Goal: Task Accomplishment & Management: Manage account settings

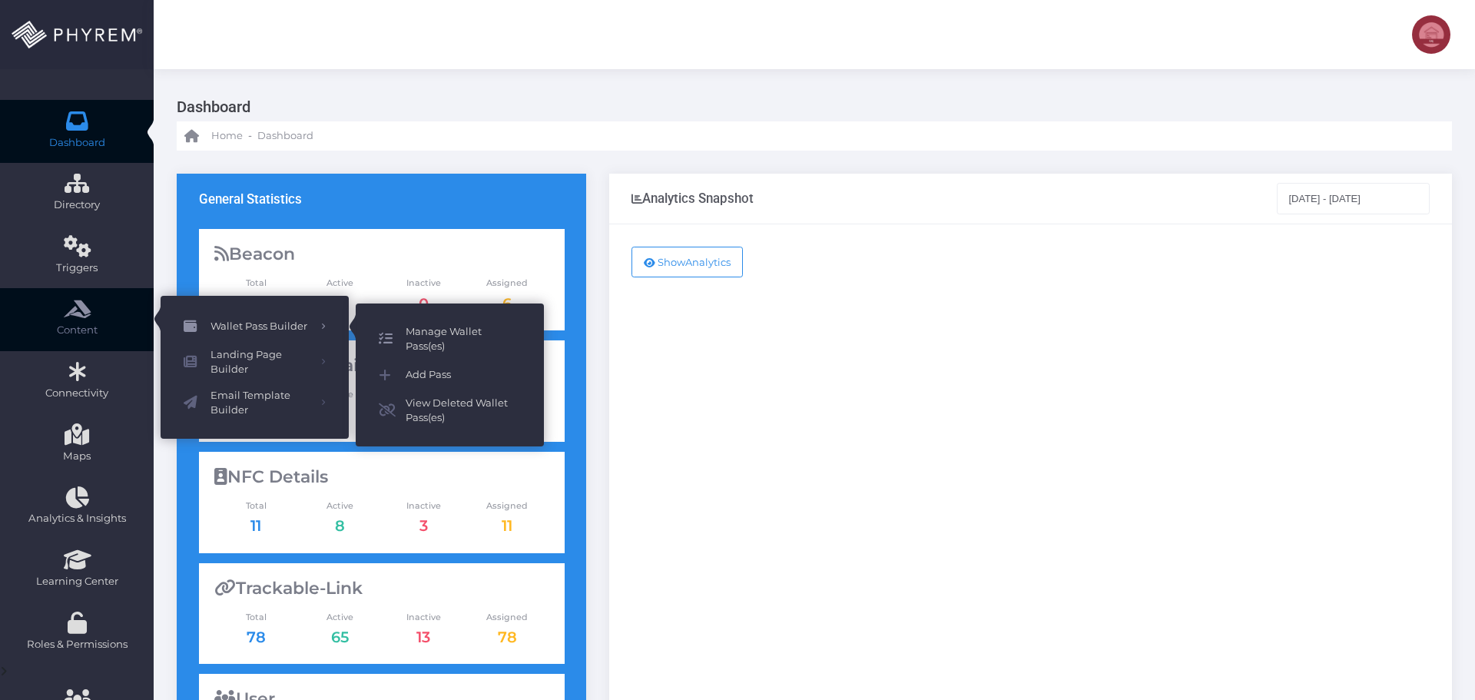
click at [438, 333] on span "Manage Wallet Pass(es)" at bounding box center [463, 339] width 115 height 30
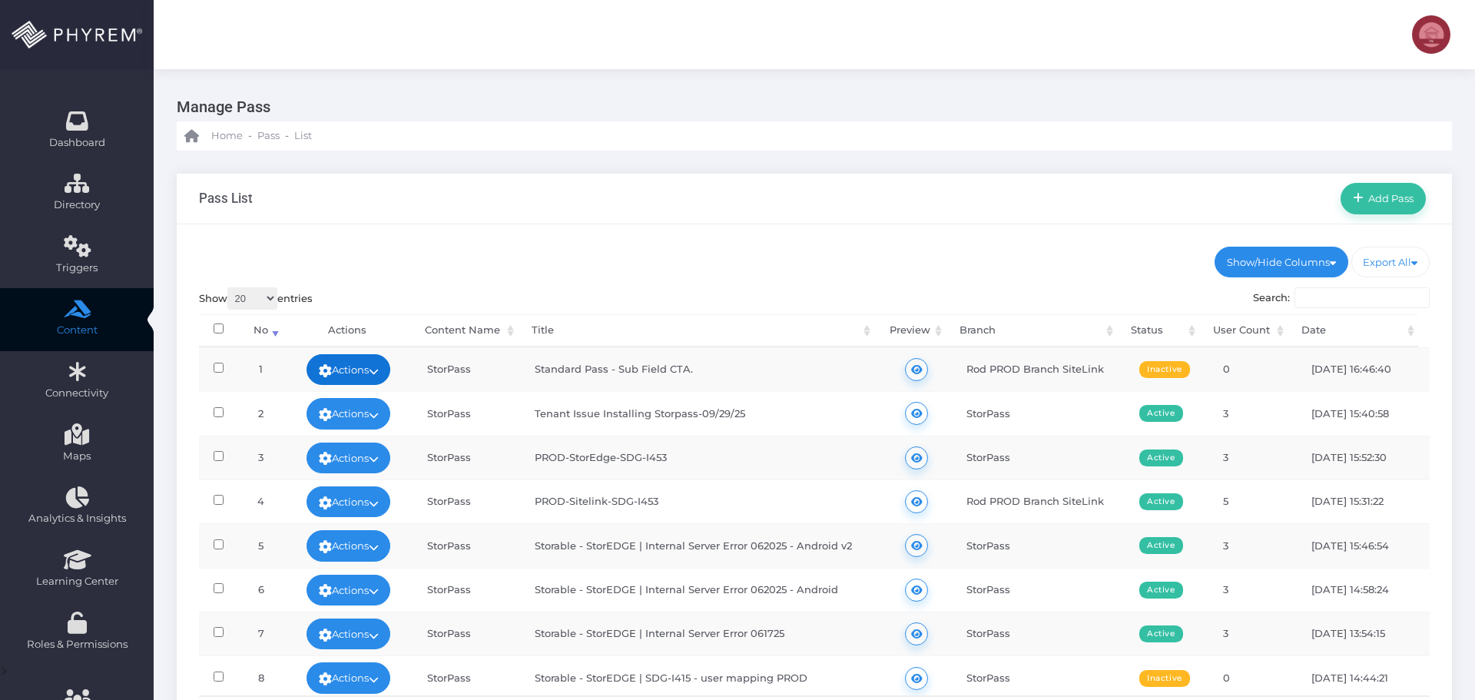
click at [379, 371] on icon at bounding box center [374, 371] width 10 height 0
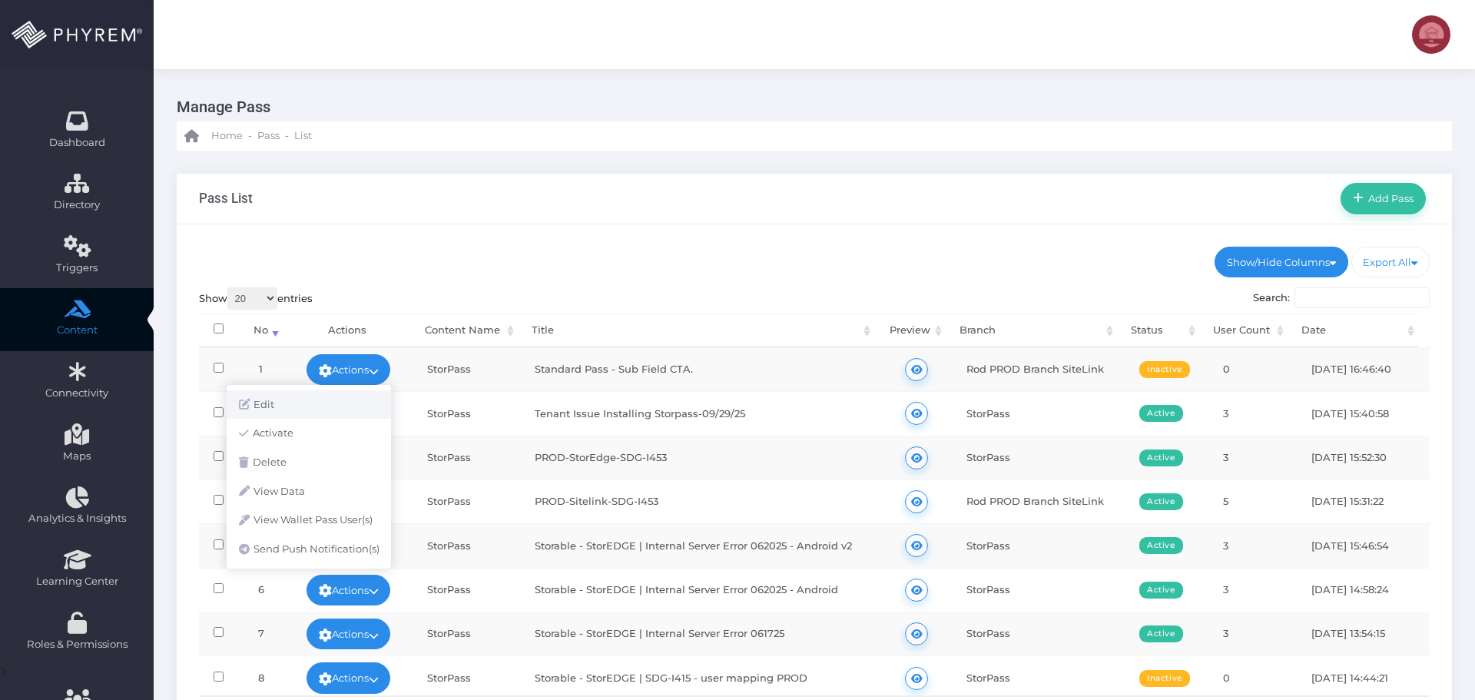
click at [311, 400] on link "Edit" at bounding box center [309, 404] width 164 height 29
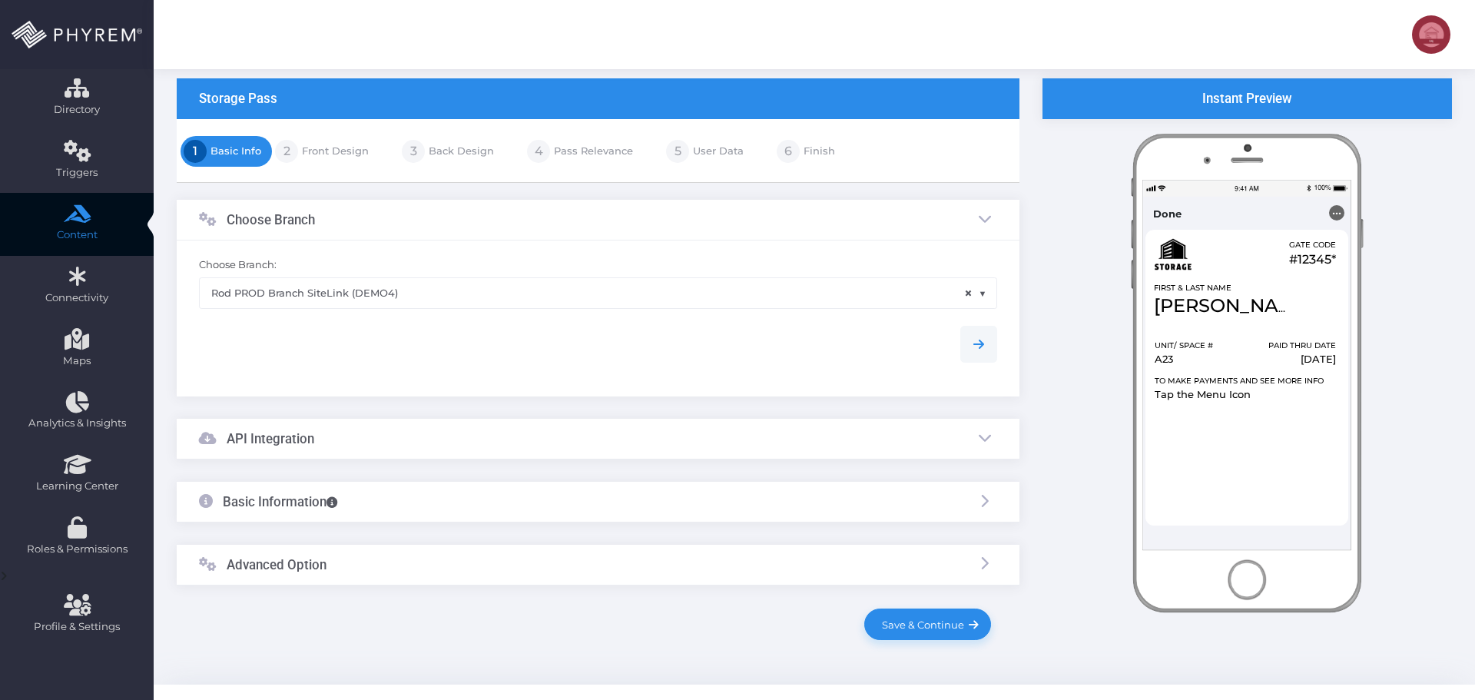
scroll to position [126, 0]
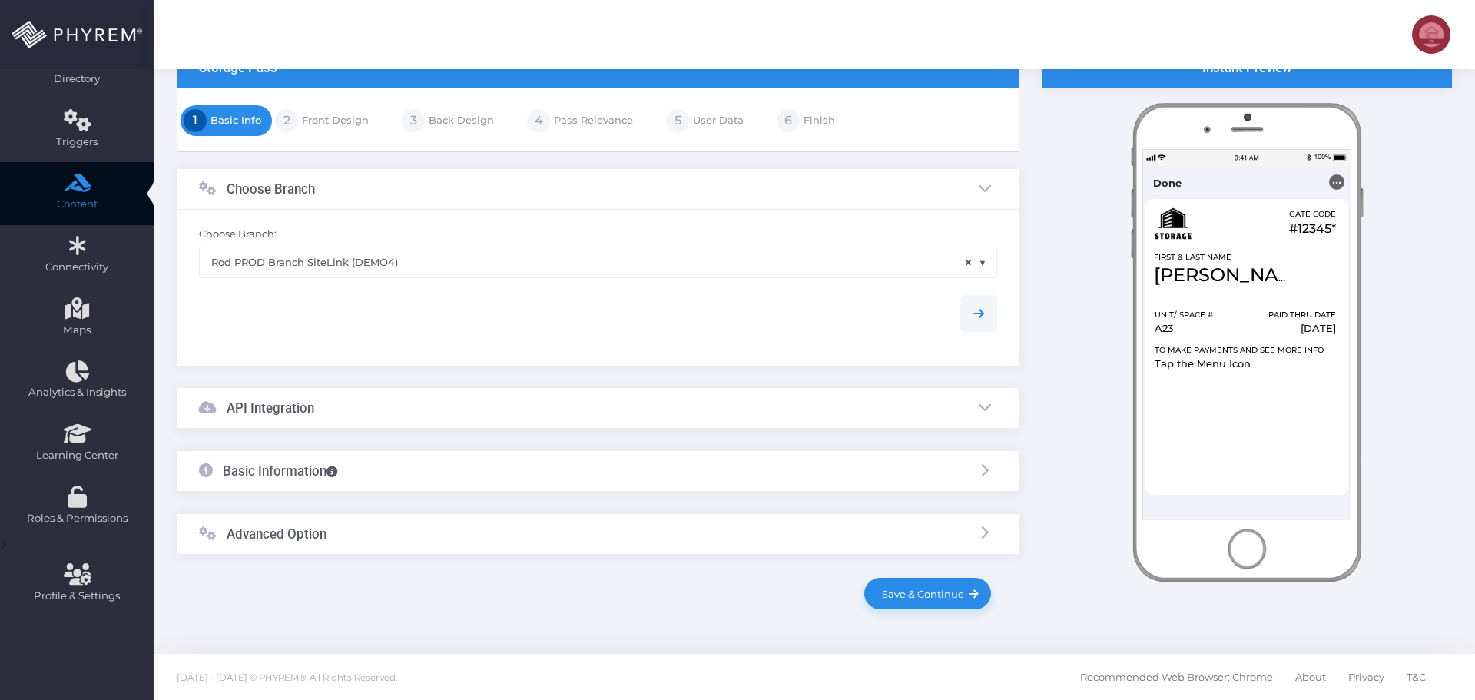
click at [405, 396] on div "API Integration" at bounding box center [598, 408] width 842 height 41
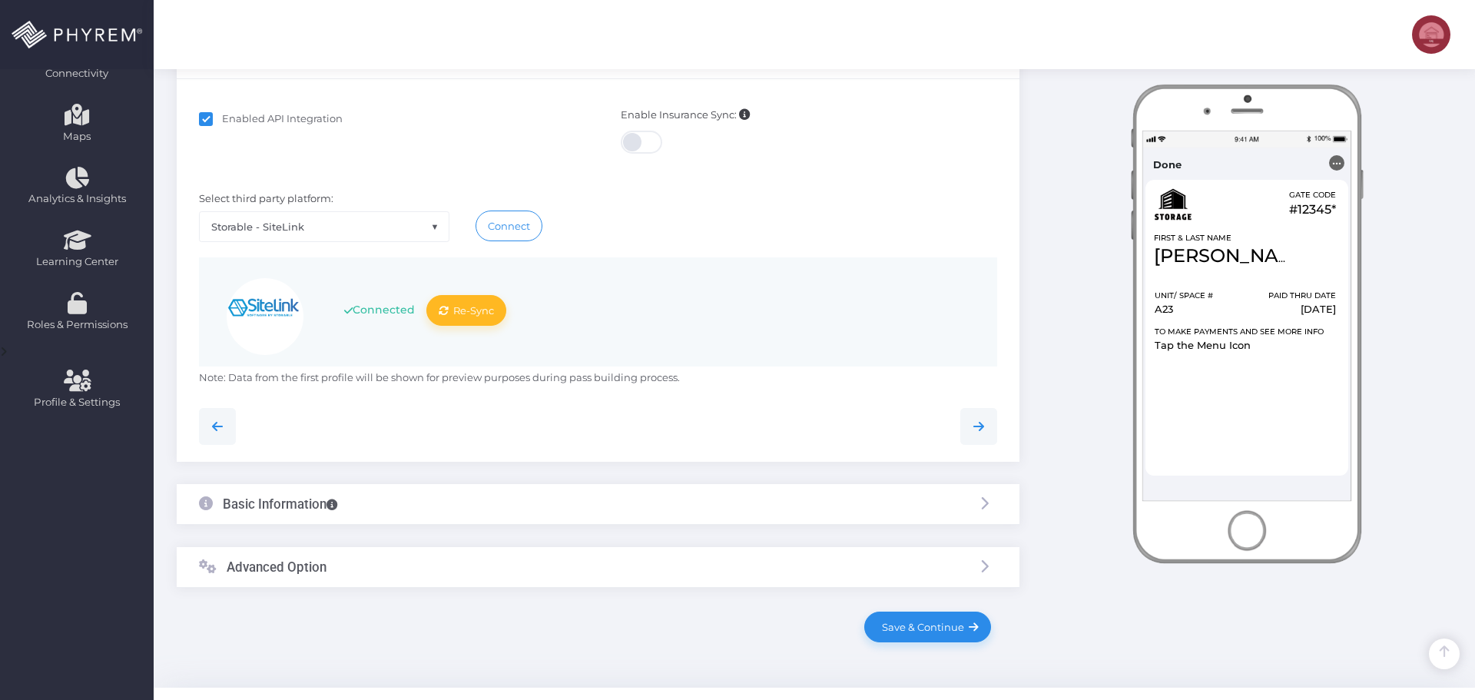
scroll to position [353, 0]
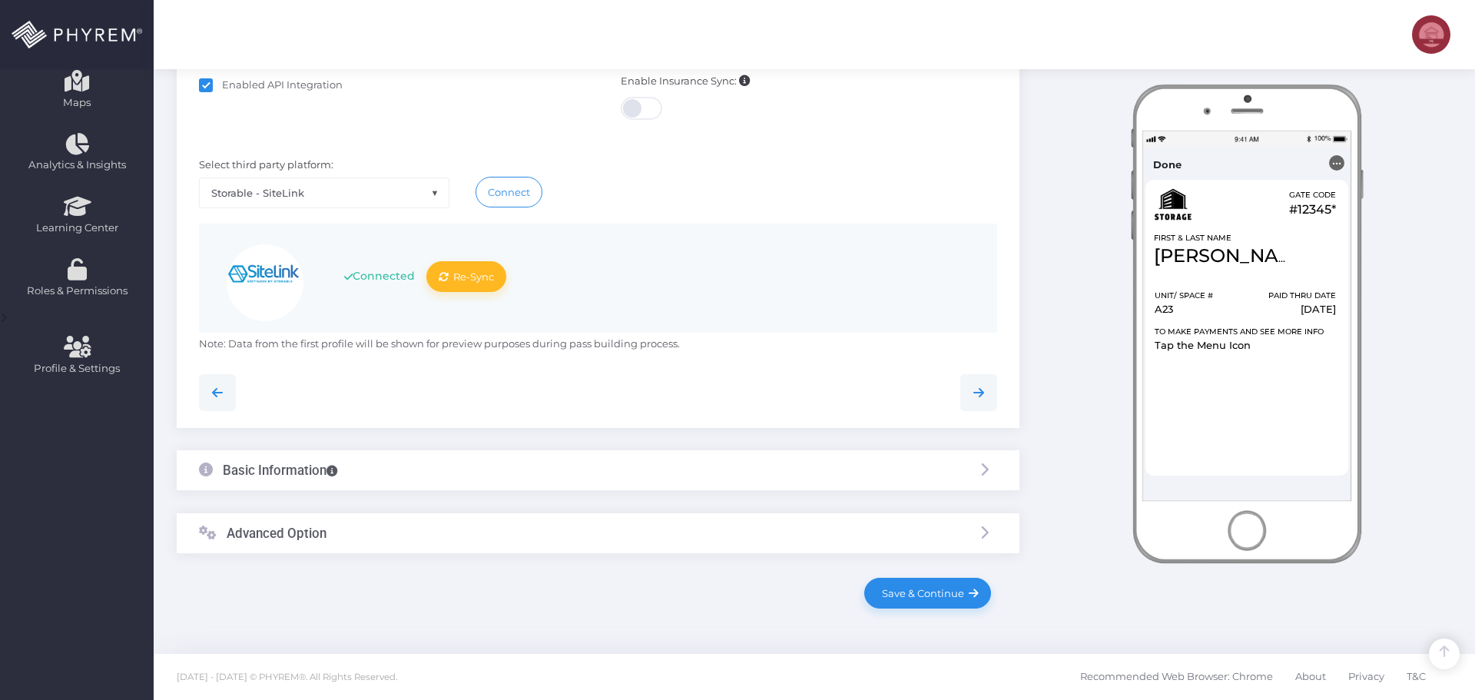
click at [470, 461] on div "Basic Information" at bounding box center [598, 470] width 842 height 41
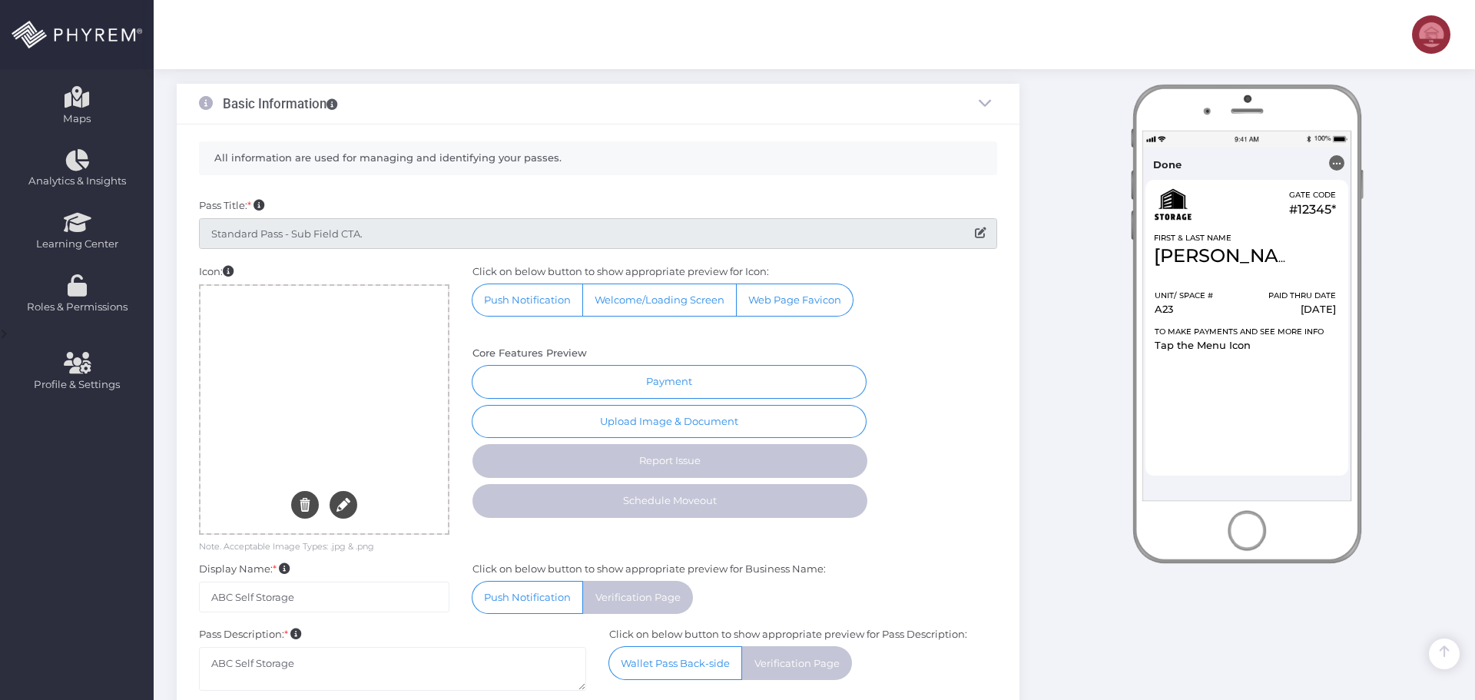
scroll to position [310, 0]
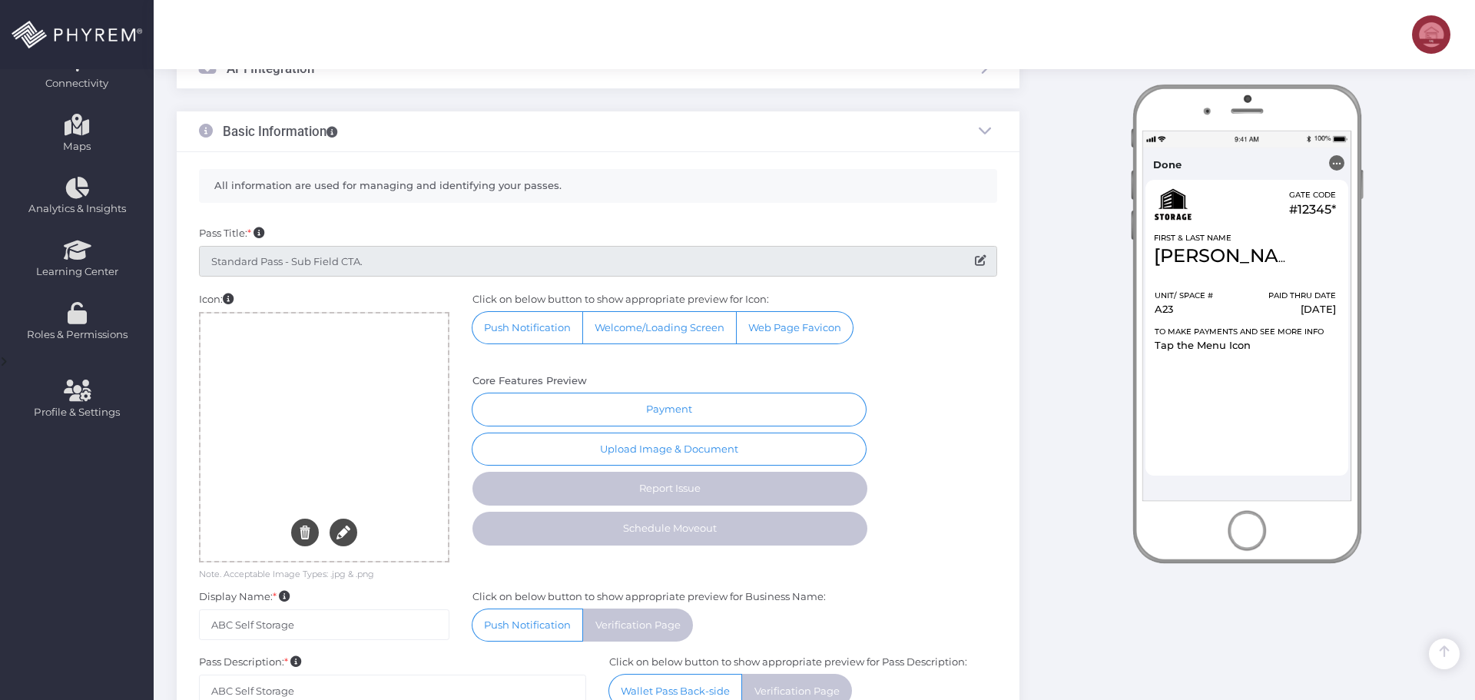
click at [429, 260] on input "Standard Pass - Sub Field CTA." at bounding box center [598, 261] width 798 height 31
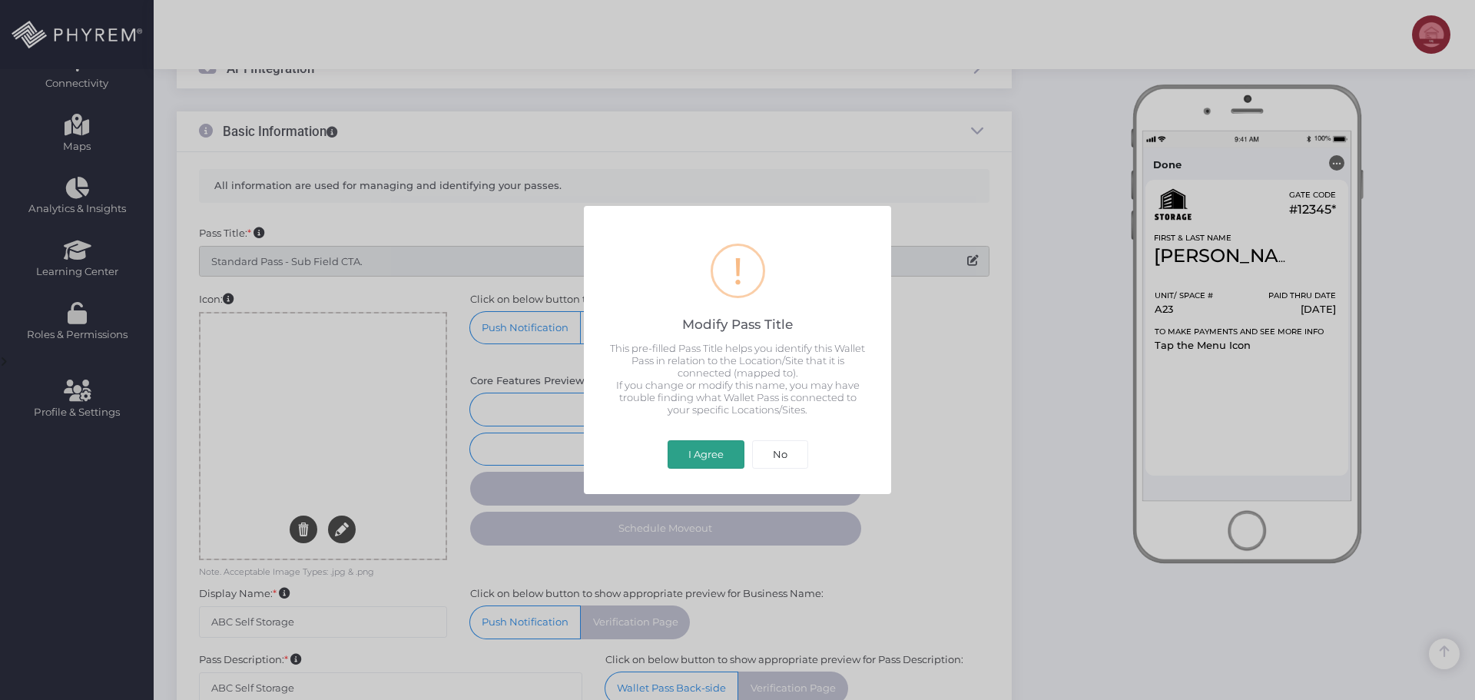
click at [688, 456] on button "I Agree" at bounding box center [705, 454] width 77 height 29
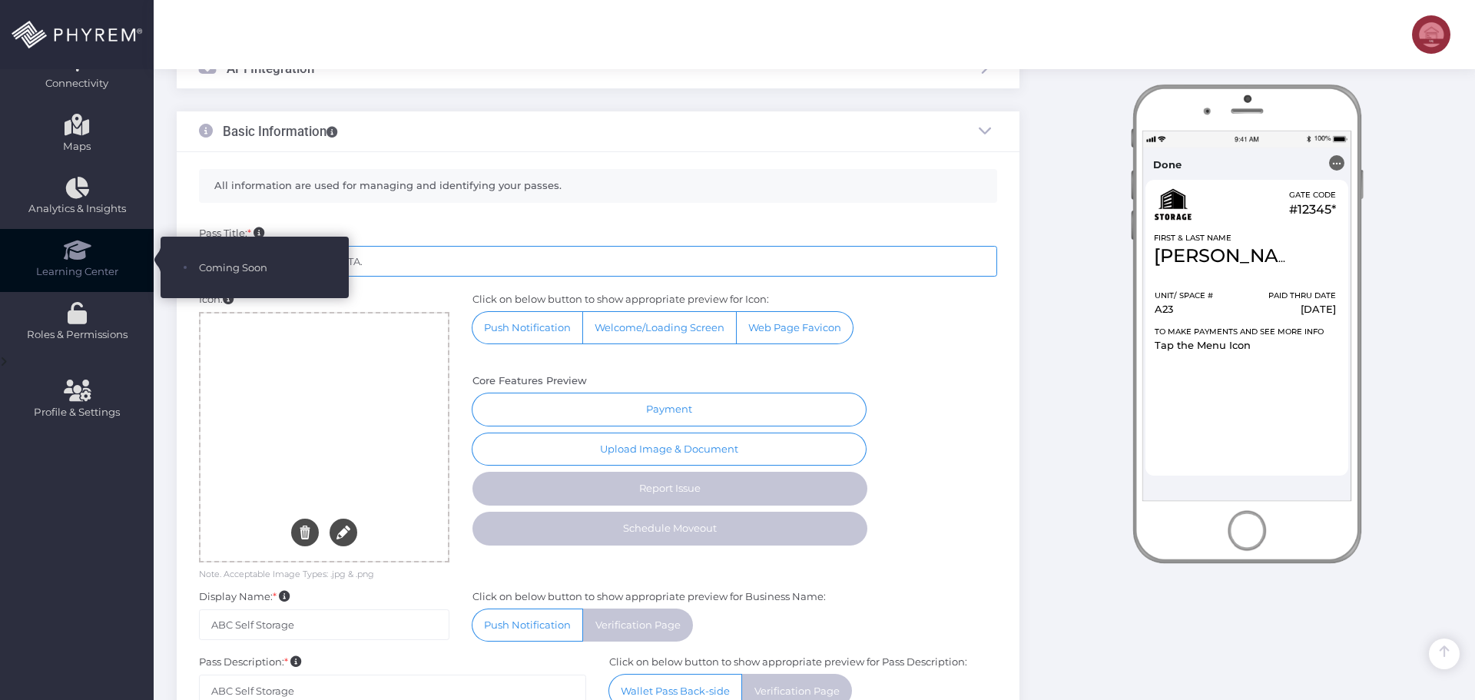
drag, startPoint x: 413, startPoint y: 260, endPoint x: 13, endPoint y: 265, distance: 400.2
click at [0, 253] on html "Rod Allen Javier Rod Allen Javier PhyremTesting+B019@gmail.com Account ID: 4804…" at bounding box center [737, 40] width 1475 height 700
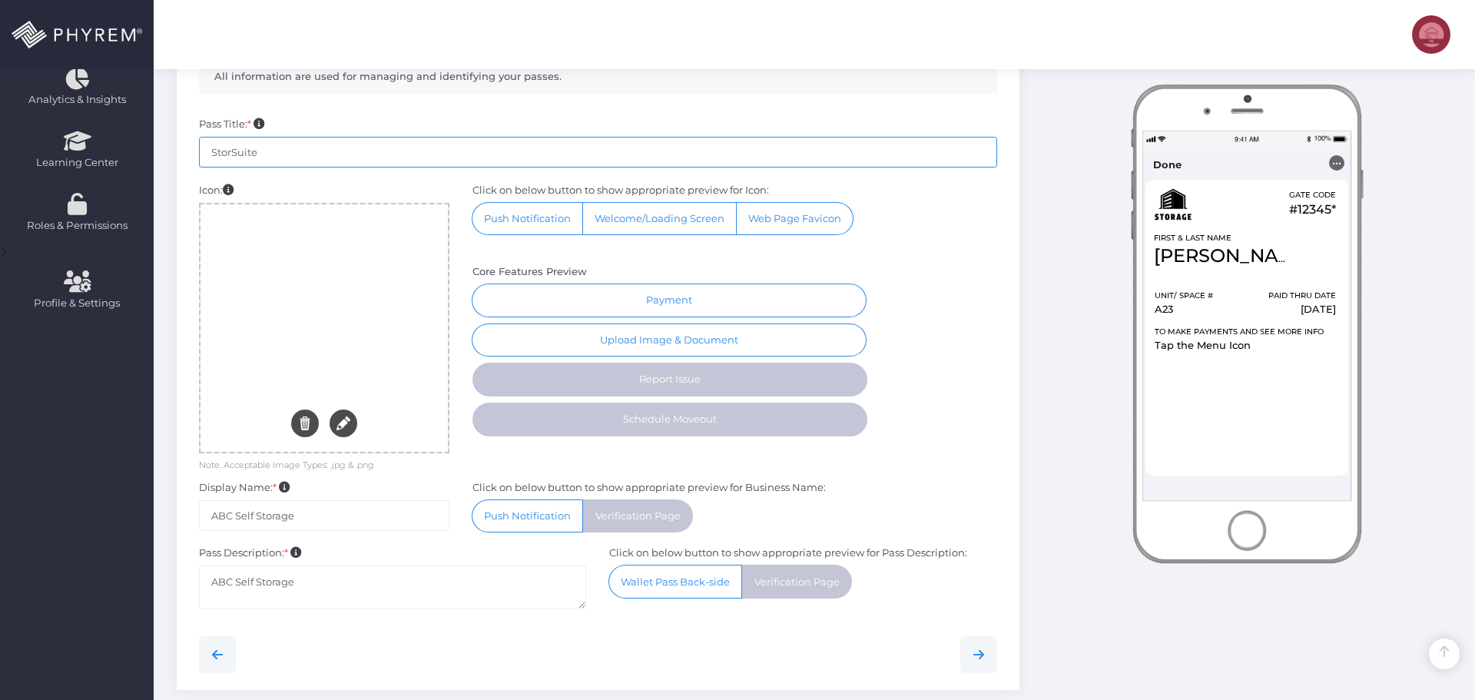
scroll to position [617, 0]
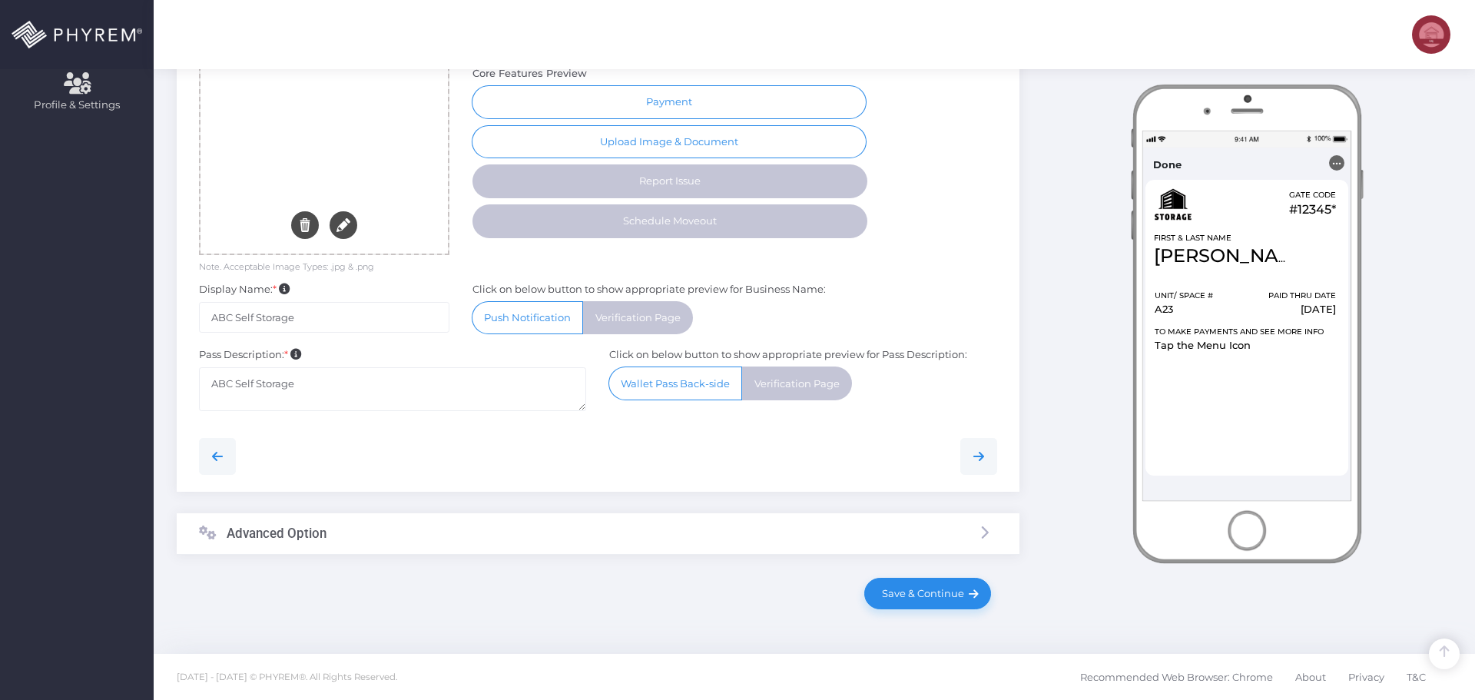
type input "StorSuite"
click at [551, 536] on div "Advanced Option" at bounding box center [598, 533] width 842 height 41
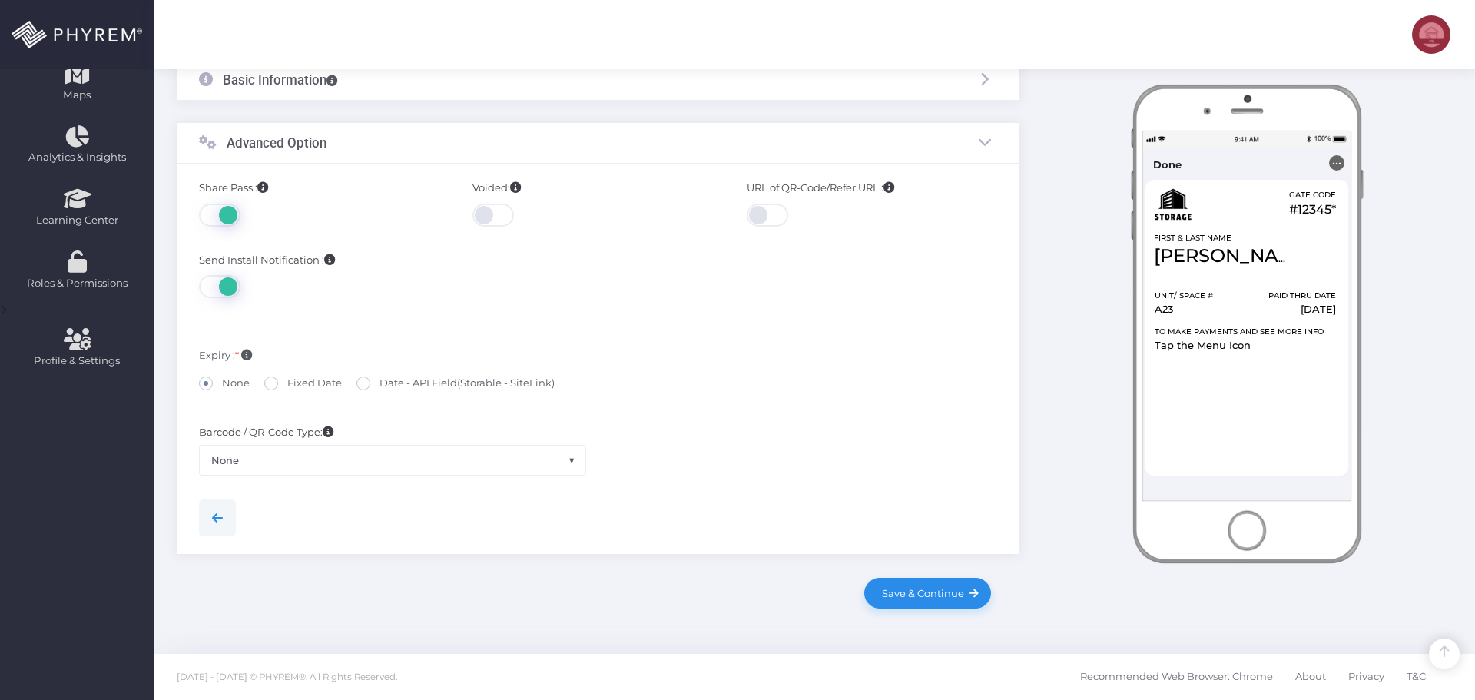
scroll to position [360, 0]
click at [909, 590] on span "Save & Continue" at bounding box center [920, 593] width 88 height 12
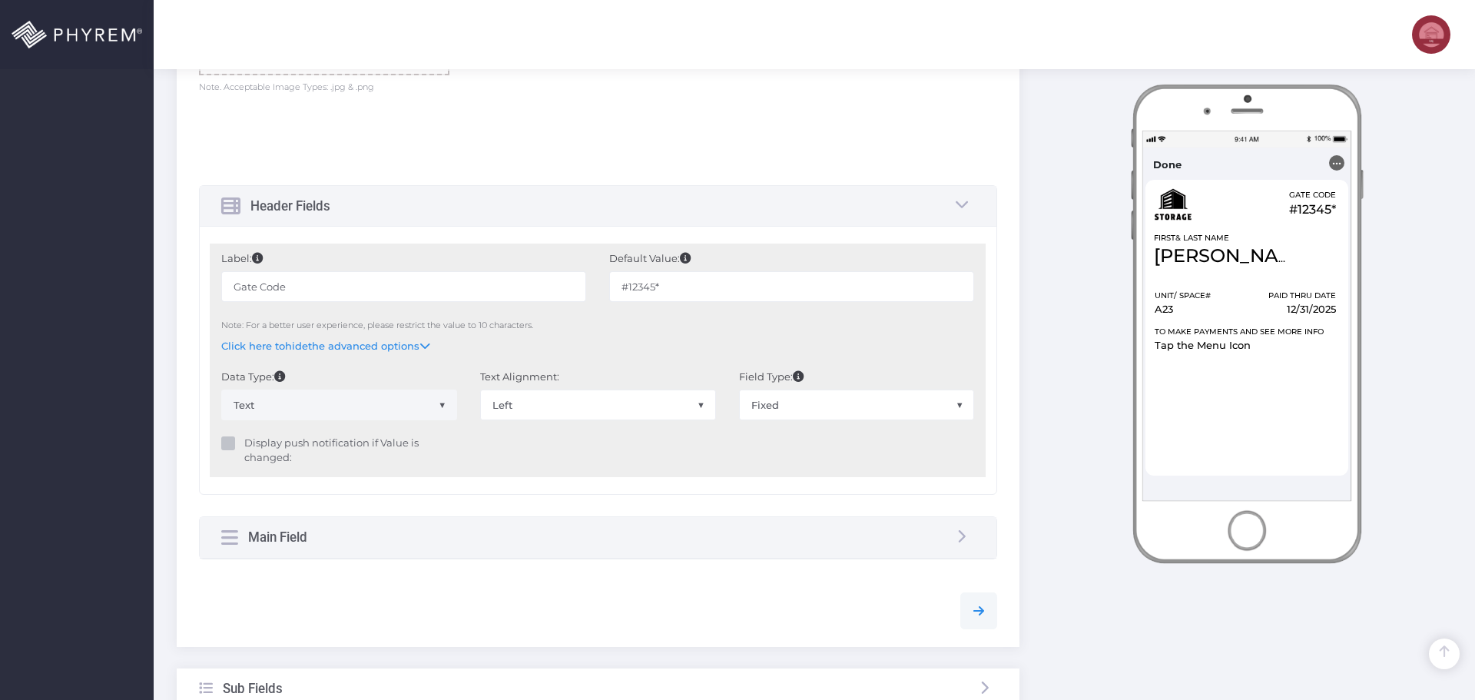
scroll to position [845, 0]
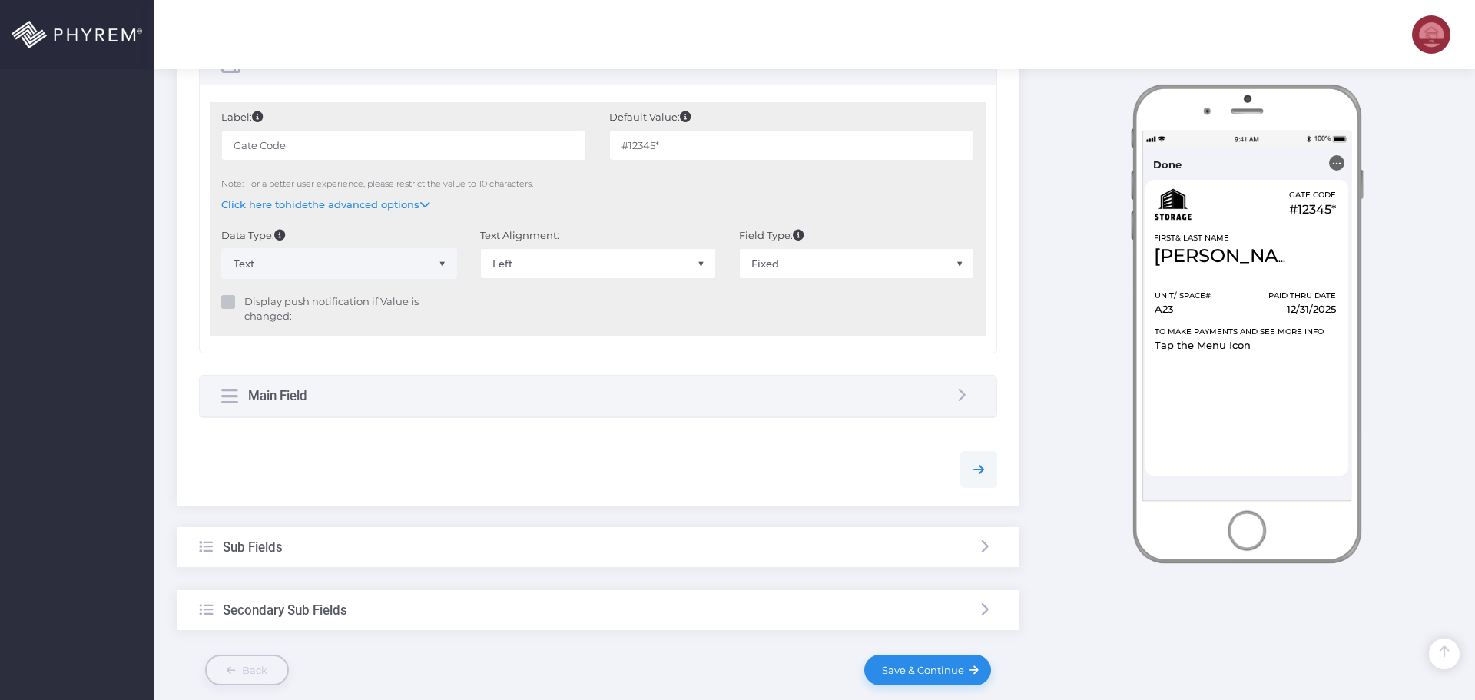
click at [462, 398] on div "Main Field" at bounding box center [598, 396] width 796 height 41
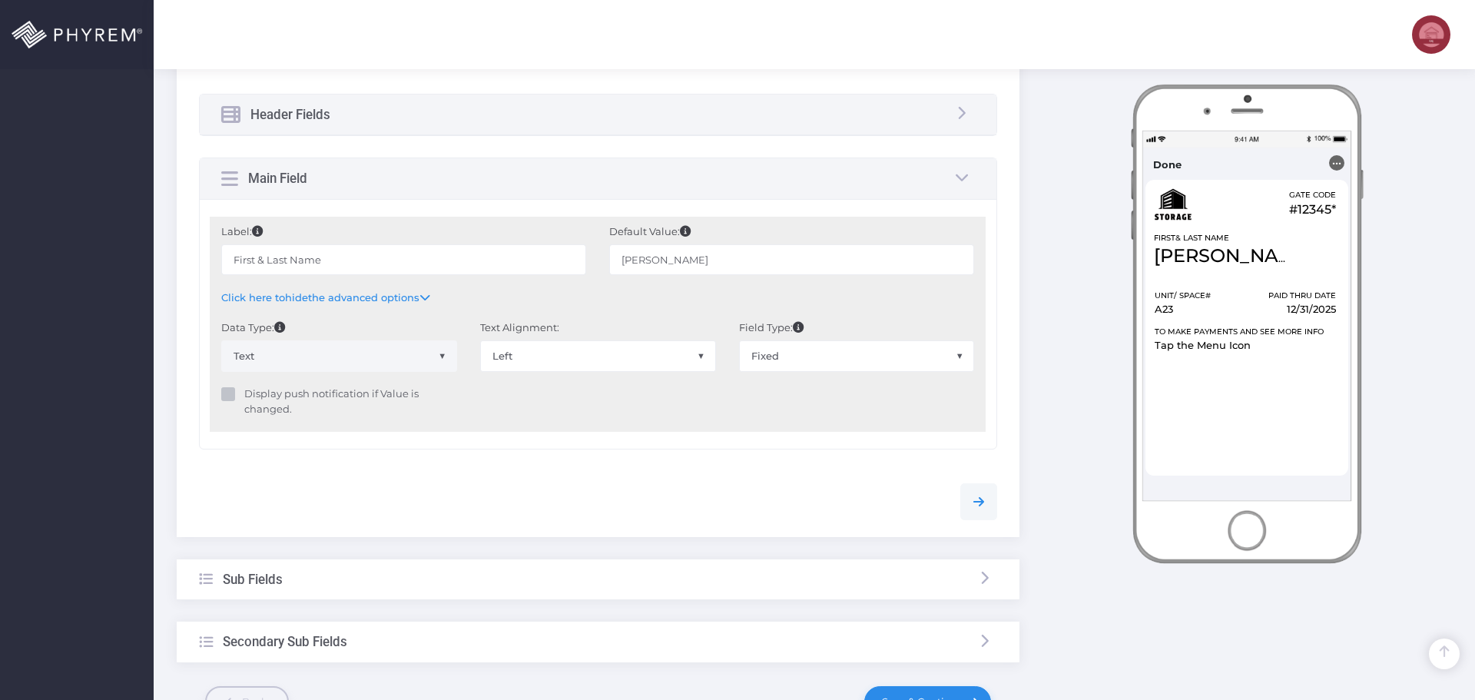
scroll to position [768, 0]
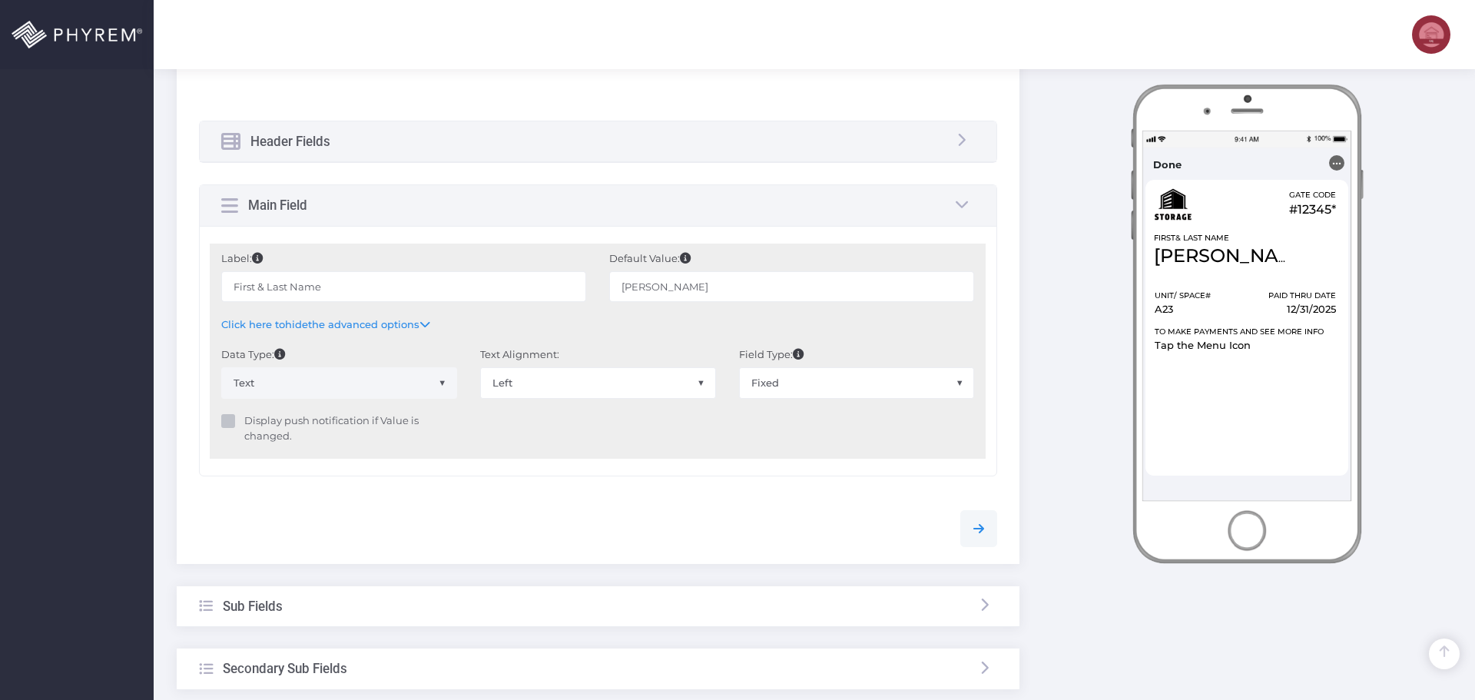
click at [803, 390] on span "Fixed" at bounding box center [857, 382] width 234 height 29
select select "API"
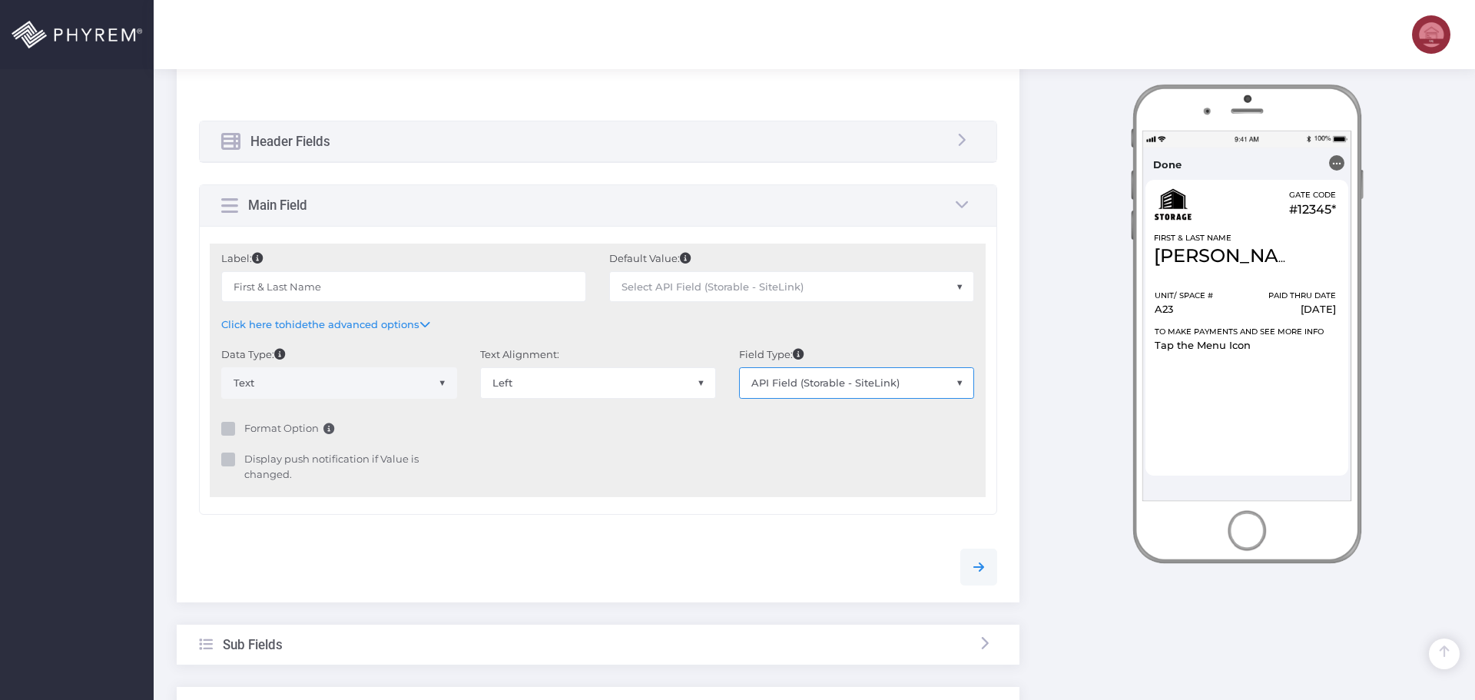
click at [754, 292] on span "Select API Field (Storable - SiteLink)" at bounding box center [712, 286] width 182 height 12
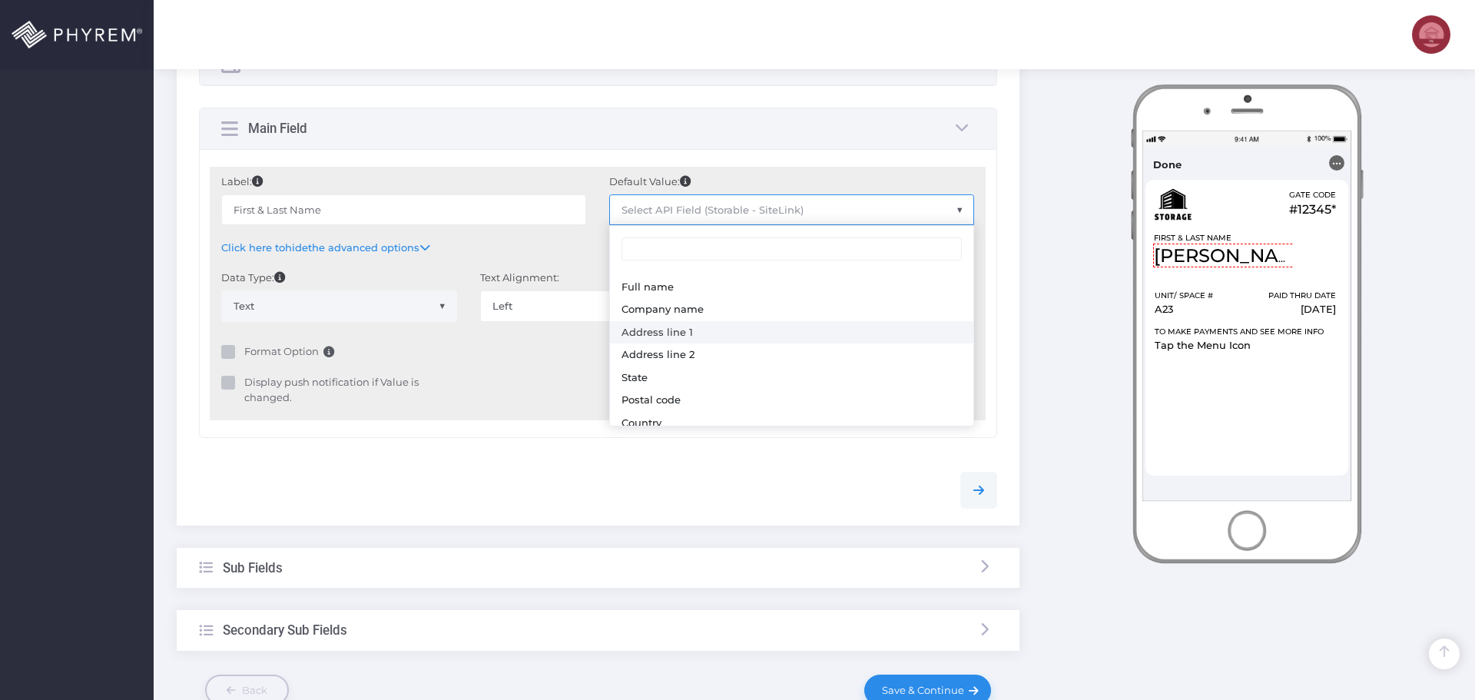
scroll to position [154, 0]
select select "sFullName"
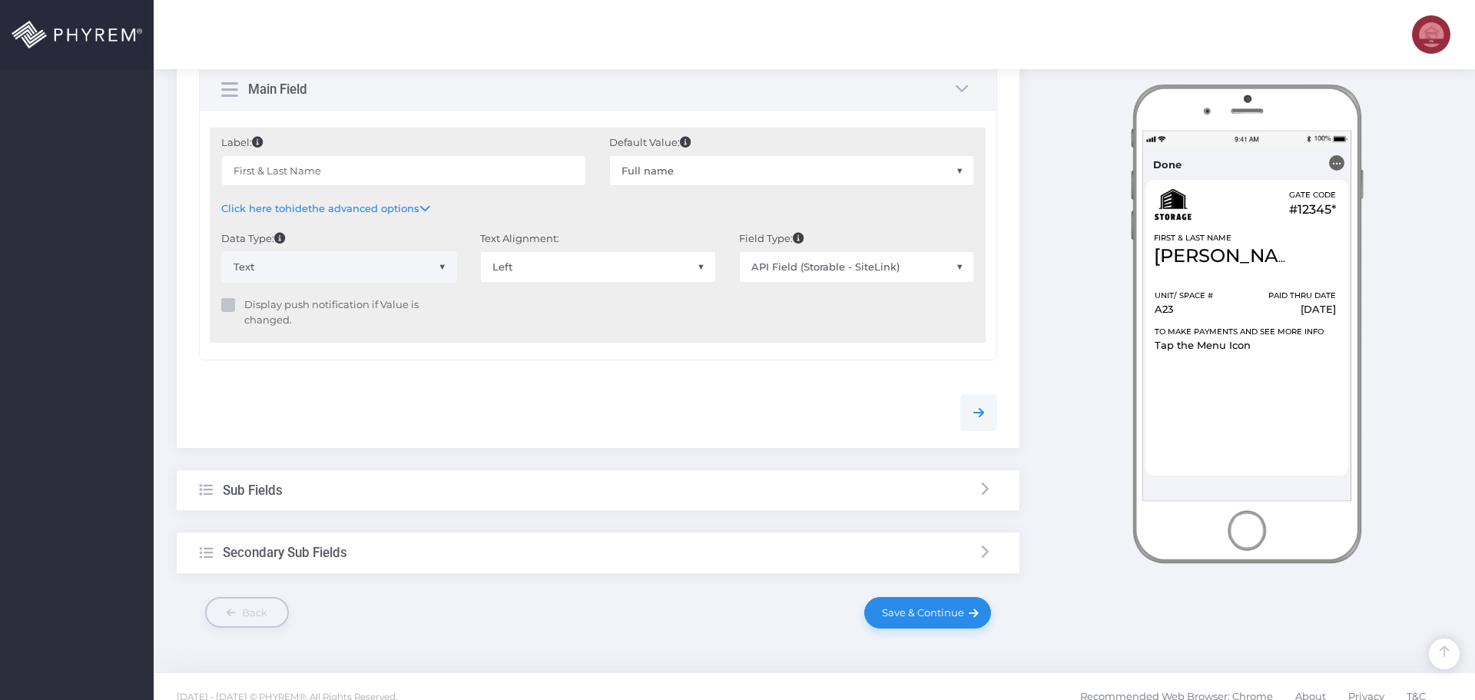
scroll to position [903, 0]
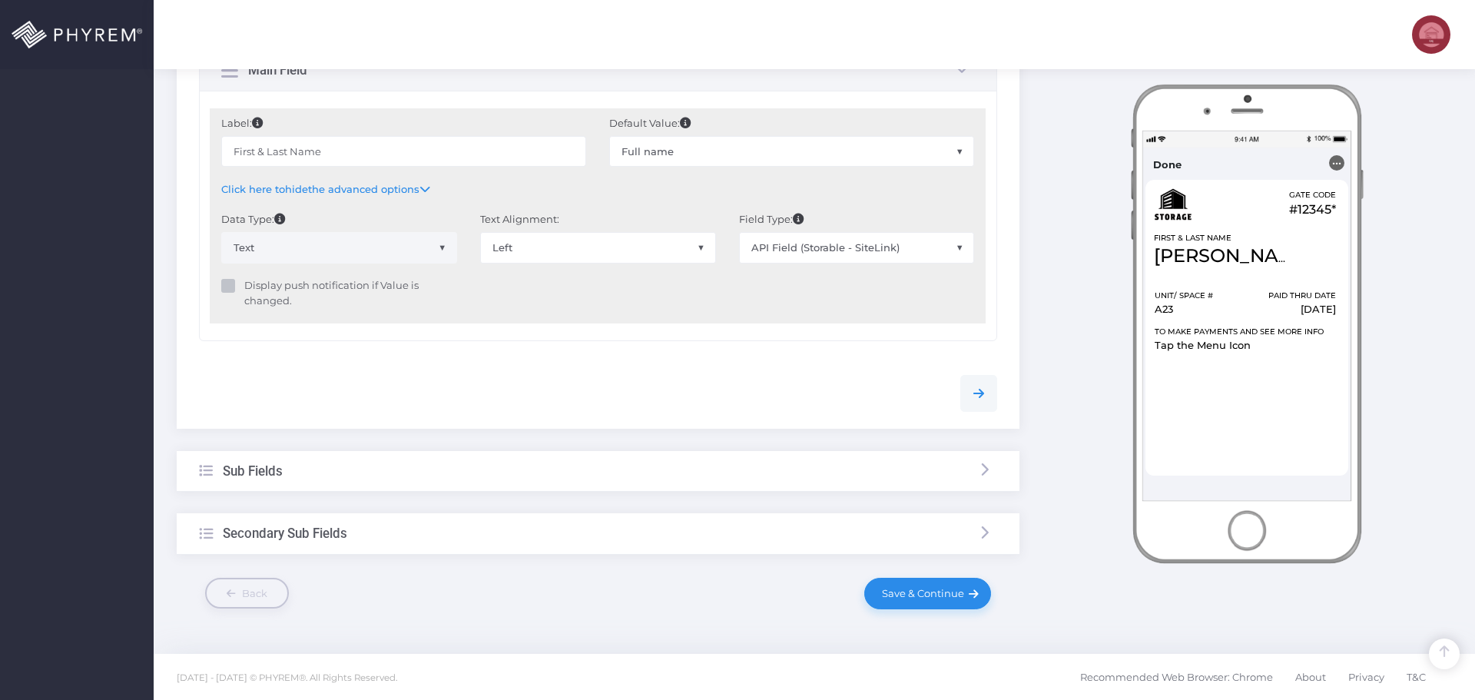
click at [540, 459] on div "Sub Fields" at bounding box center [598, 471] width 842 height 41
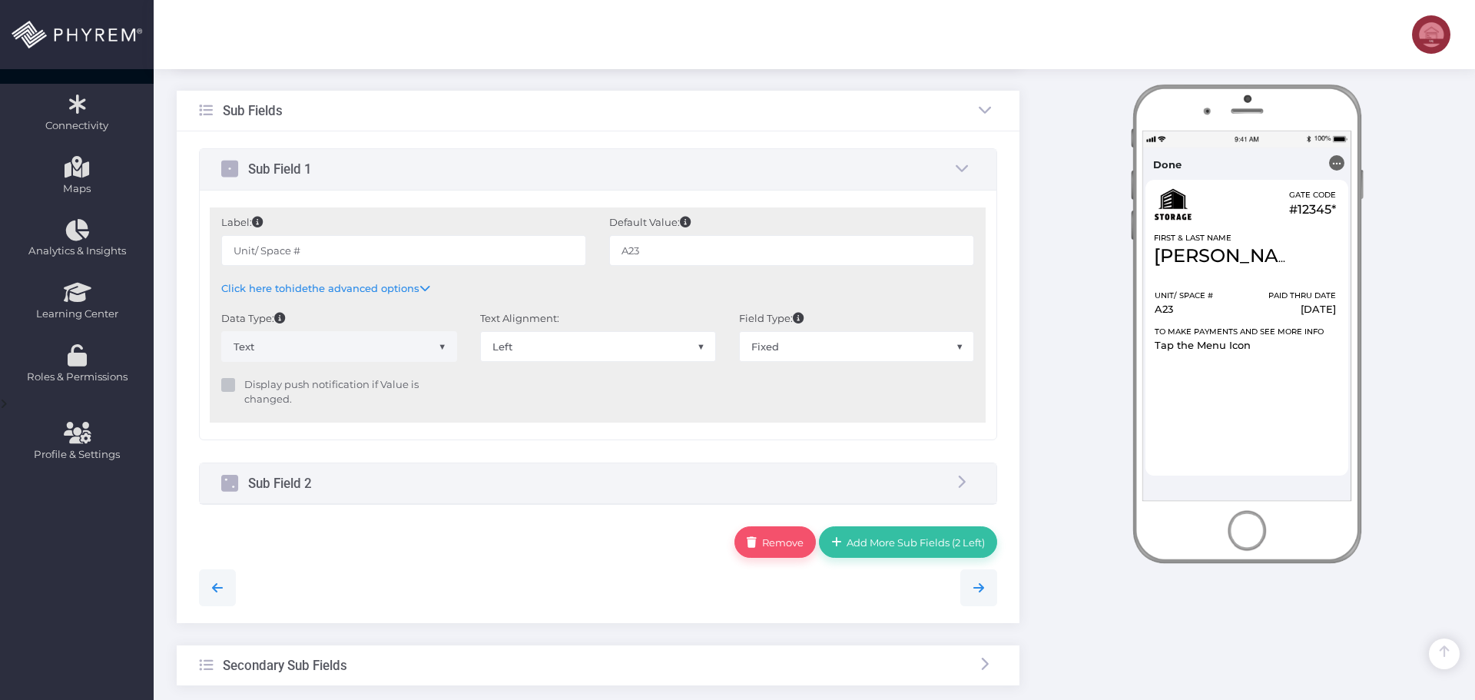
scroll to position [246, 0]
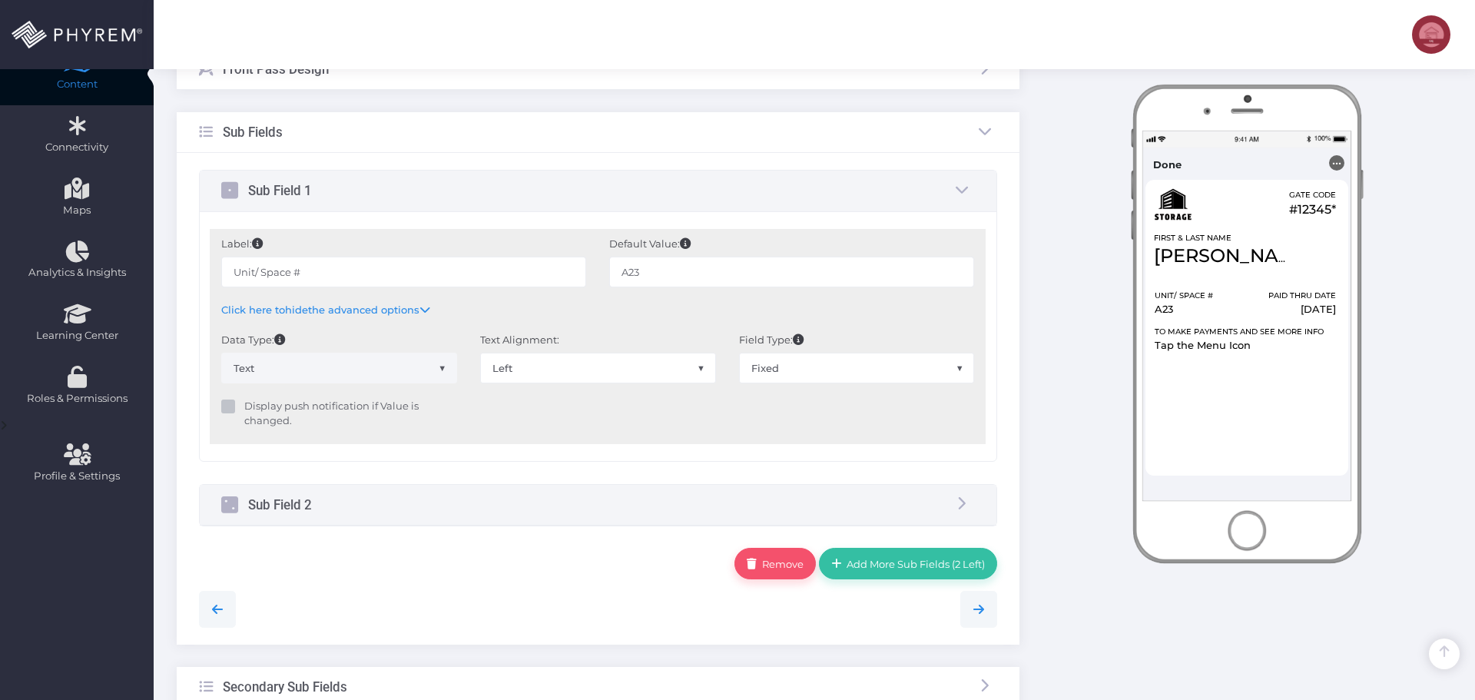
click at [802, 371] on span "Fixed" at bounding box center [857, 367] width 234 height 29
select select "API"
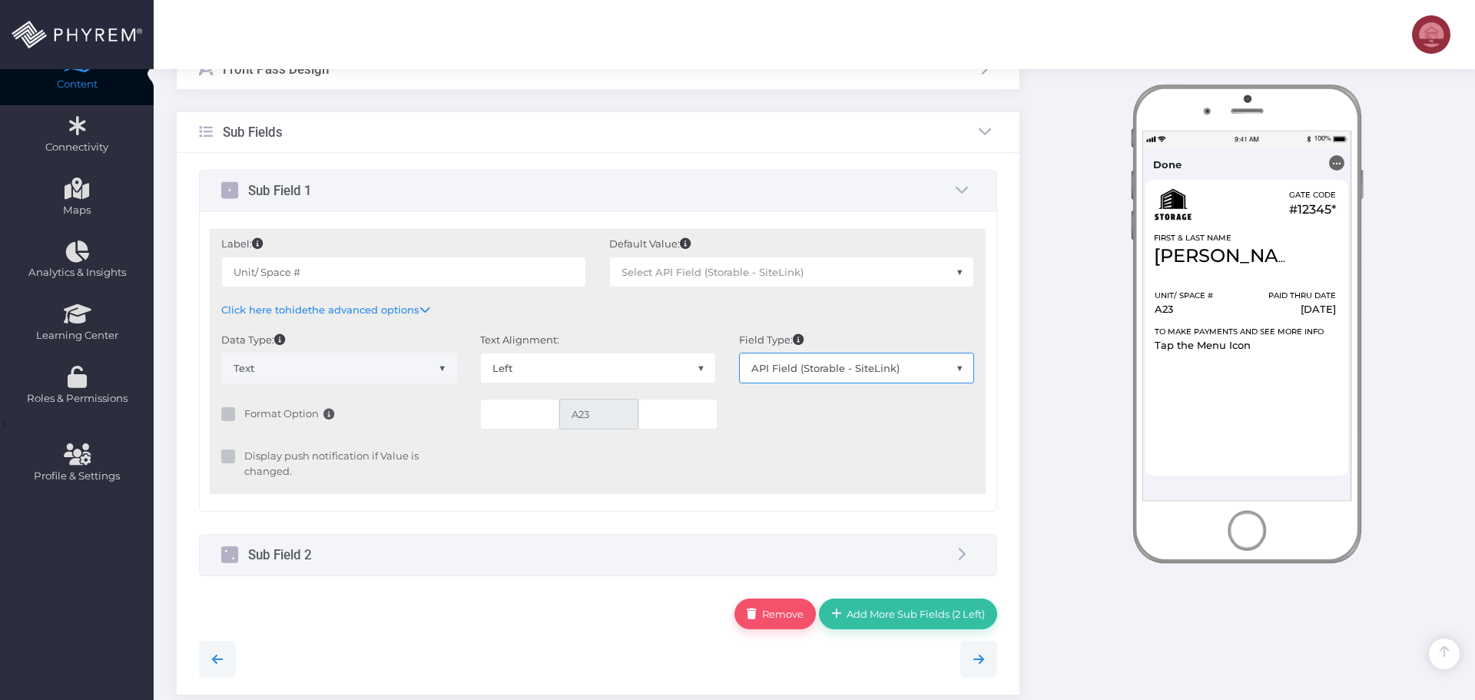
click at [708, 276] on span "Select API Field (Storable - SiteLink)" at bounding box center [712, 272] width 182 height 12
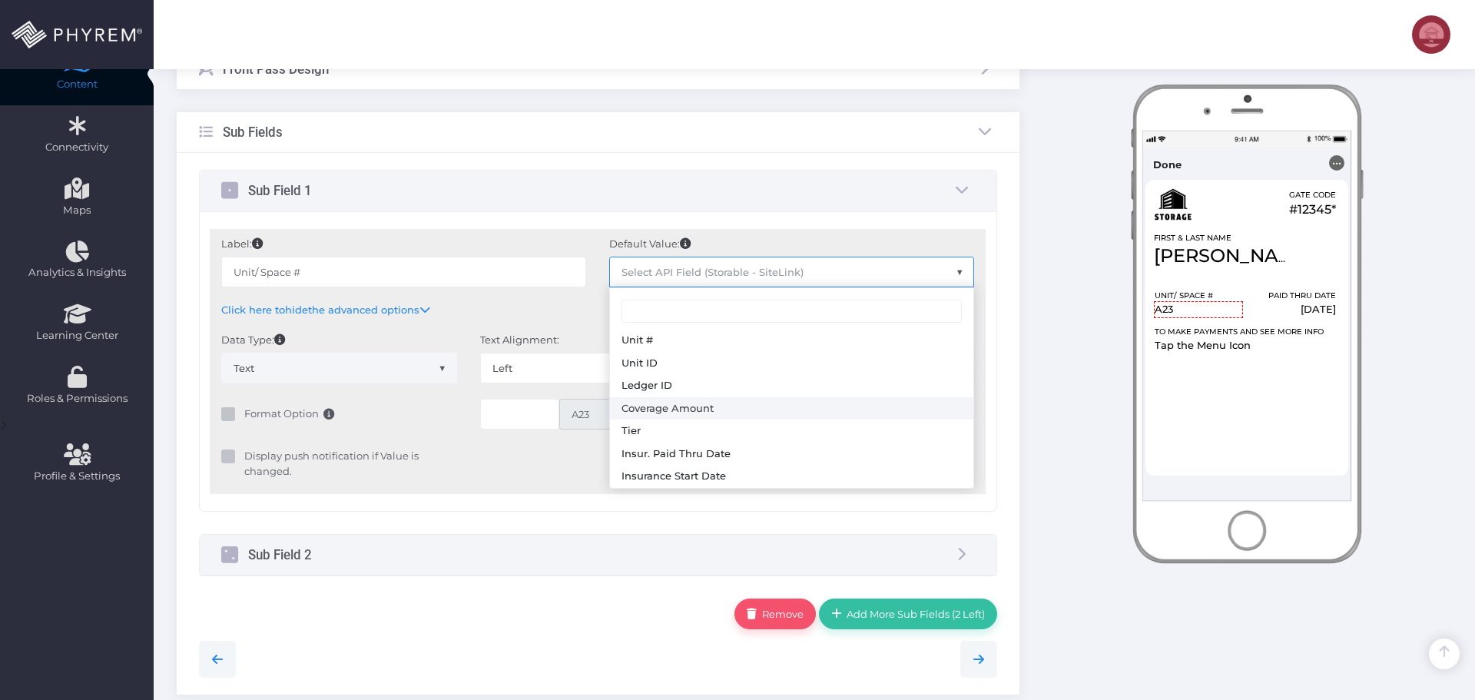
scroll to position [1174, 0]
type input "Unit #"
select select "sUnitName"
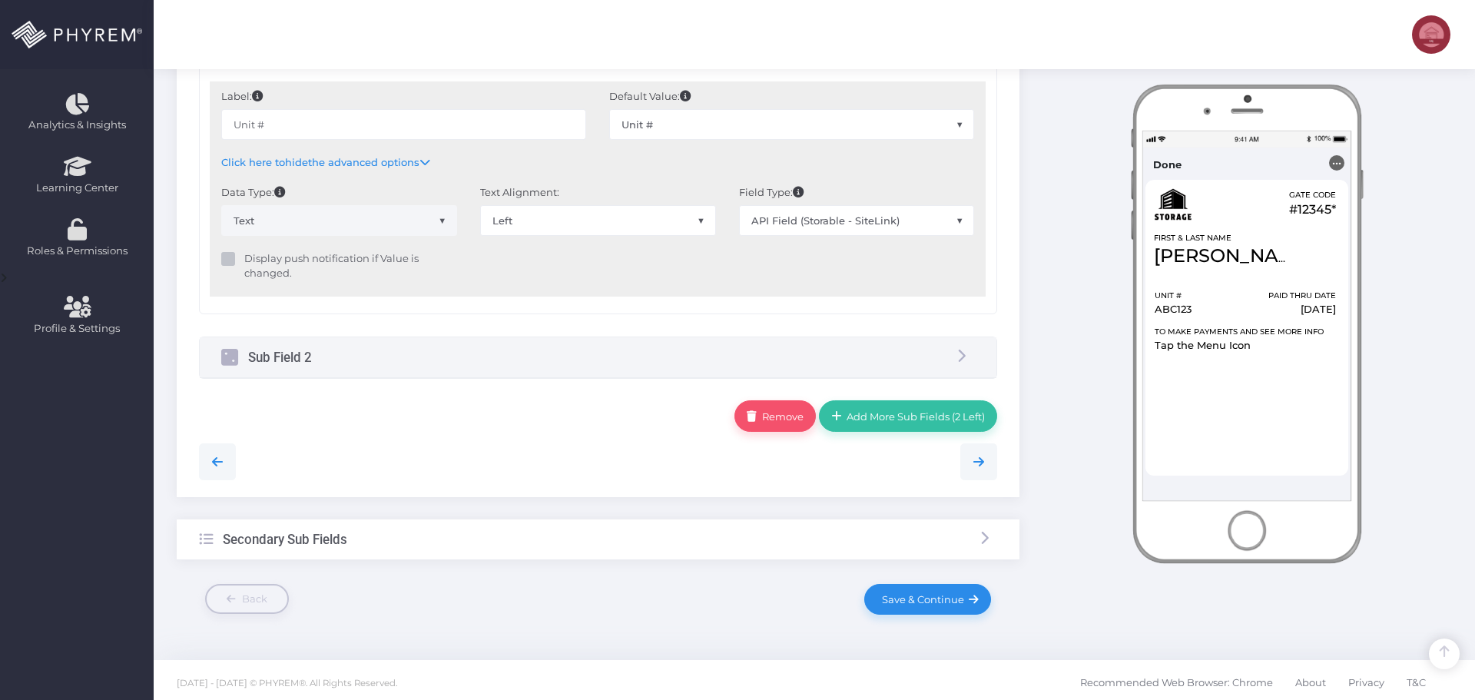
scroll to position [399, 0]
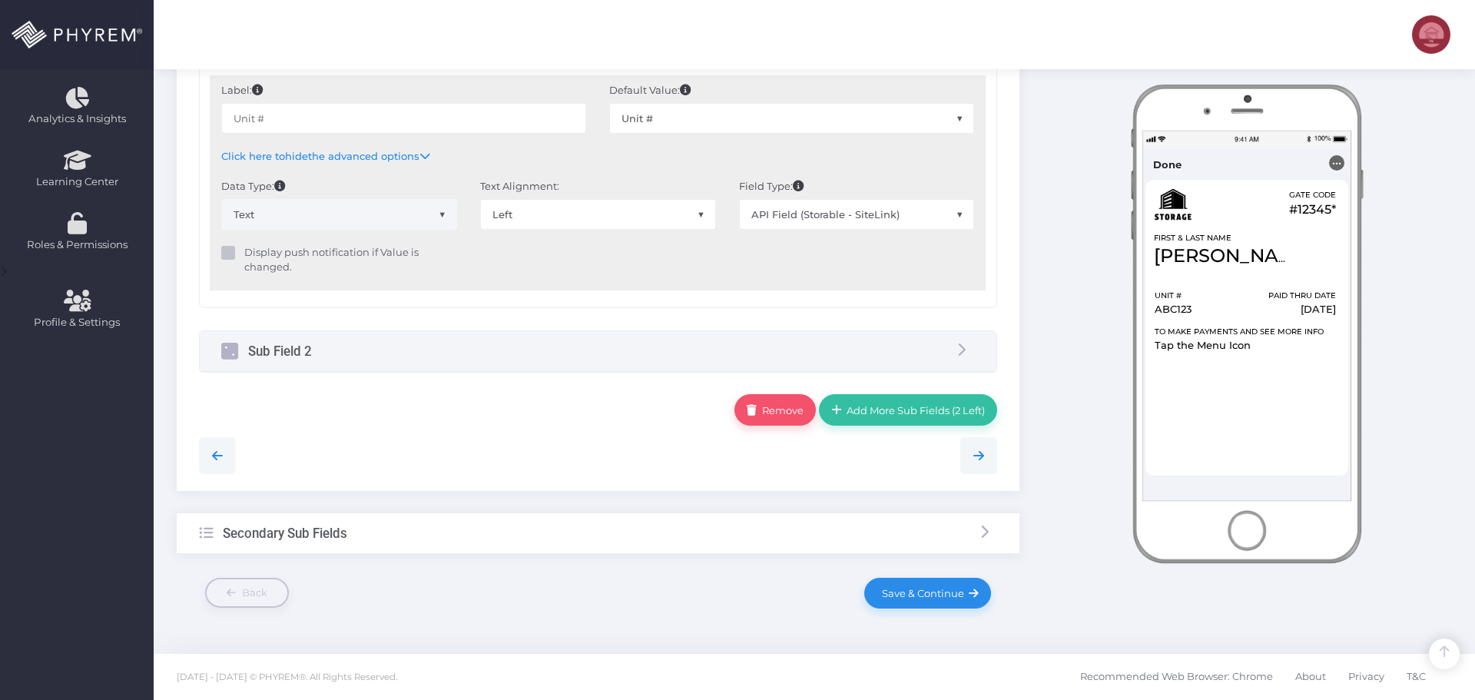
click at [568, 349] on div "Sub Field 2" at bounding box center [598, 351] width 796 height 41
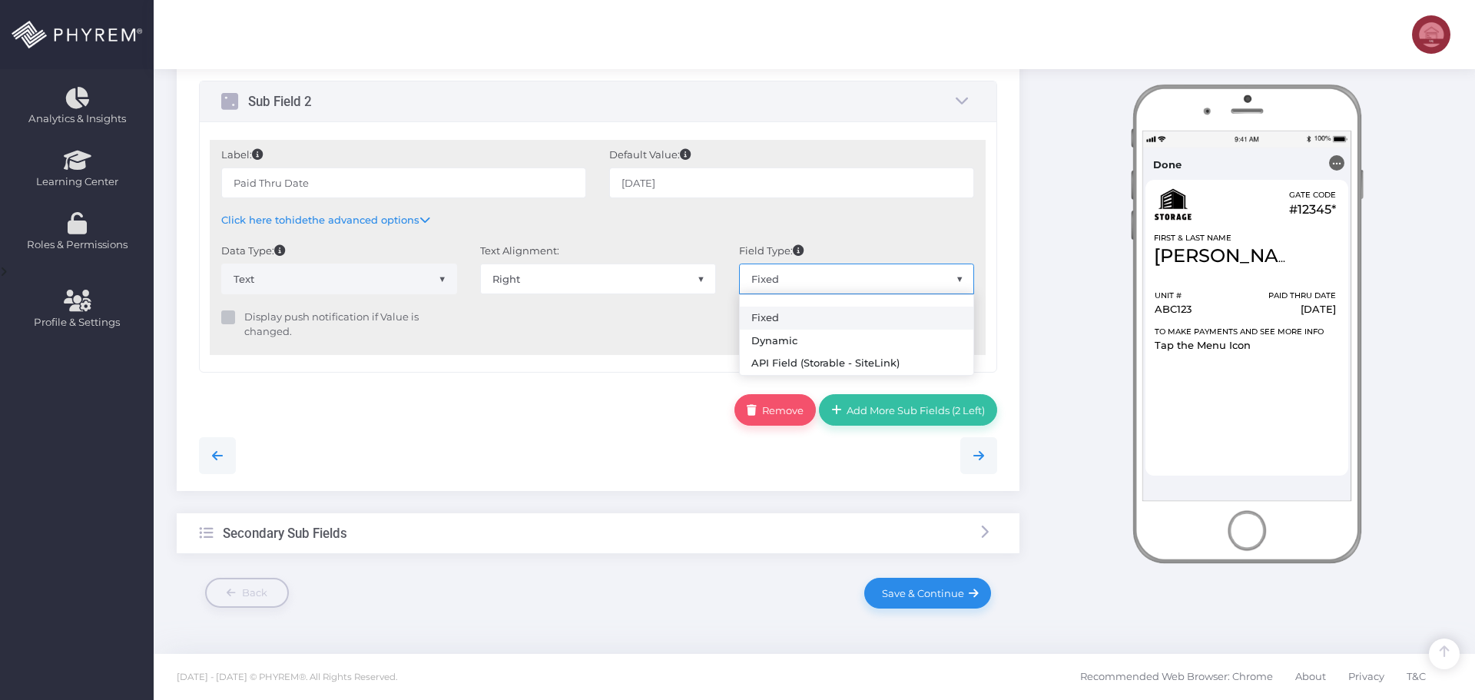
click at [813, 283] on span "Fixed" at bounding box center [857, 278] width 234 height 29
select select "API"
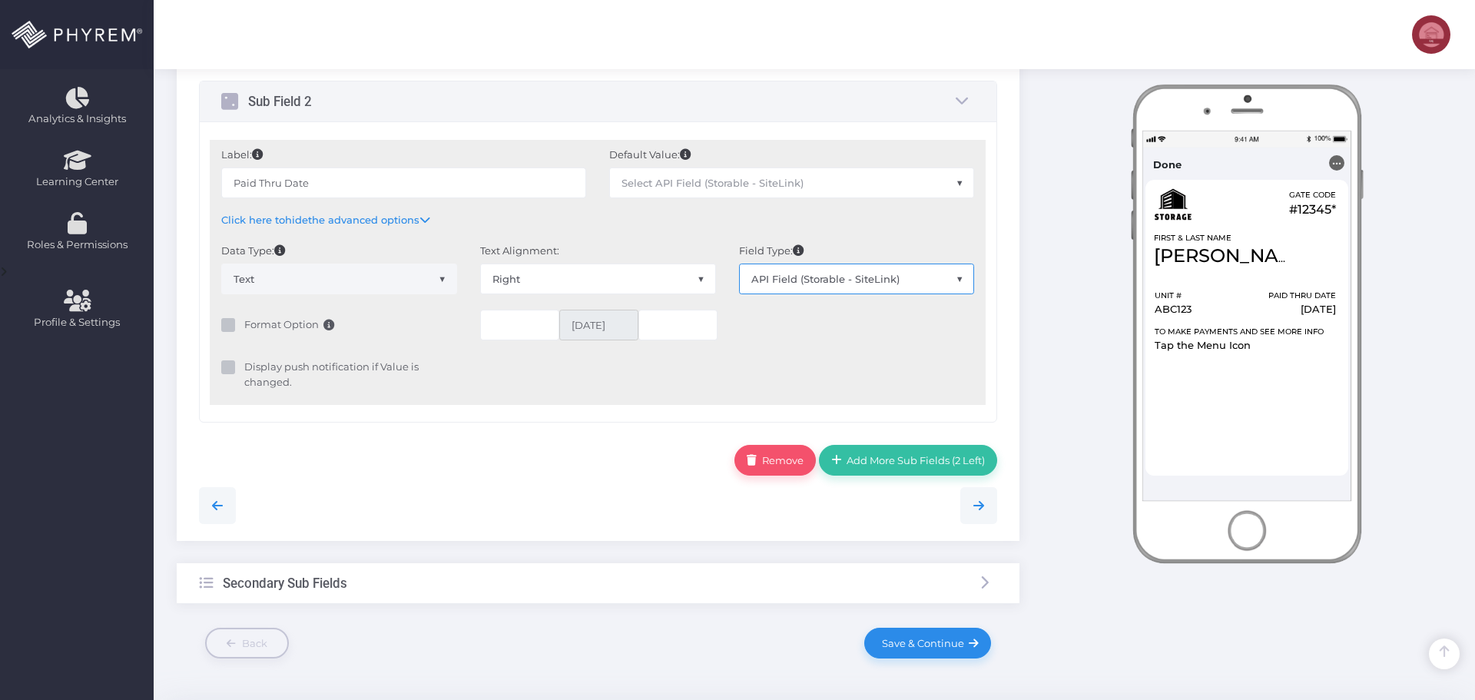
click at [728, 179] on span "Select API Field (Storable - SiteLink)" at bounding box center [712, 183] width 182 height 12
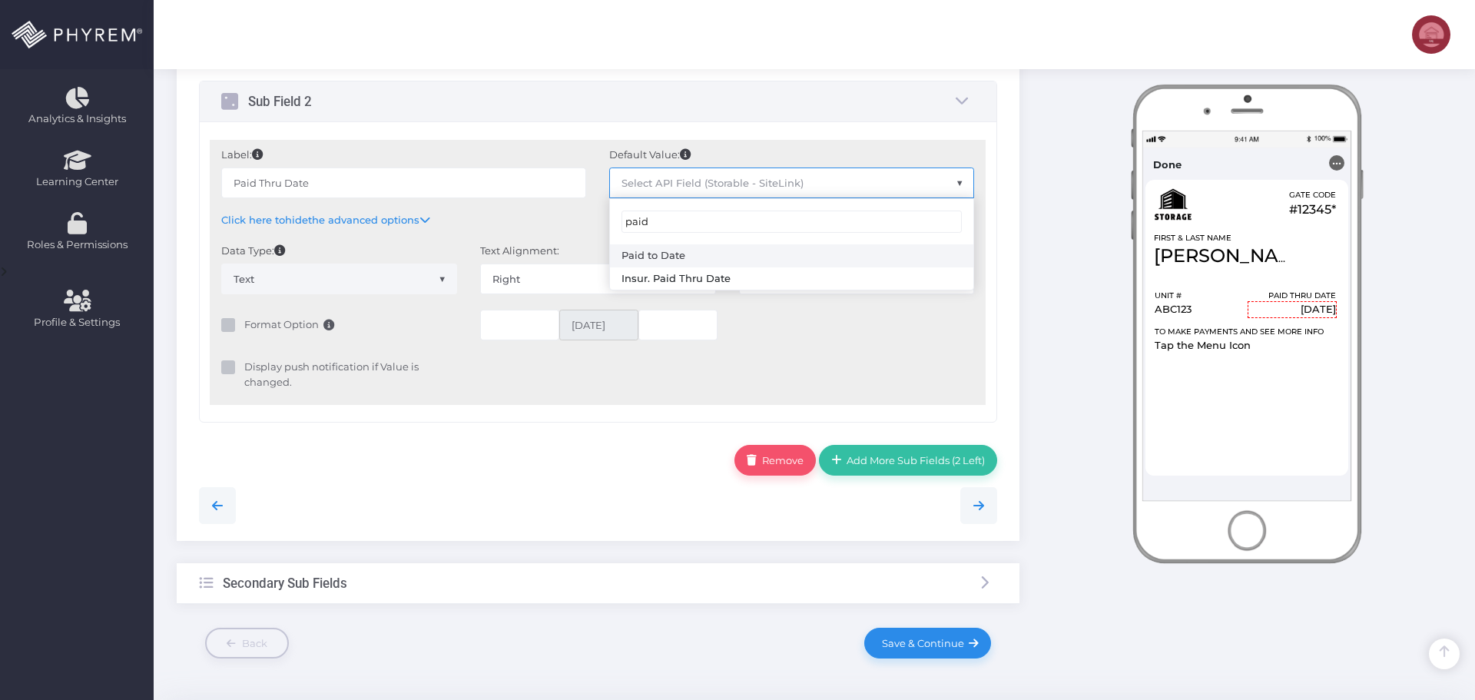
type input "paid"
type input "Paid to Date"
select select "dPaidThru"
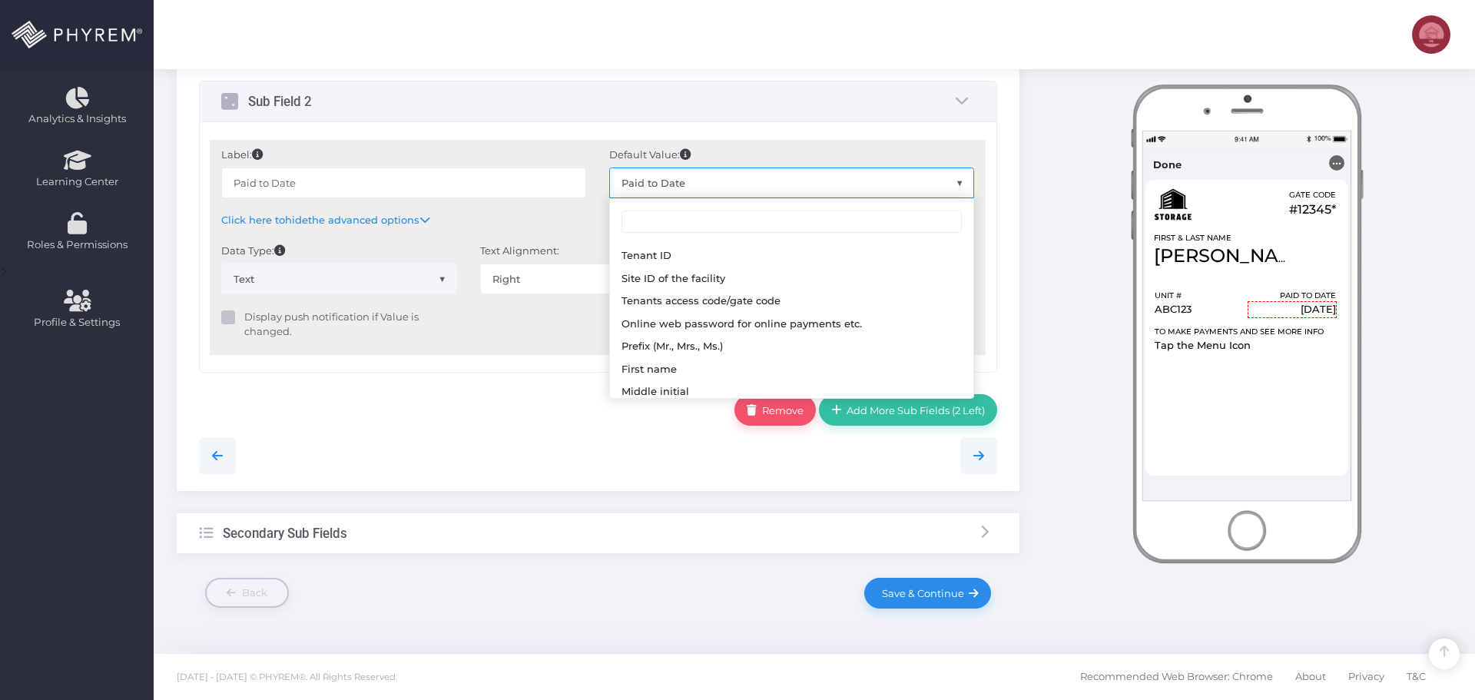
click at [697, 181] on span "Paid to Date" at bounding box center [791, 182] width 363 height 29
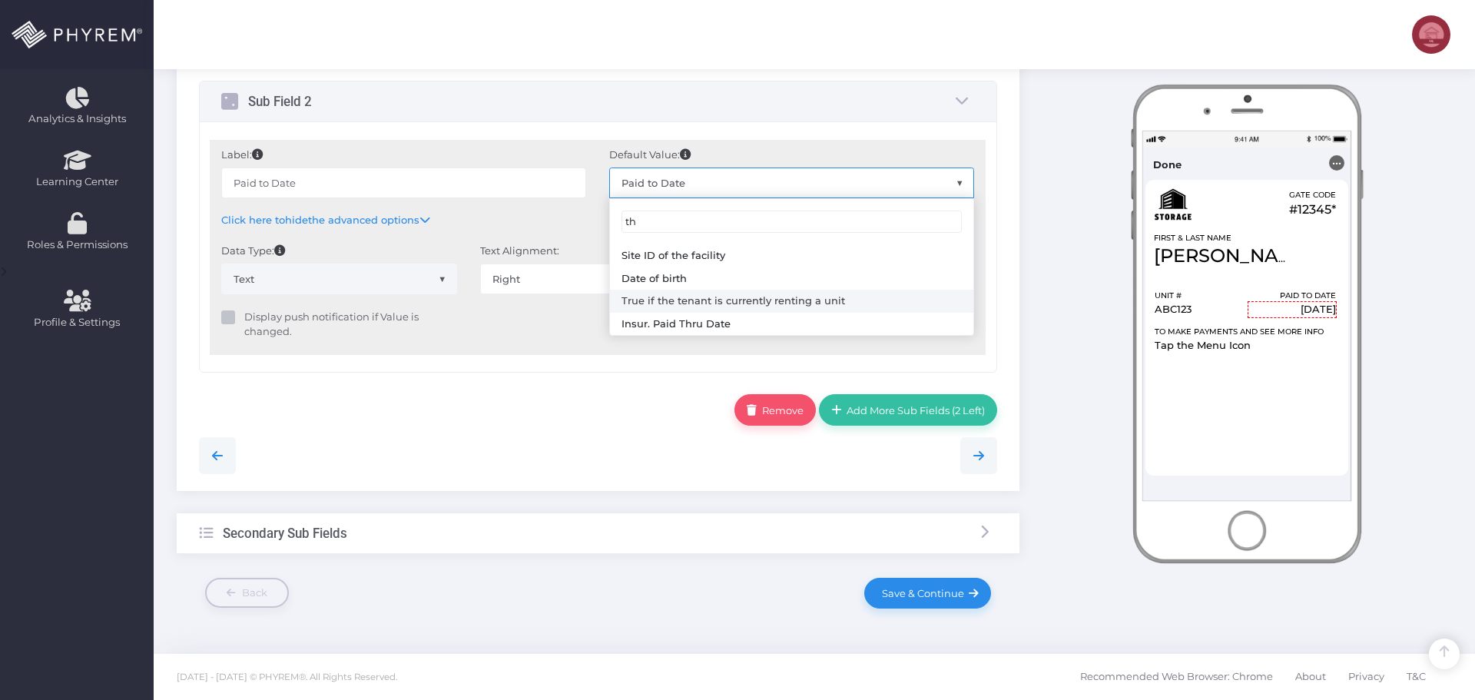
type input "t"
type input "o"
type input "paid"
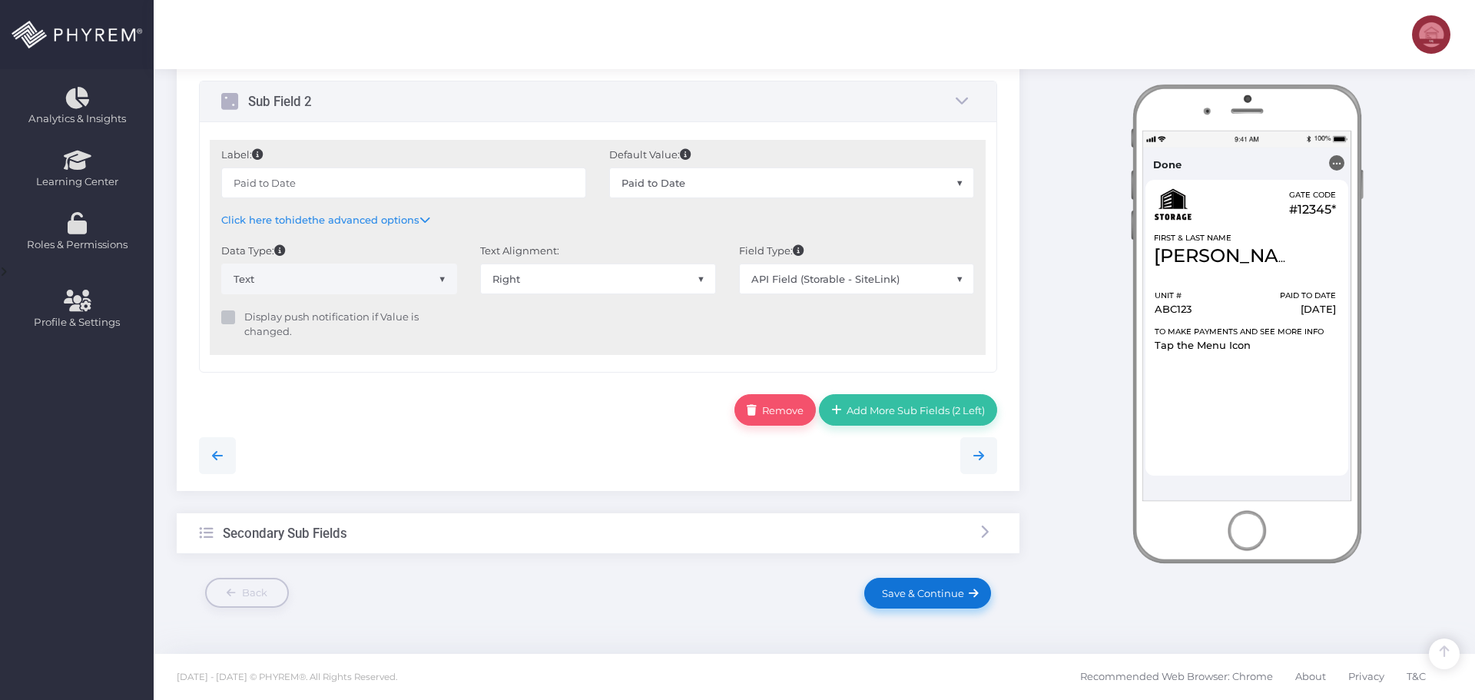
click at [939, 597] on span "Save & Continue" at bounding box center [920, 593] width 88 height 12
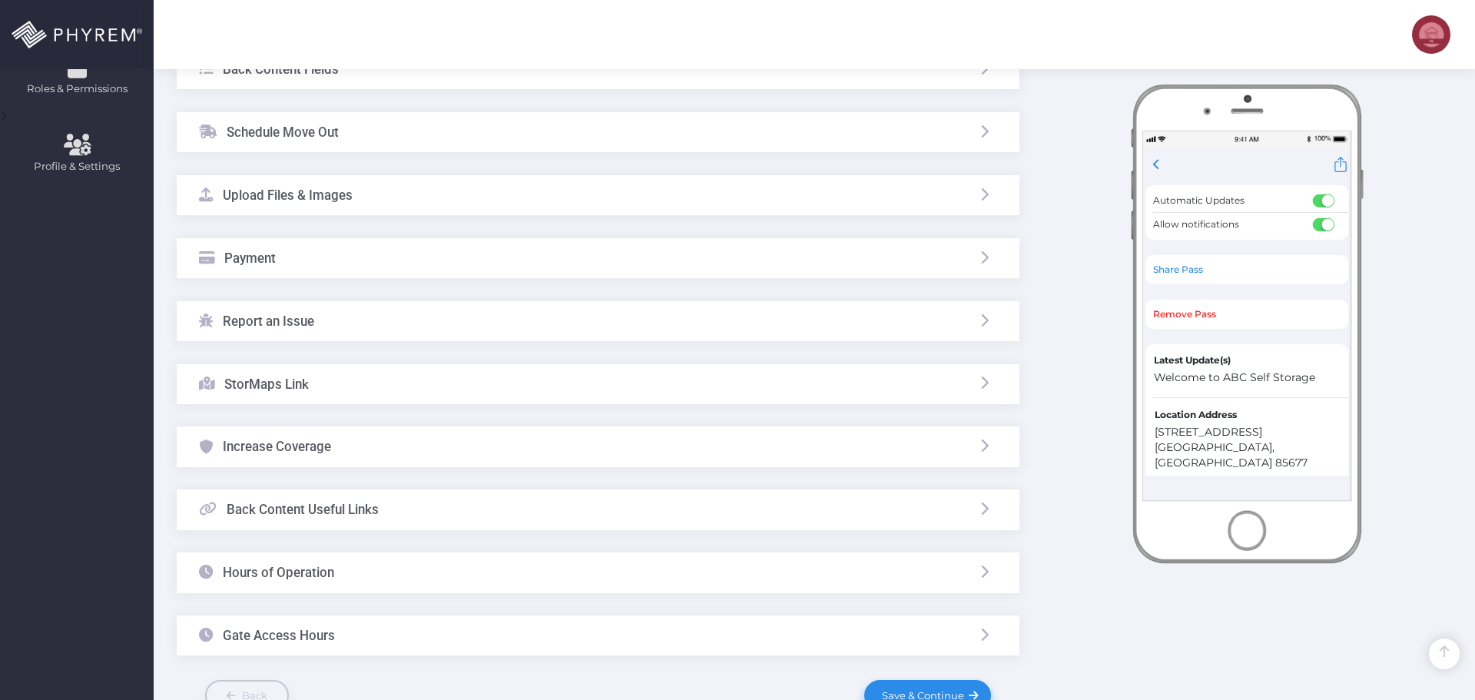
scroll to position [657, 0]
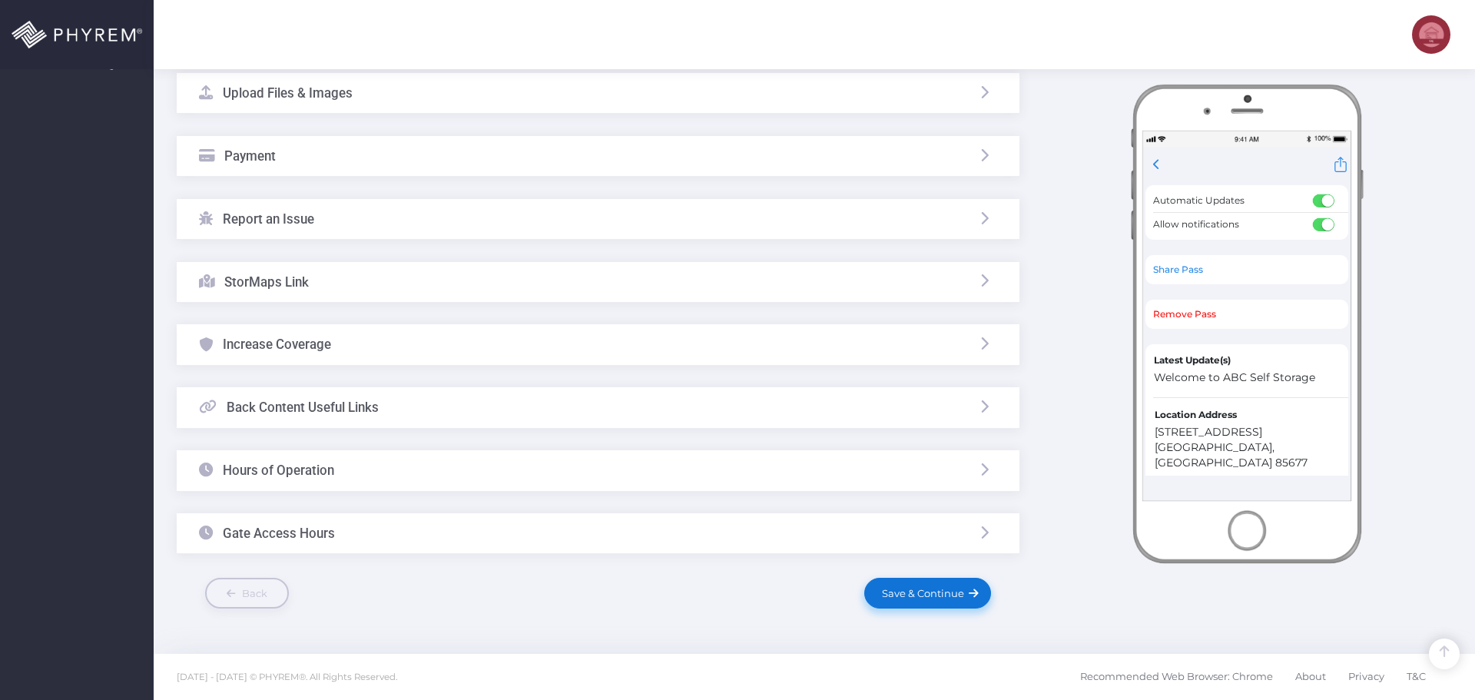
click at [926, 596] on span "Save & Continue" at bounding box center [920, 593] width 88 height 12
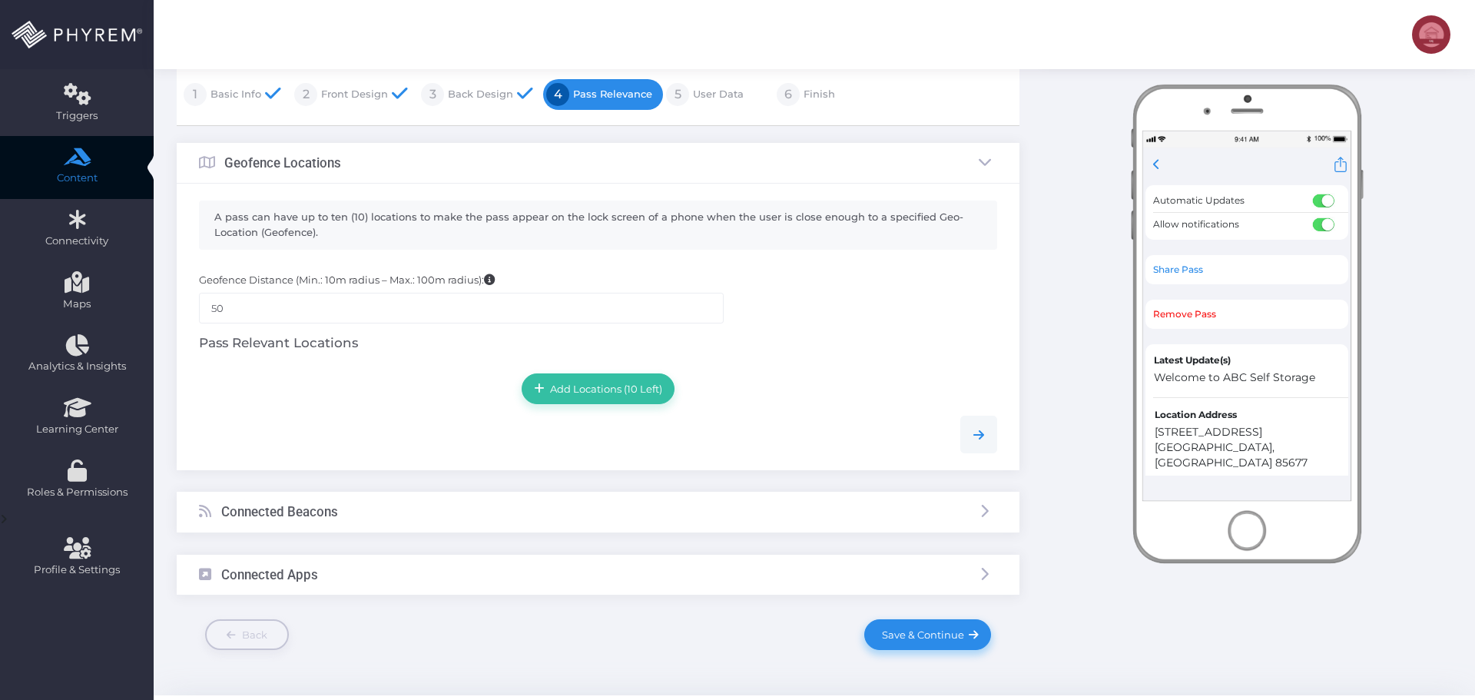
scroll to position [154, 0]
click at [357, 308] on input "50" at bounding box center [461, 306] width 525 height 31
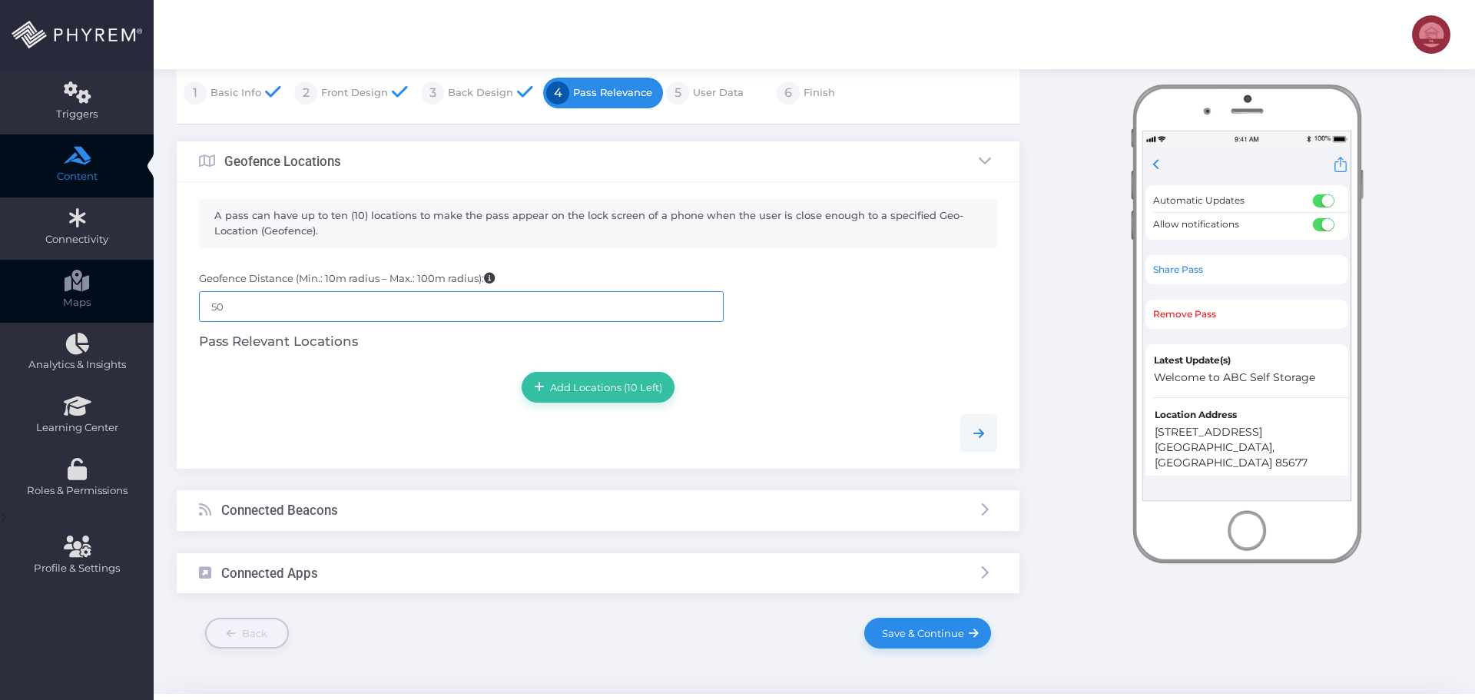
drag, startPoint x: 347, startPoint y: 309, endPoint x: 101, endPoint y: 298, distance: 246.0
click at [101, 298] on div "Dashboard Directory Directory User Manage User(s) Add User View Deleted User(s)…" at bounding box center [737, 292] width 1475 height 893
type input "100"
click at [421, 392] on div "Add Locations (10 Left)" at bounding box center [598, 387] width 798 height 31
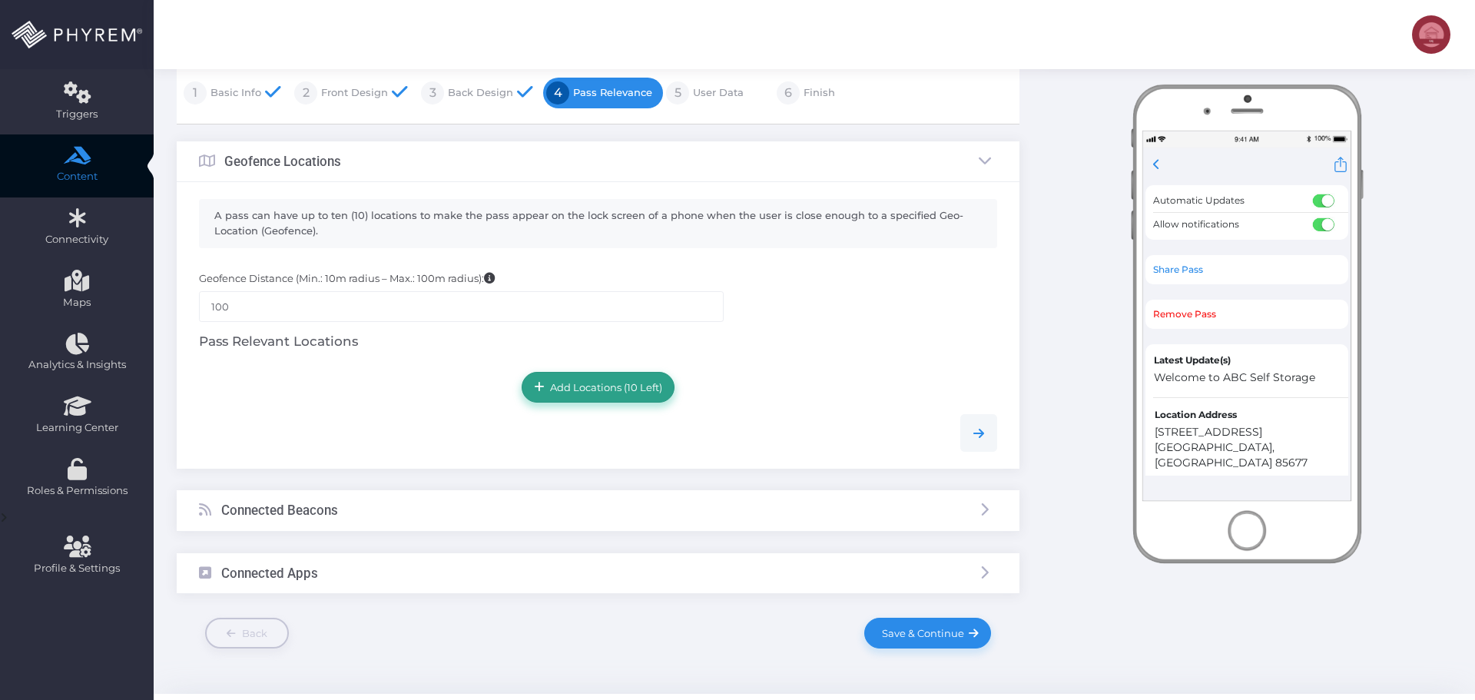
click at [598, 387] on span "Add Locations (10 Left)" at bounding box center [604, 387] width 118 height 12
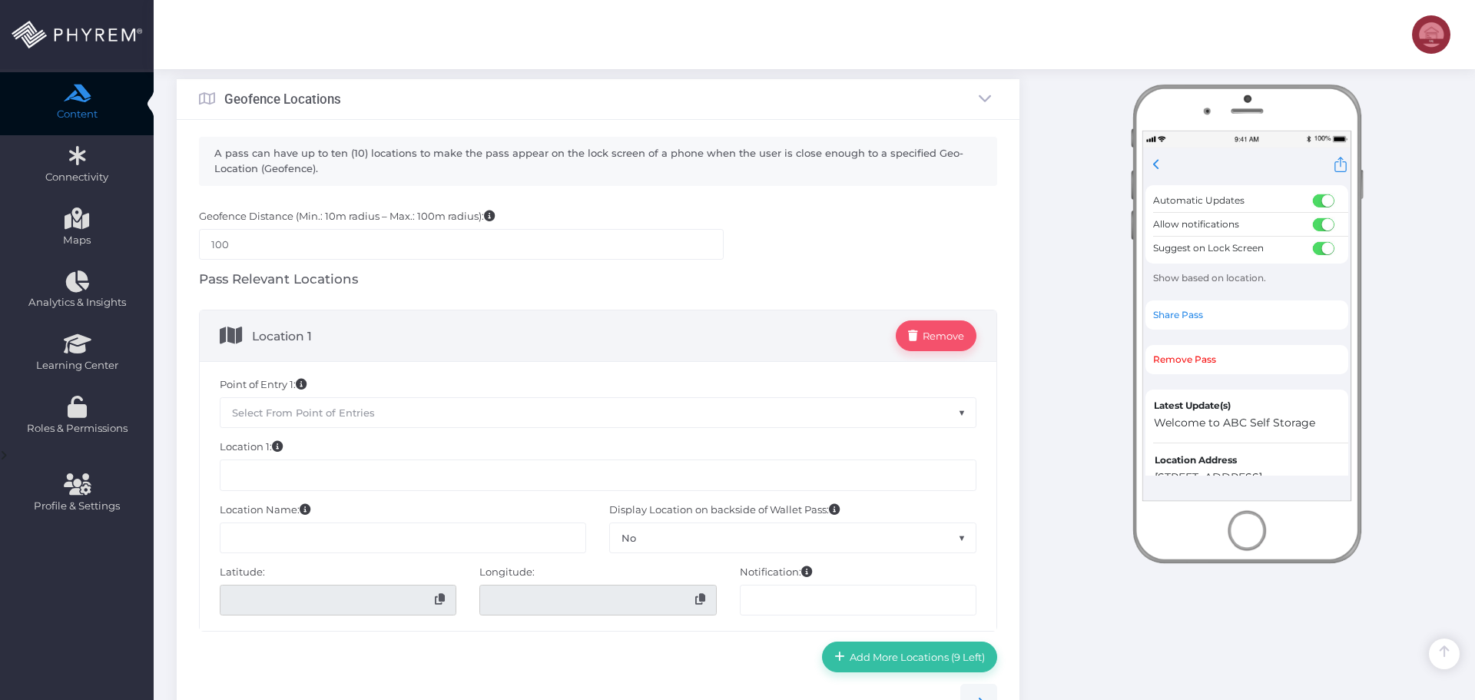
scroll to position [307, 0]
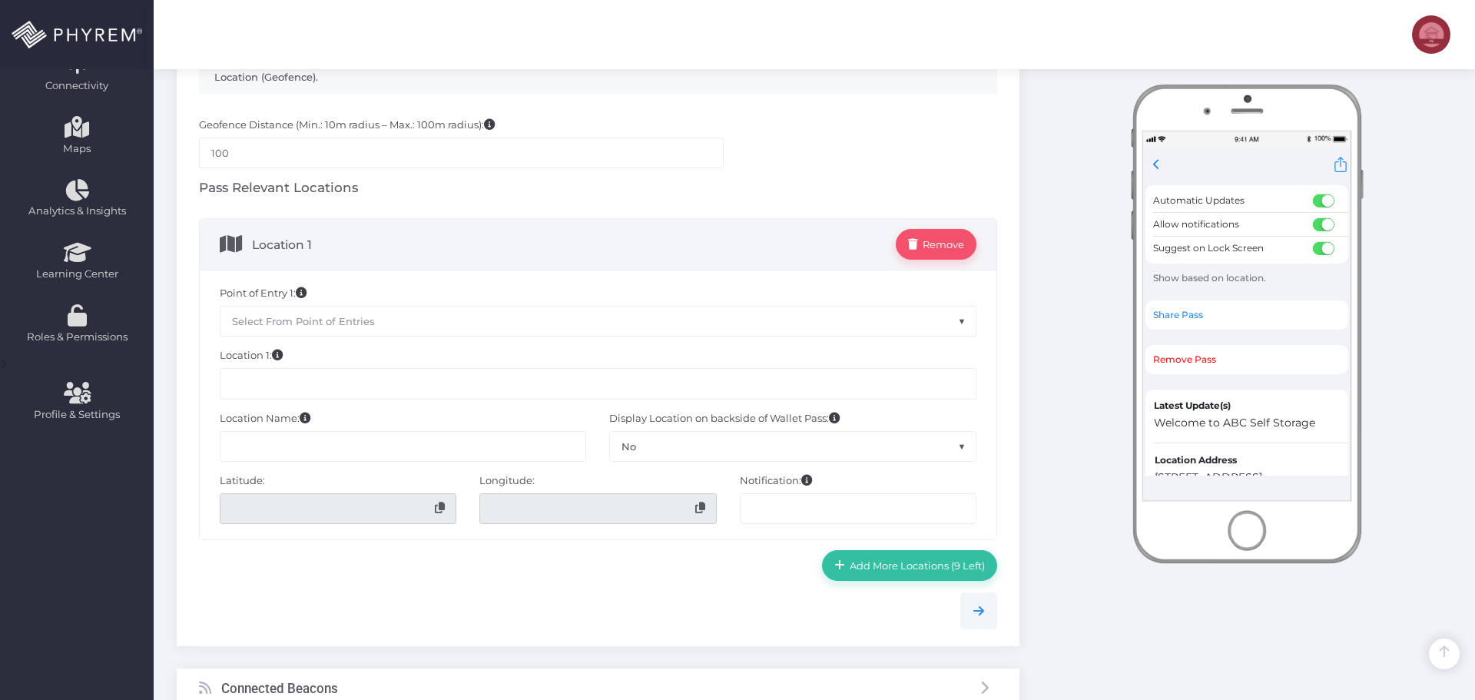
click at [356, 385] on input "text" at bounding box center [598, 383] width 756 height 31
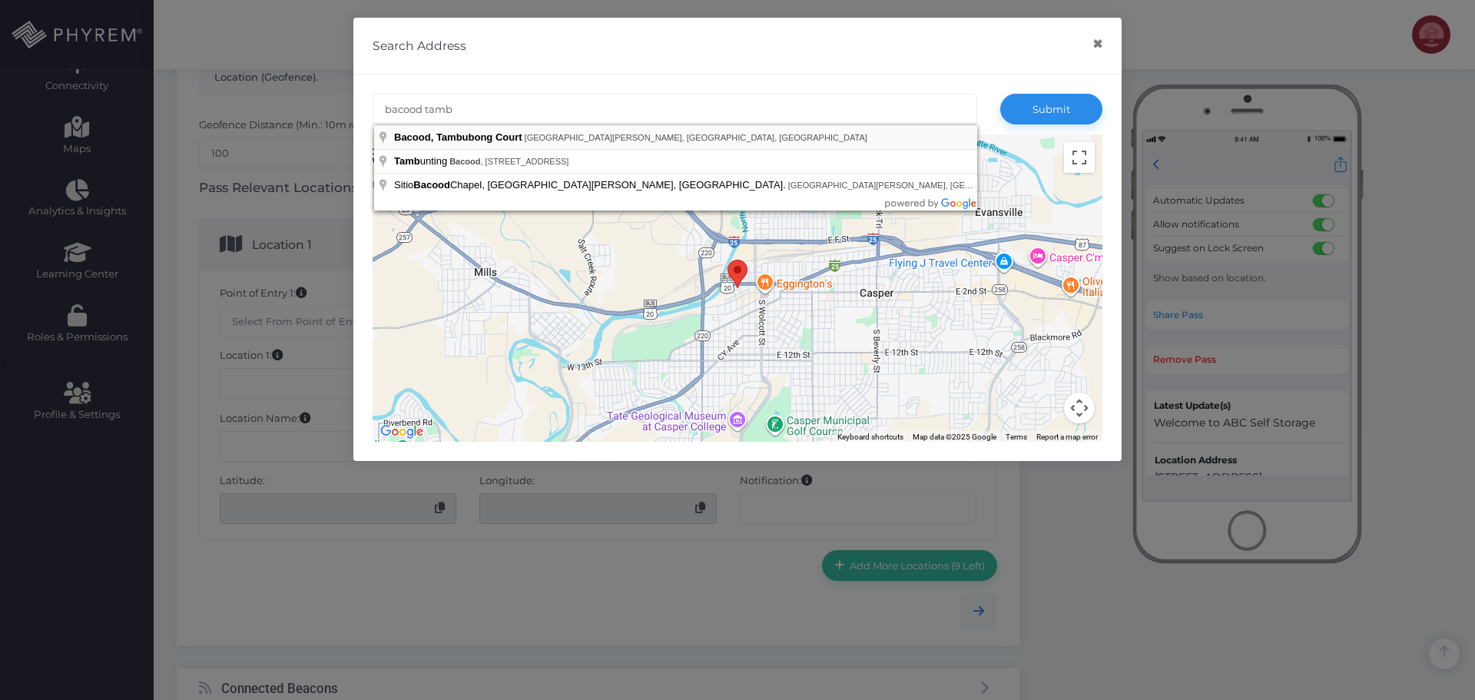
type input "Bacood, Tambubong Court, San Rafael, Bulacan, Philippines"
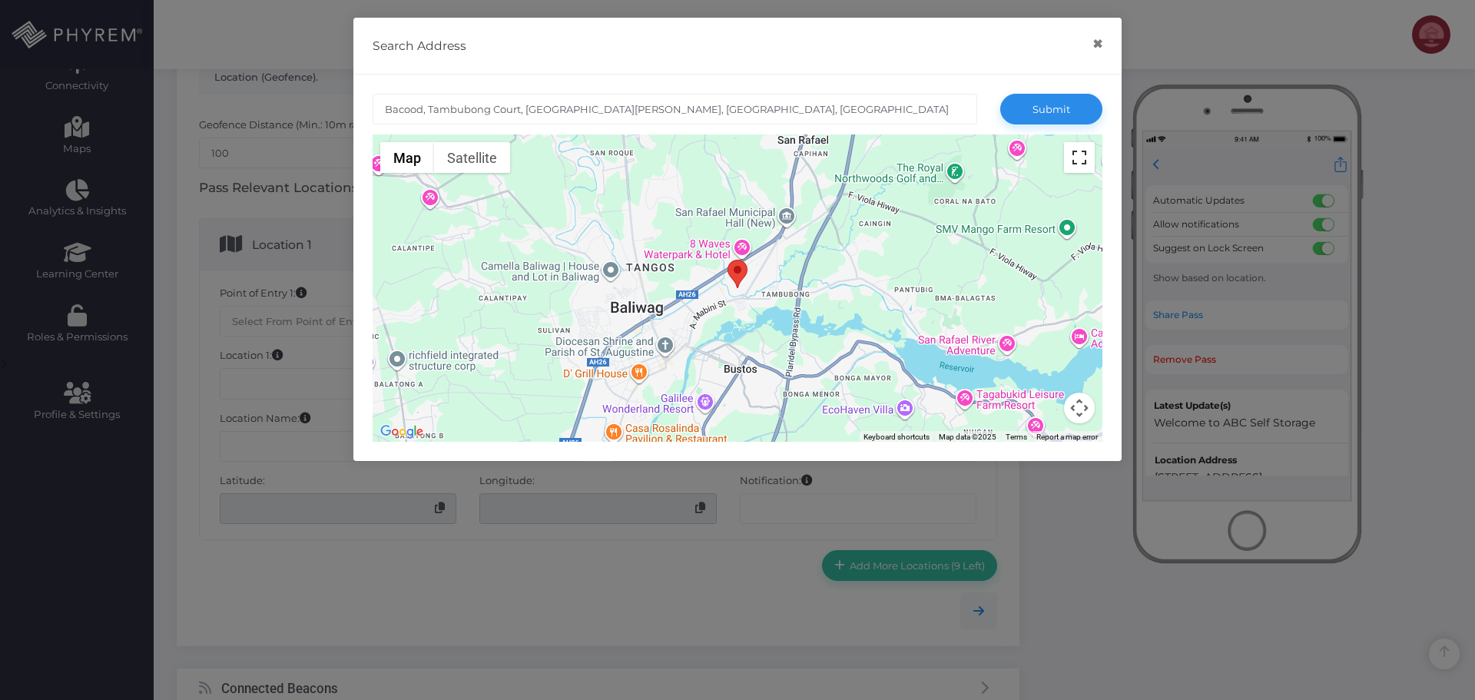
click at [1077, 164] on button "Toggle fullscreen view" at bounding box center [1079, 157] width 31 height 31
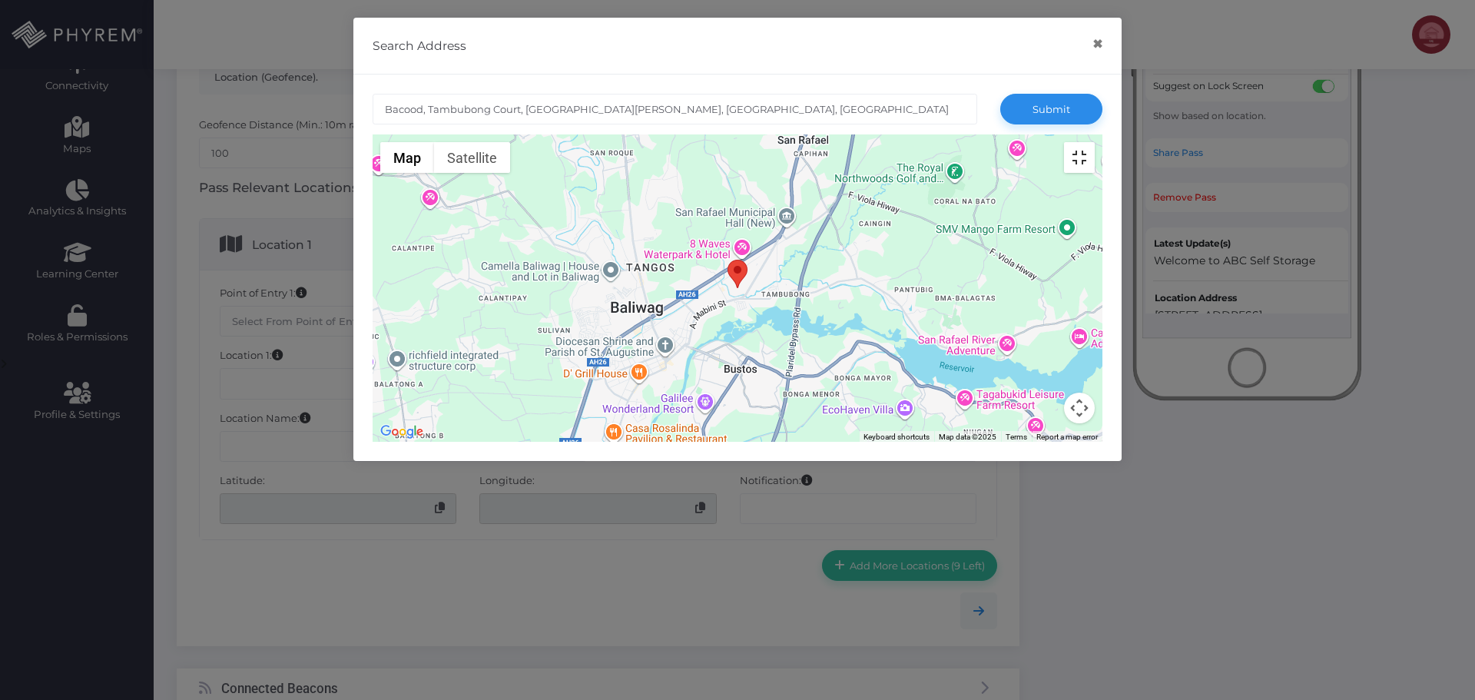
scroll to position [0, 0]
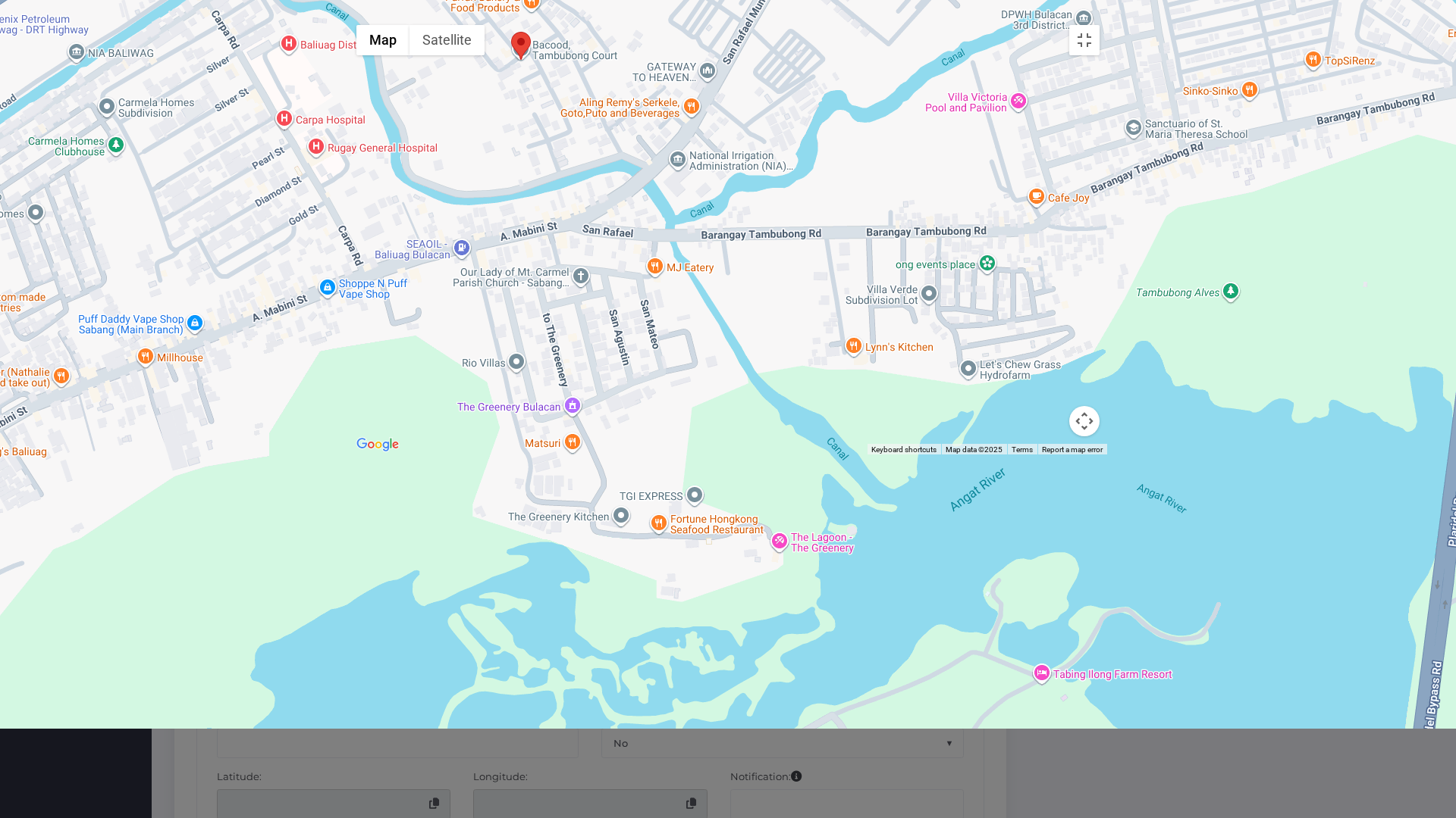
drag, startPoint x: 548, startPoint y: 174, endPoint x: 579, endPoint y: 281, distance: 111.4
click at [573, 269] on div at bounding box center [728, 237] width 758 height 438
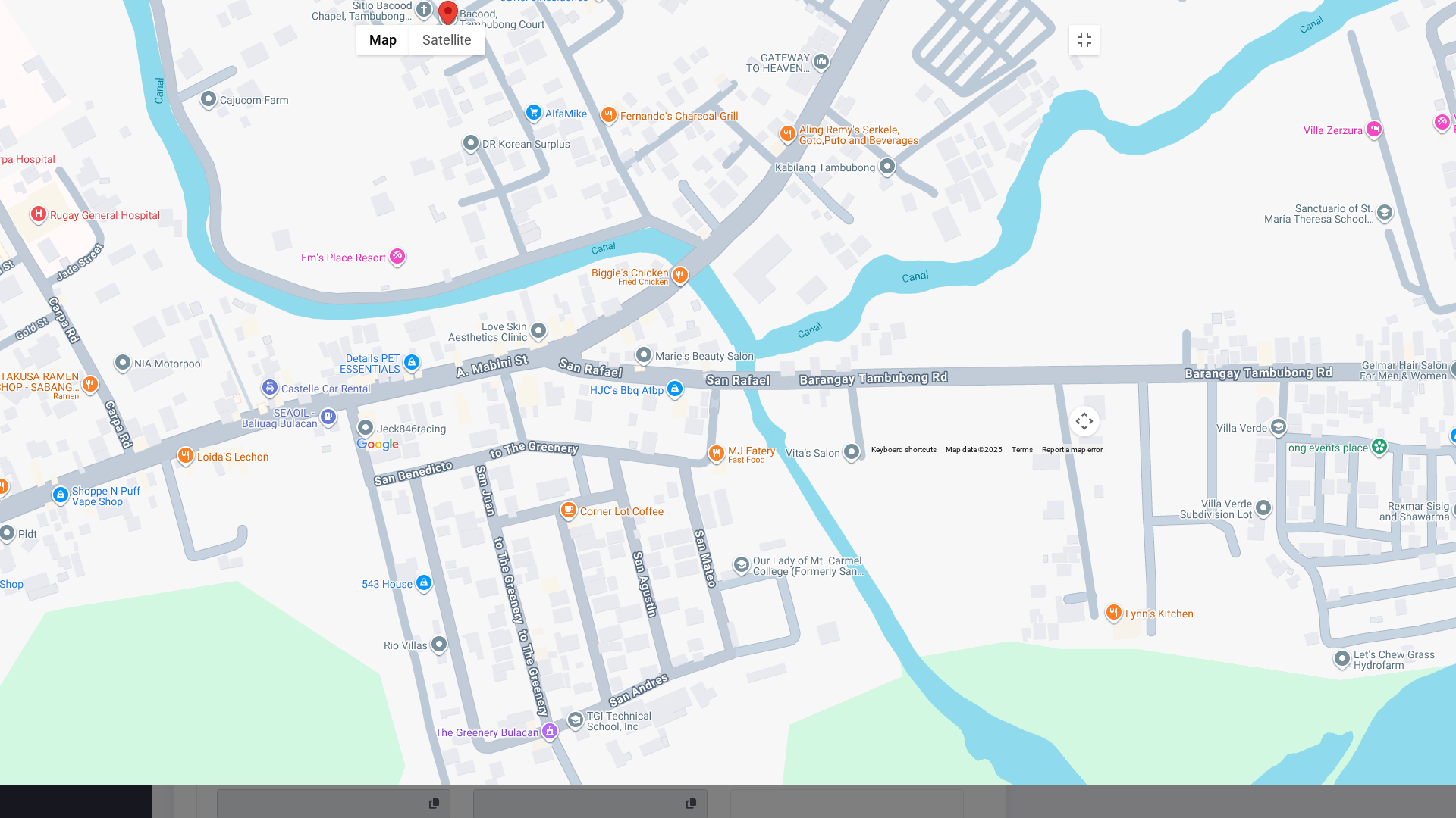
drag, startPoint x: 562, startPoint y: 168, endPoint x: 574, endPoint y: 234, distance: 67.1
click at [576, 230] on div at bounding box center [728, 237] width 758 height 438
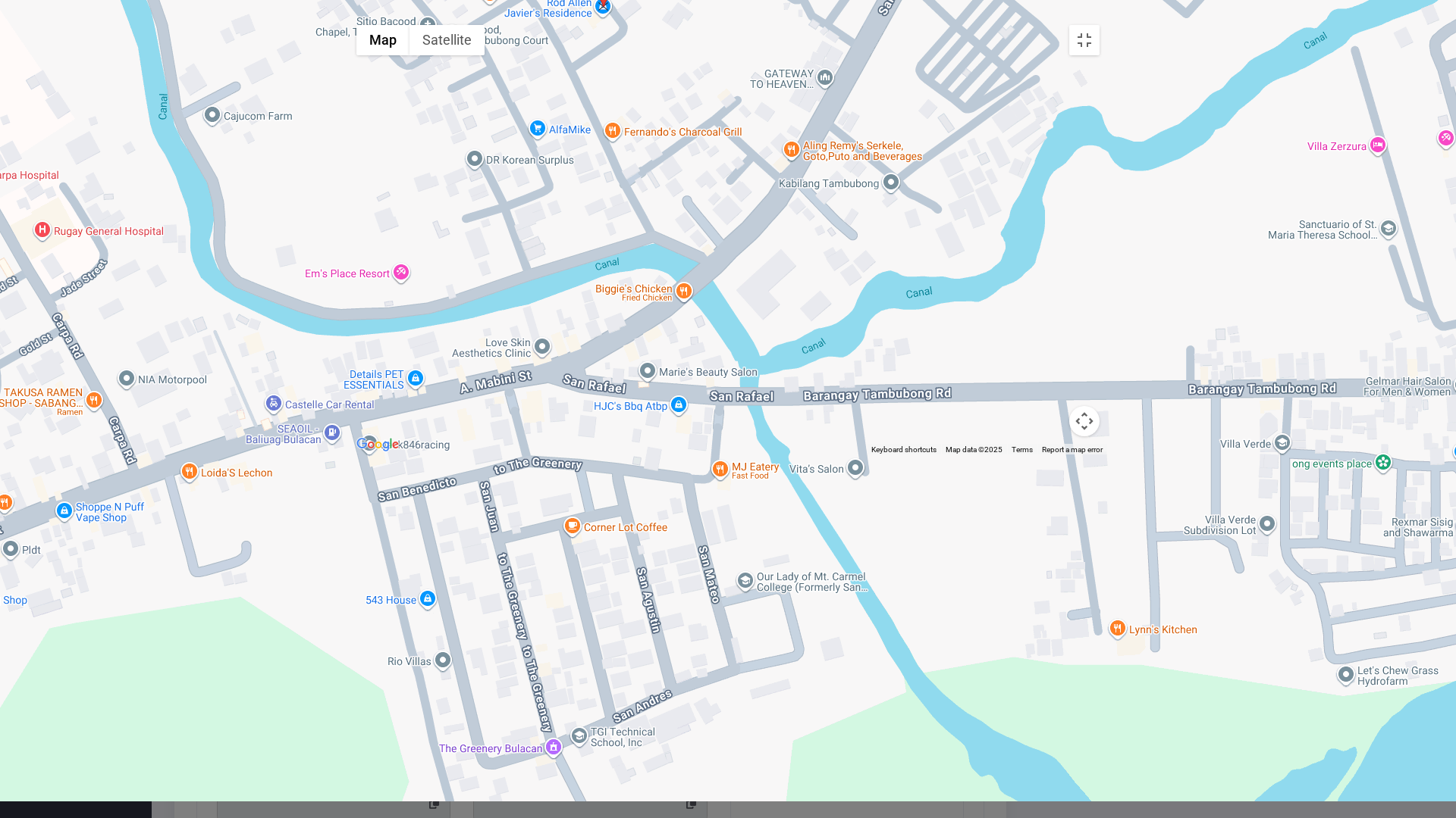
drag, startPoint x: 450, startPoint y: 199, endPoint x: 603, endPoint y: 162, distance: 157.4
type input "XW99+M4X, Barangay Tambubong Rd, San Rafael, Bulacan, Philippines"
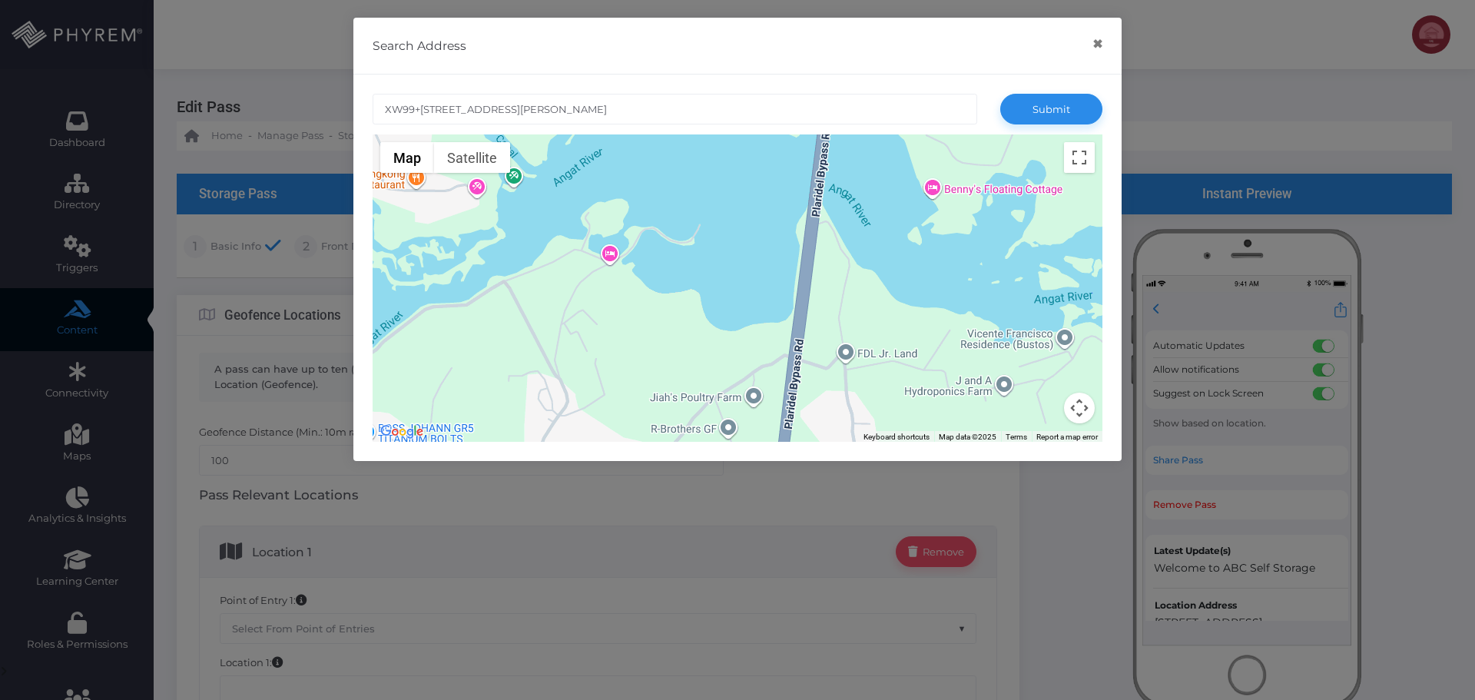
drag, startPoint x: 627, startPoint y: 179, endPoint x: 687, endPoint y: 378, distance: 207.7
click at [687, 378] on div at bounding box center [737, 287] width 730 height 307
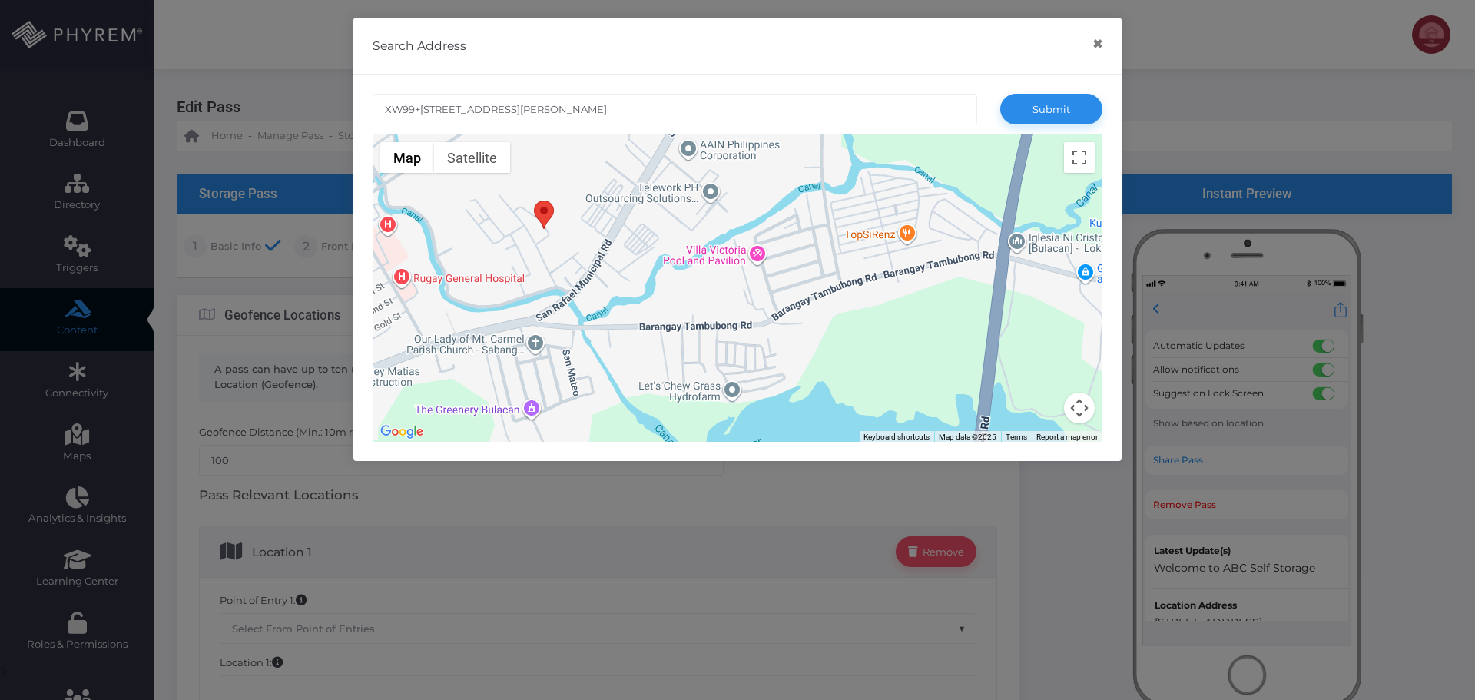
drag, startPoint x: 645, startPoint y: 307, endPoint x: 788, endPoint y: 354, distance: 150.3
click at [794, 354] on div at bounding box center [737, 287] width 730 height 307
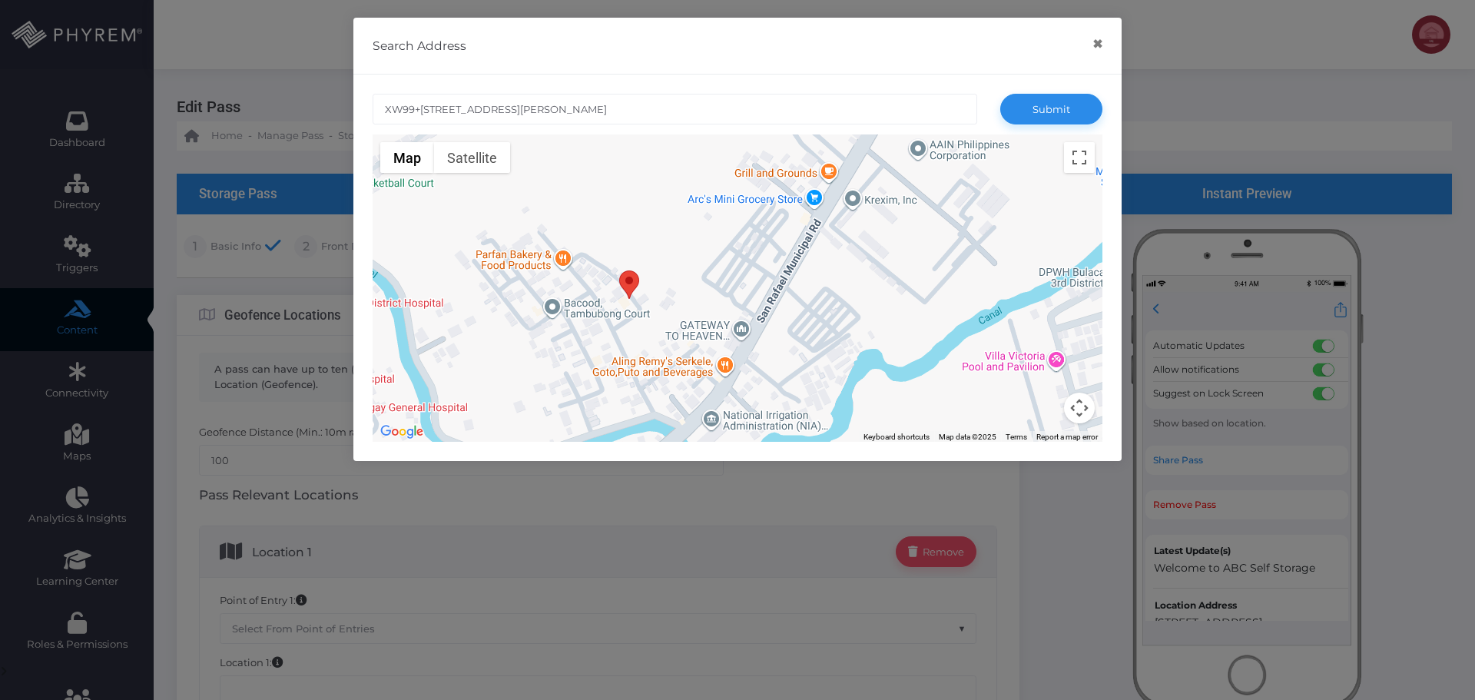
drag, startPoint x: 588, startPoint y: 283, endPoint x: 642, endPoint y: 343, distance: 81.0
click at [642, 343] on div at bounding box center [737, 287] width 730 height 307
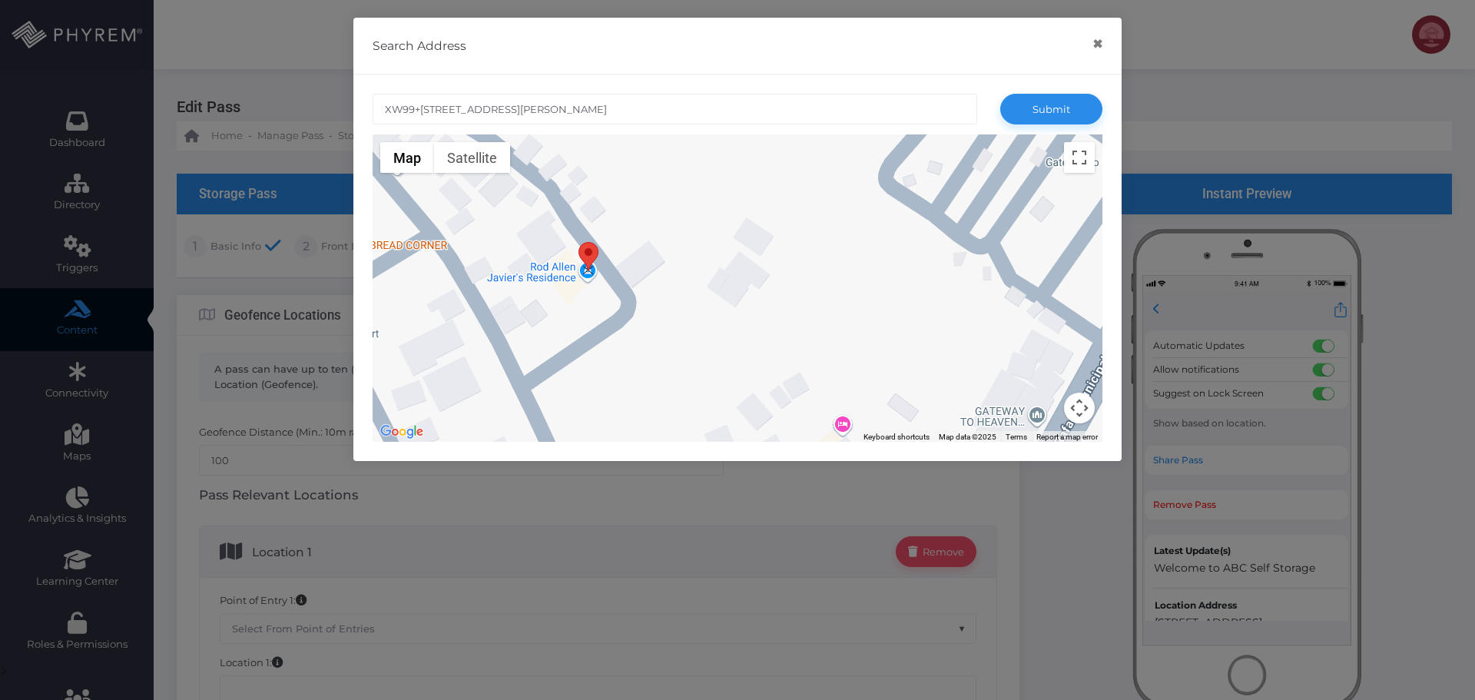
drag, startPoint x: 589, startPoint y: 246, endPoint x: 589, endPoint y: 257, distance: 11.5
click at [578, 242] on area at bounding box center [578, 242] width 0 height 0
type input "XW99+M4X, Barangay Tambubong Rd, San Rafael, Bulacan, Philippines"
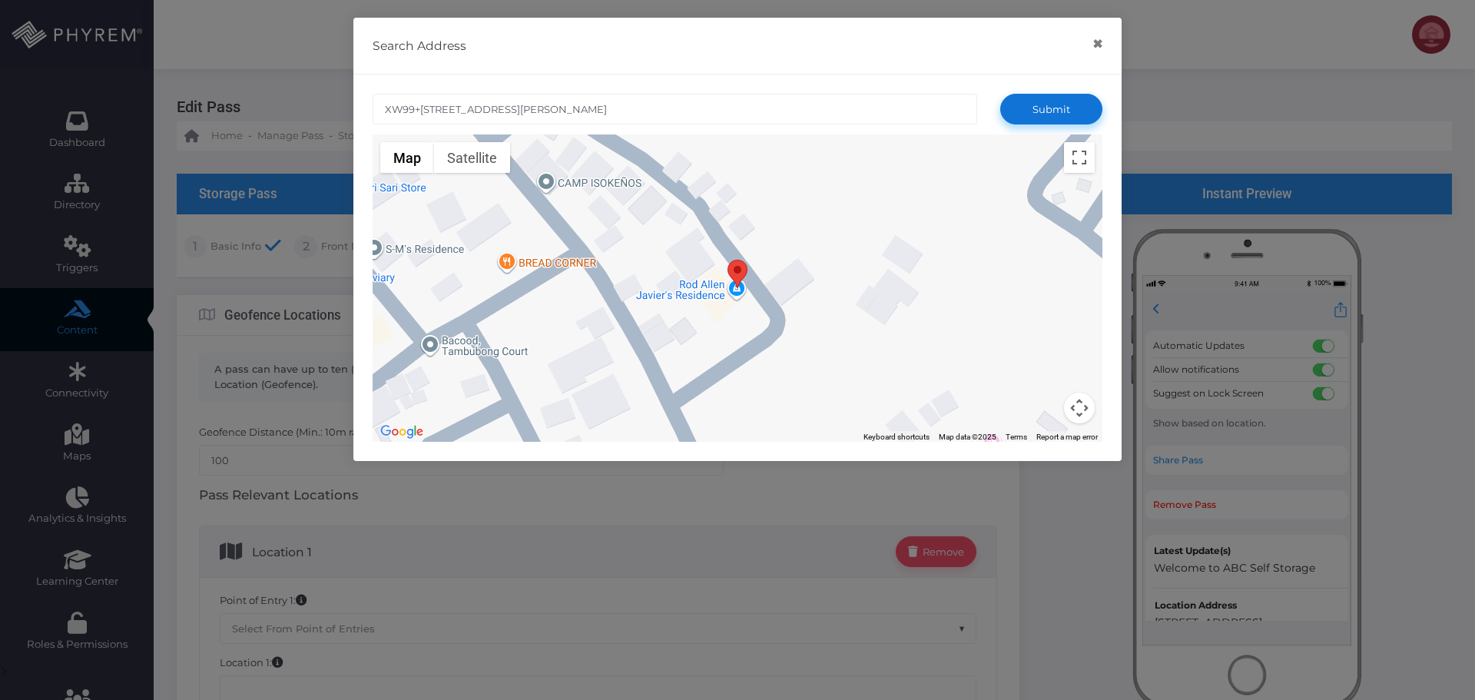
click at [1042, 114] on button "Submit" at bounding box center [1051, 109] width 102 height 31
type input "XW99+M4X, Barangay Tambubong Rd, San Rafael, Bulacan, Philippines"
type input "14.9700892"
type input "120.9177640"
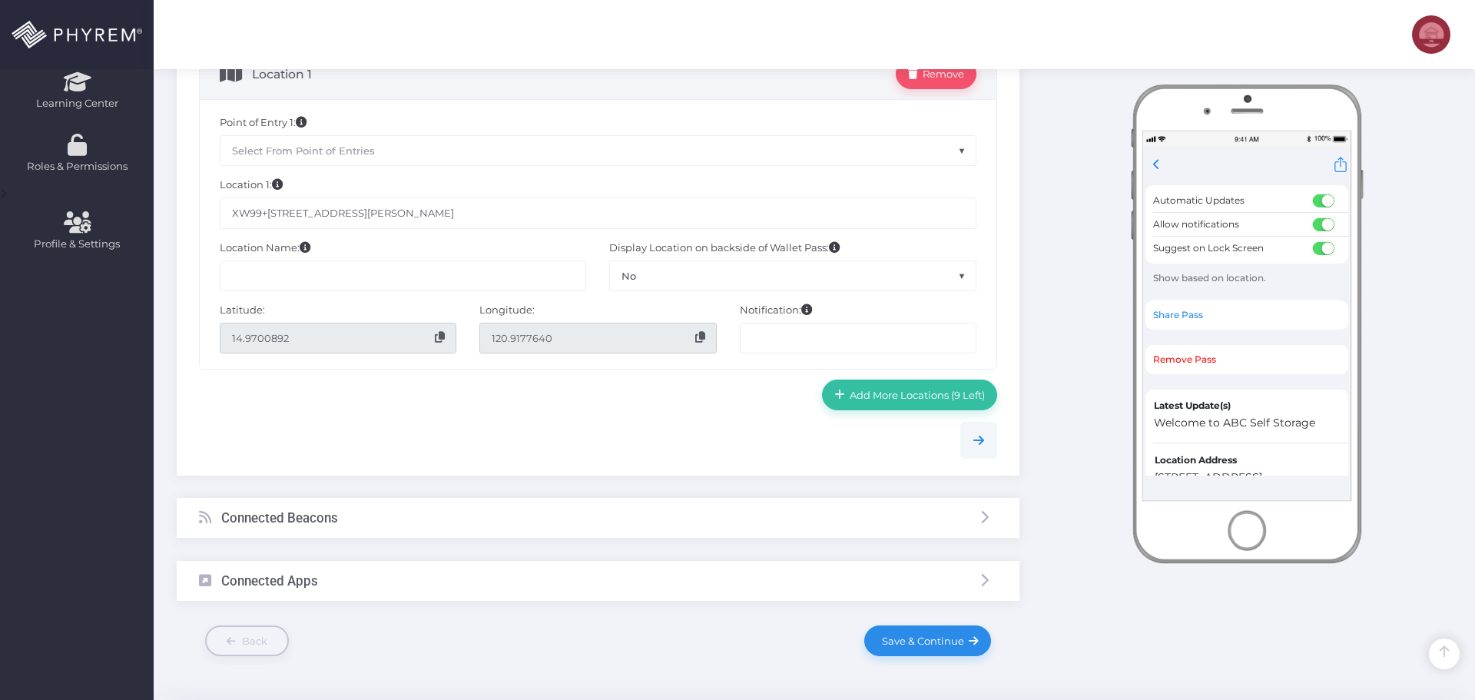
scroll to position [525, 0]
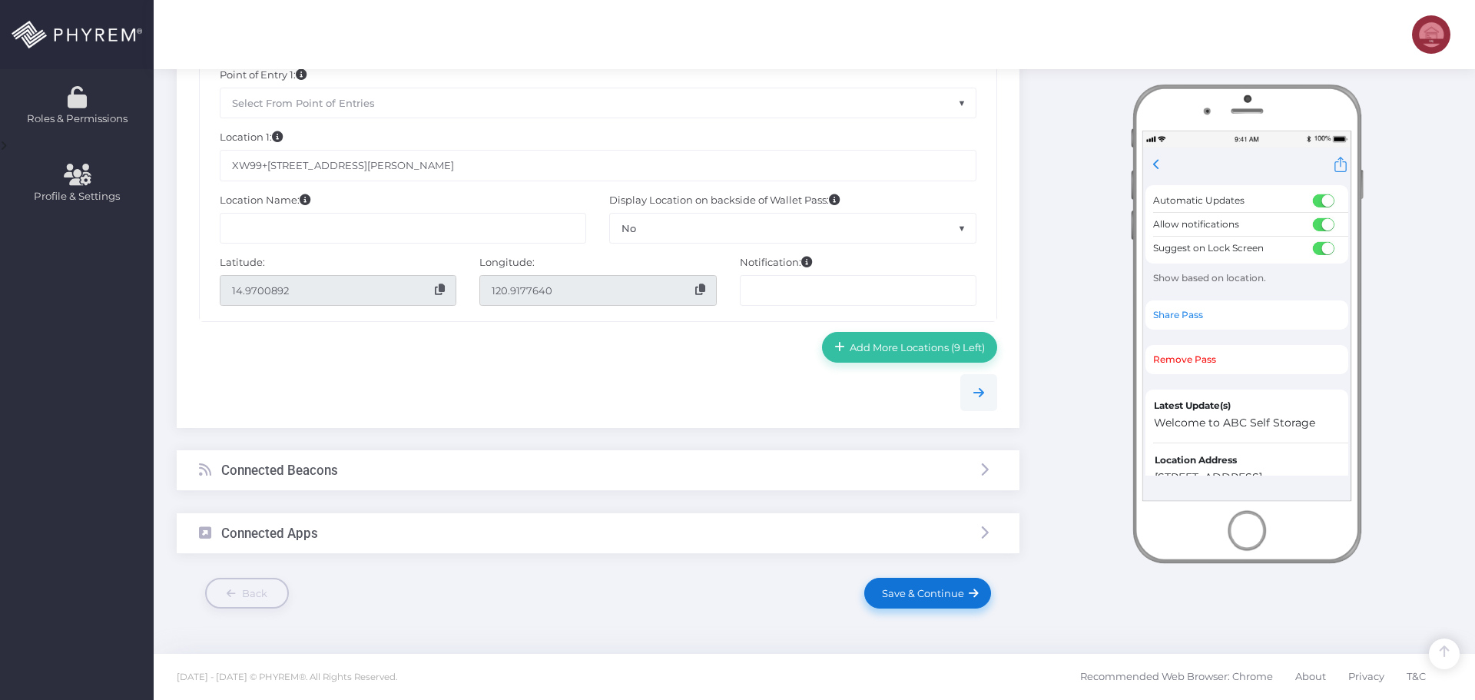
click at [903, 588] on span "Save & Continue" at bounding box center [920, 593] width 88 height 12
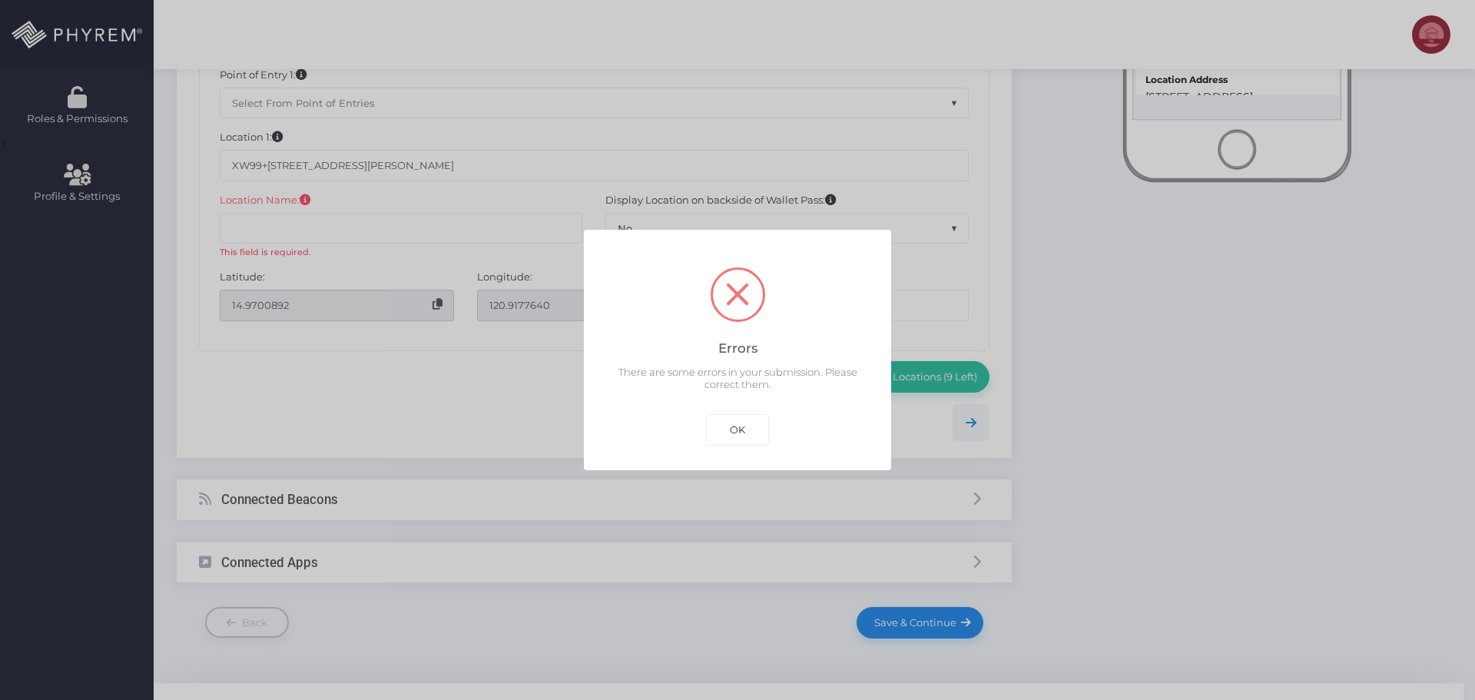
scroll to position [0, 0]
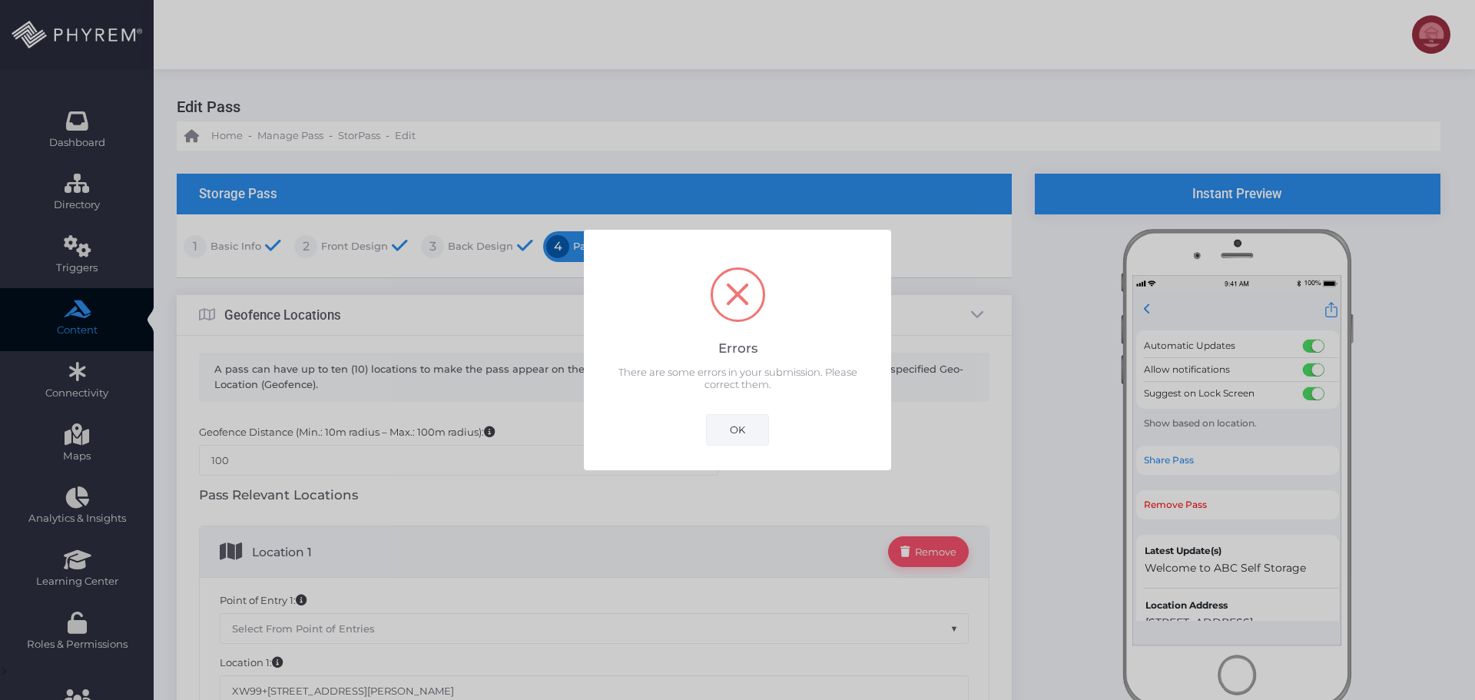
click at [737, 427] on button "OK" at bounding box center [737, 429] width 63 height 31
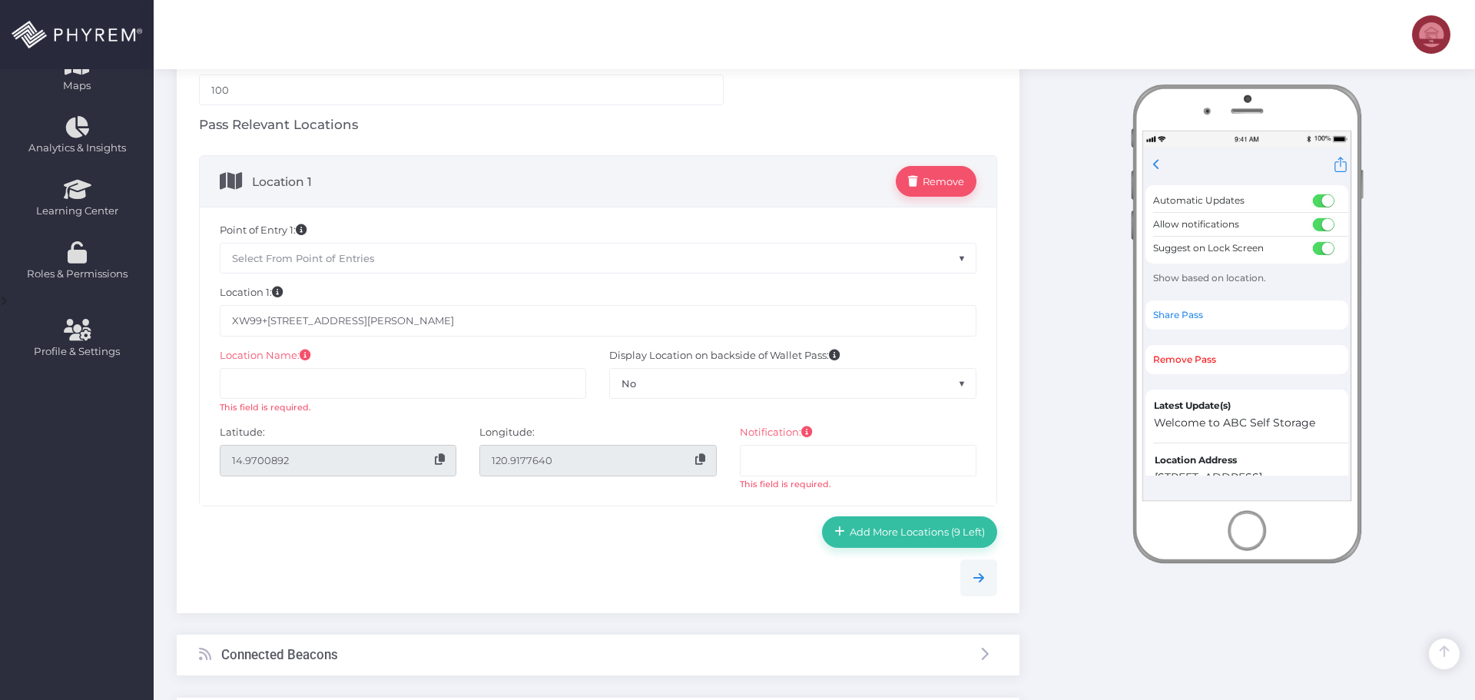
scroll to position [368, 0]
click at [310, 387] on input "text" at bounding box center [403, 385] width 367 height 31
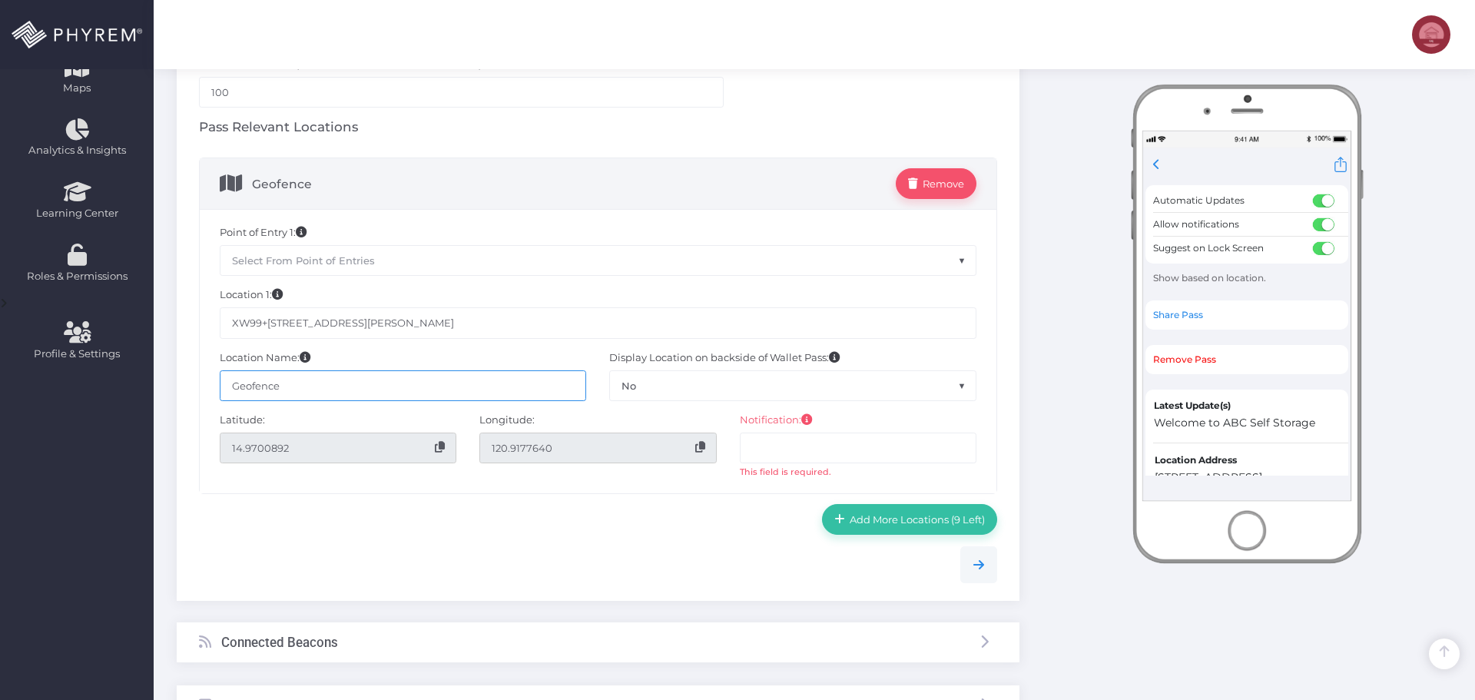
type input "Geofence"
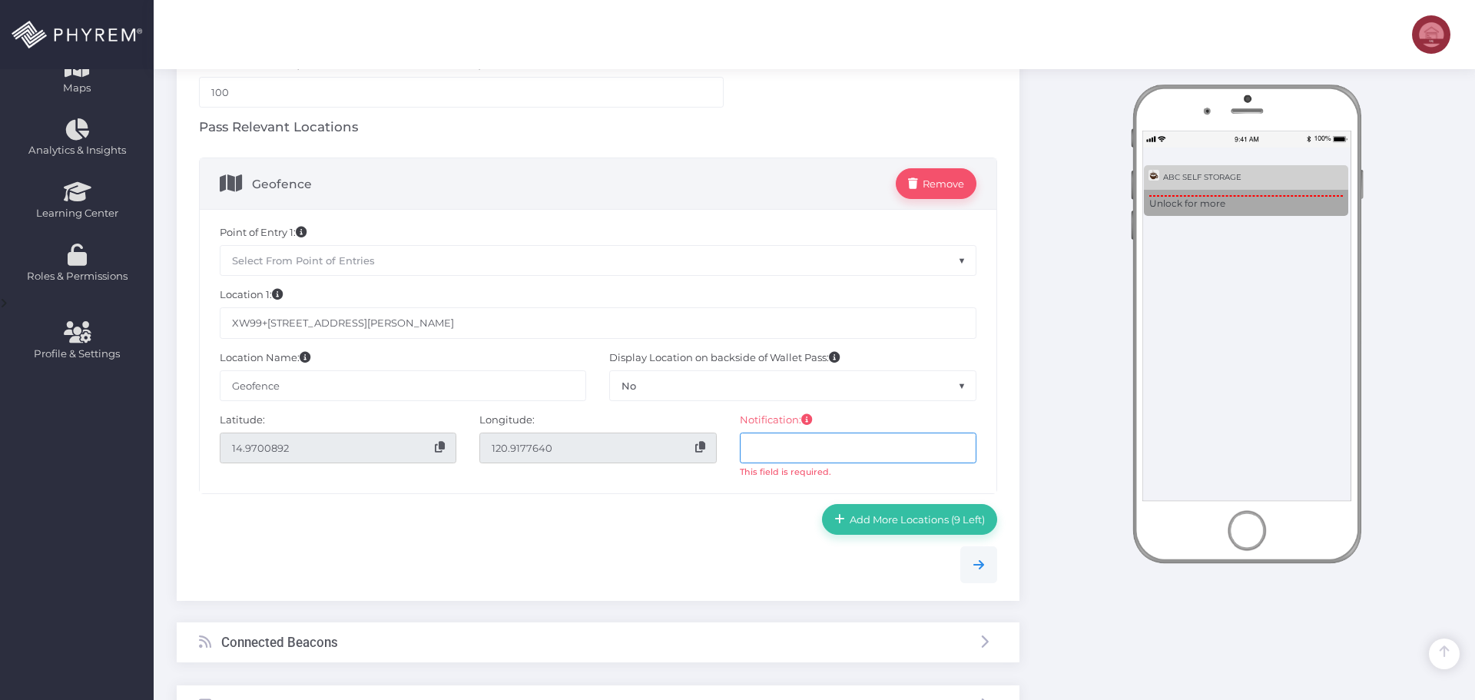
click at [751, 445] on input "text" at bounding box center [858, 447] width 237 height 31
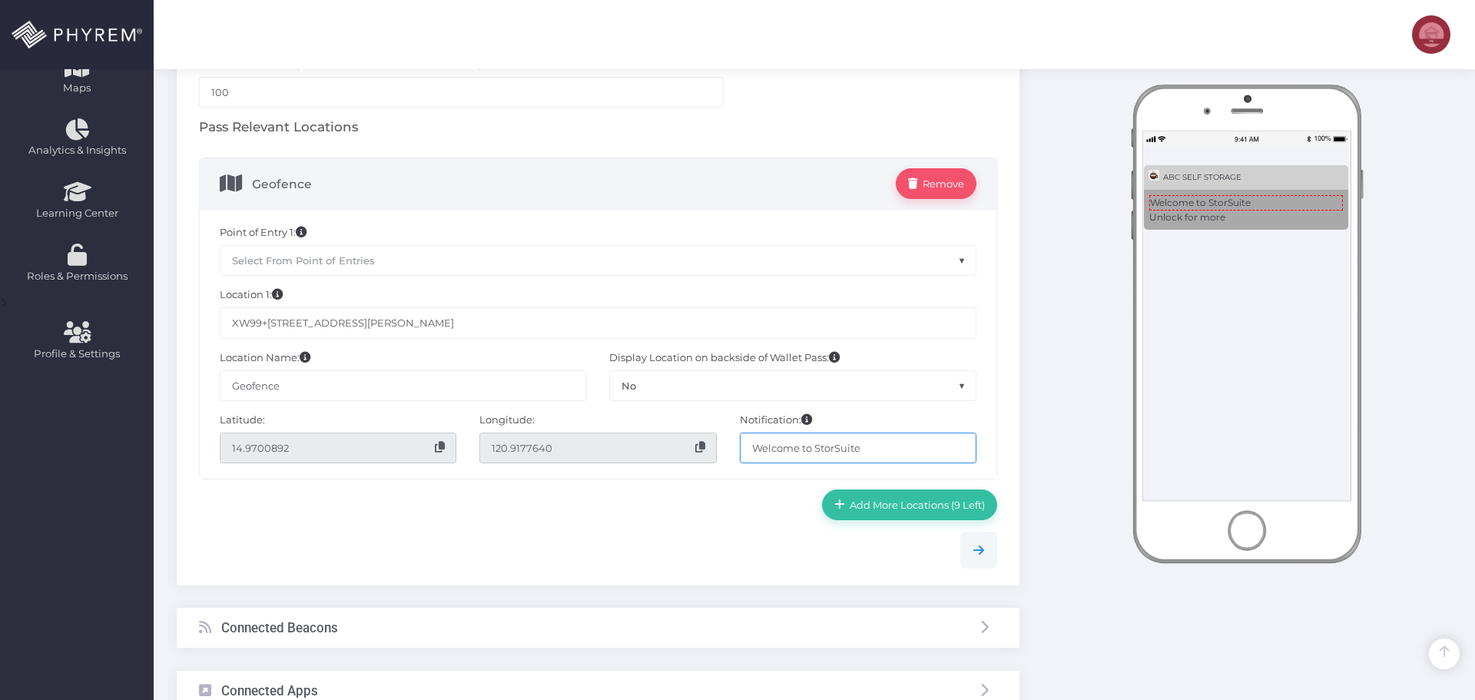
type input "Welcome to StorSuite"
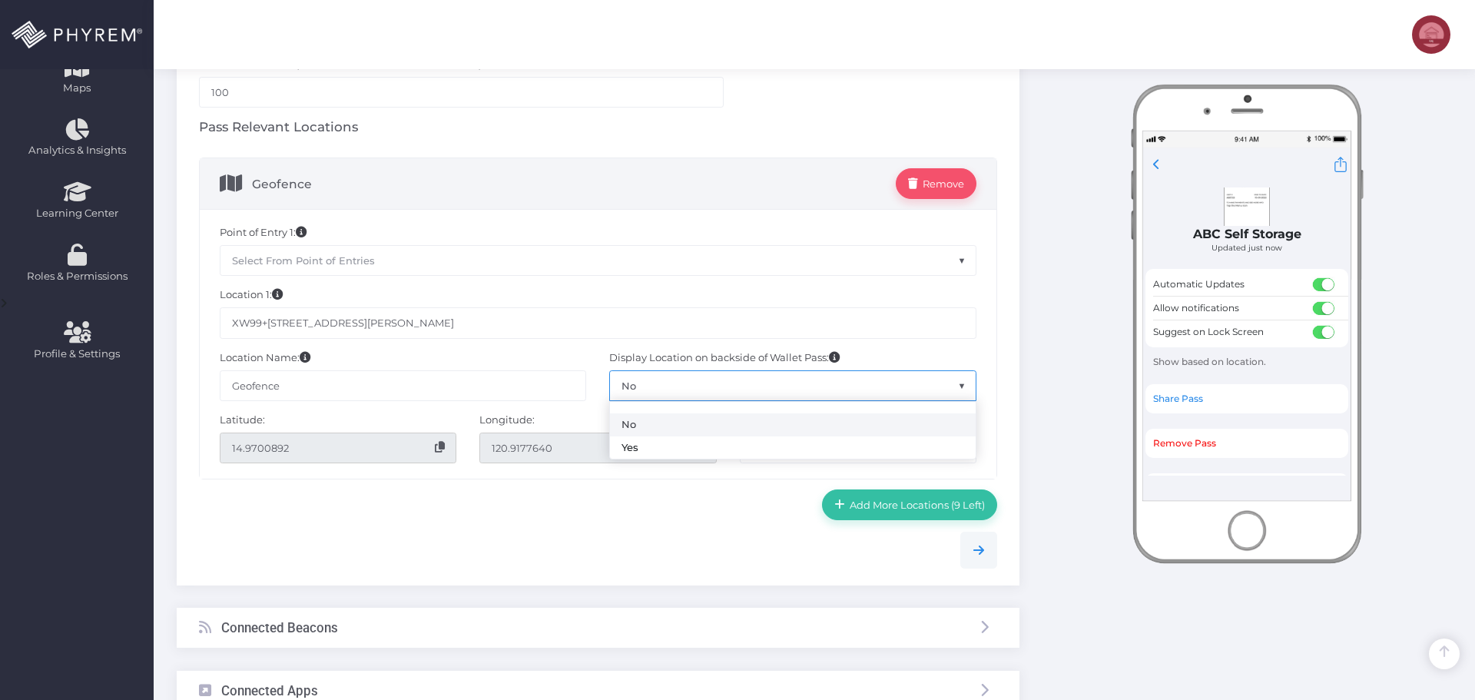
click at [717, 380] on span "No" at bounding box center [793, 385] width 366 height 29
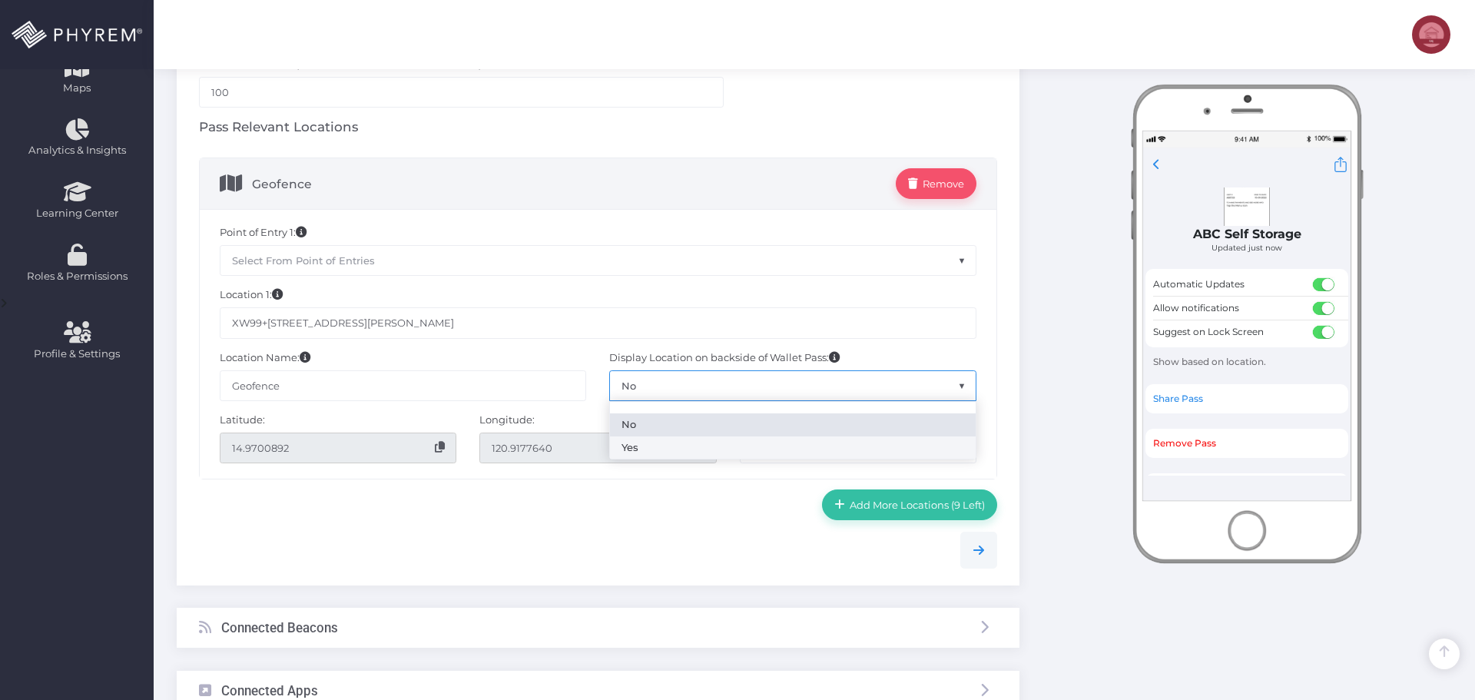
select select "Yes"
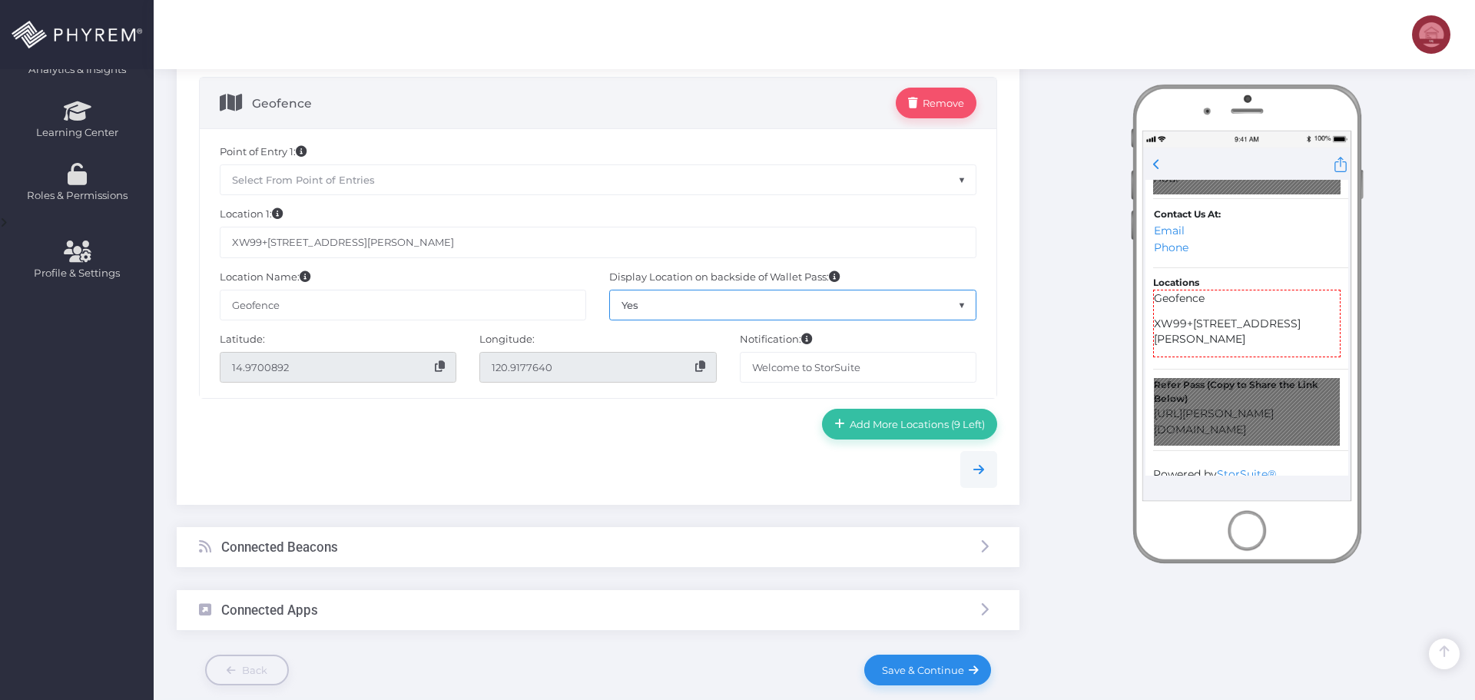
scroll to position [525, 0]
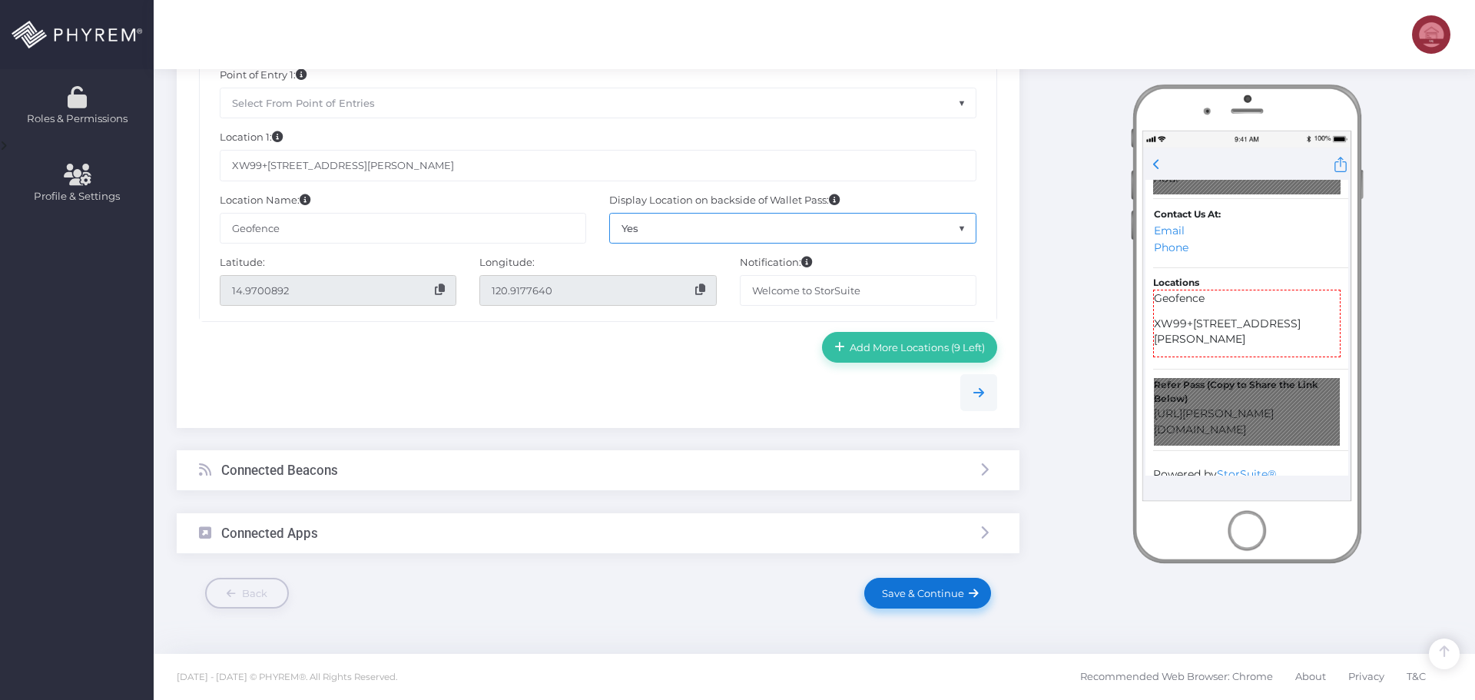
click at [922, 590] on span "Save & Continue" at bounding box center [920, 593] width 88 height 12
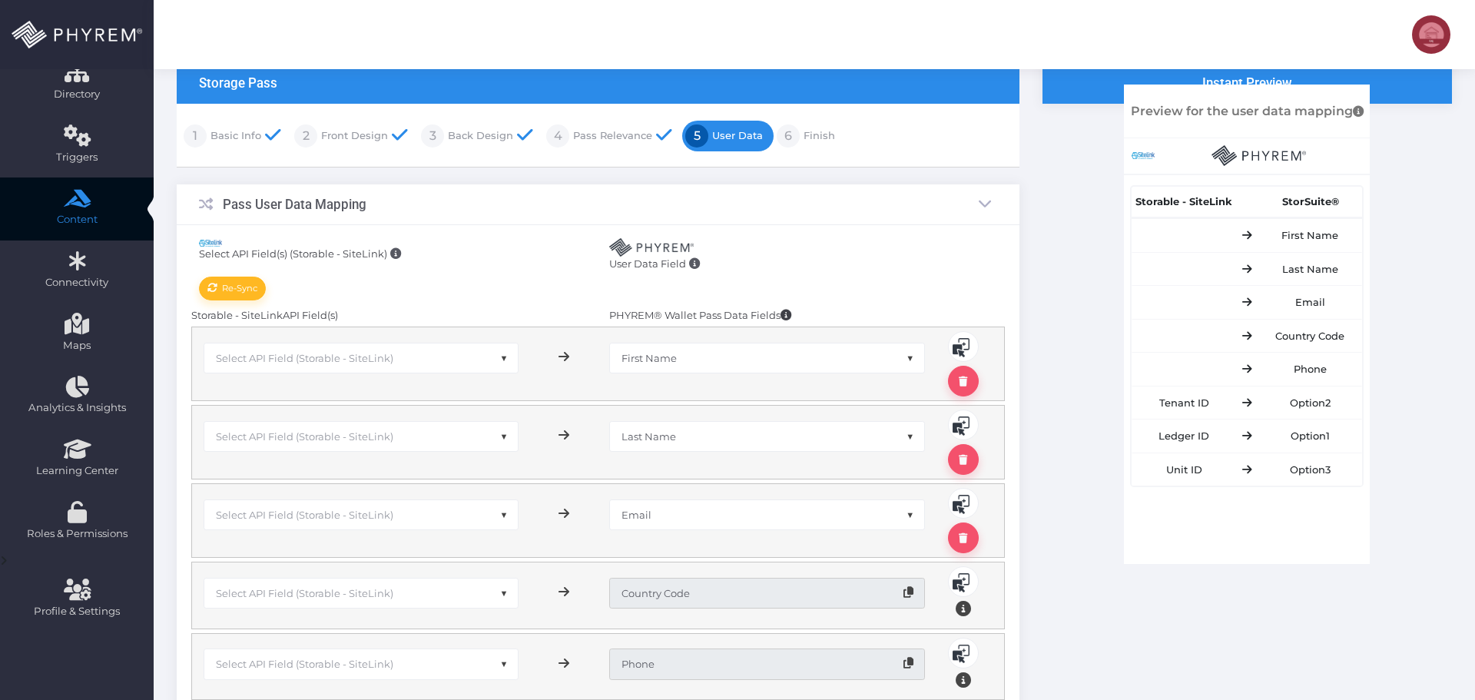
scroll to position [230, 0]
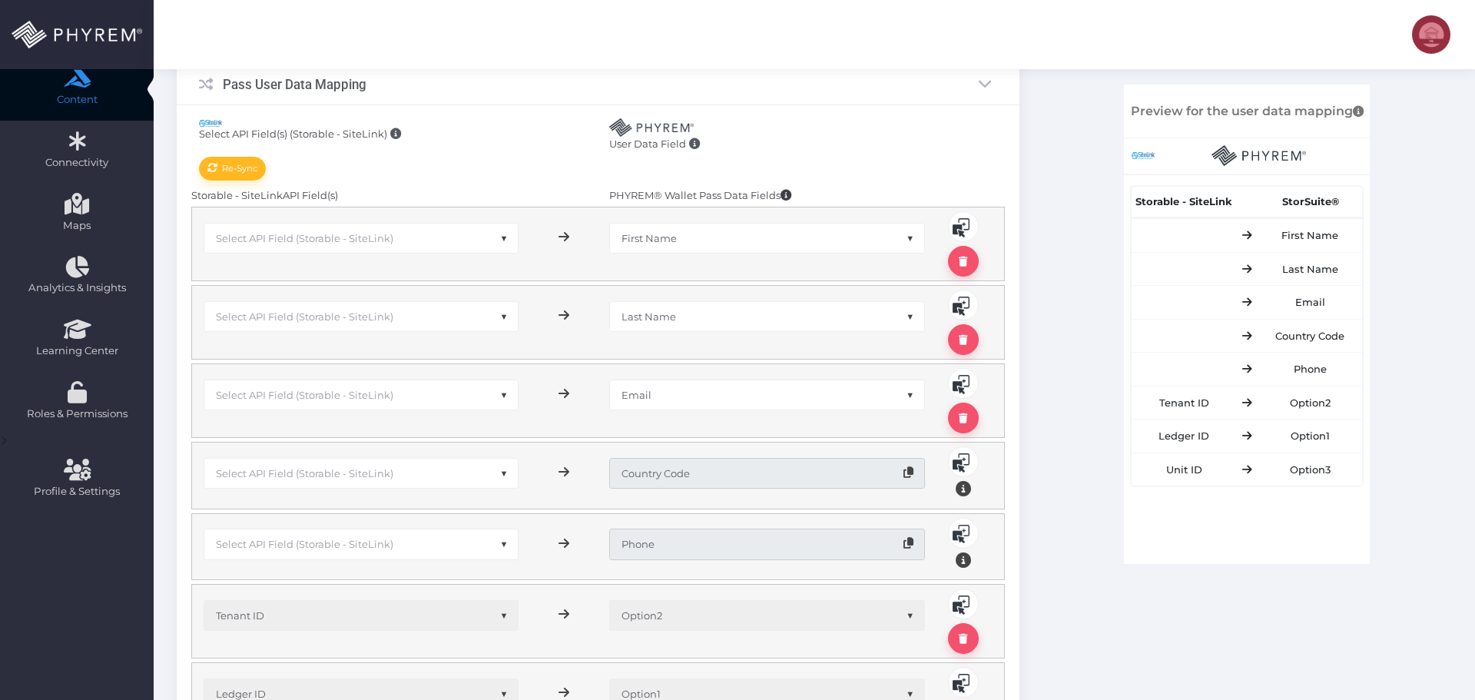
click at [386, 242] on span "Select API Field (Storable - SiteLink)" at bounding box center [304, 238] width 177 height 12
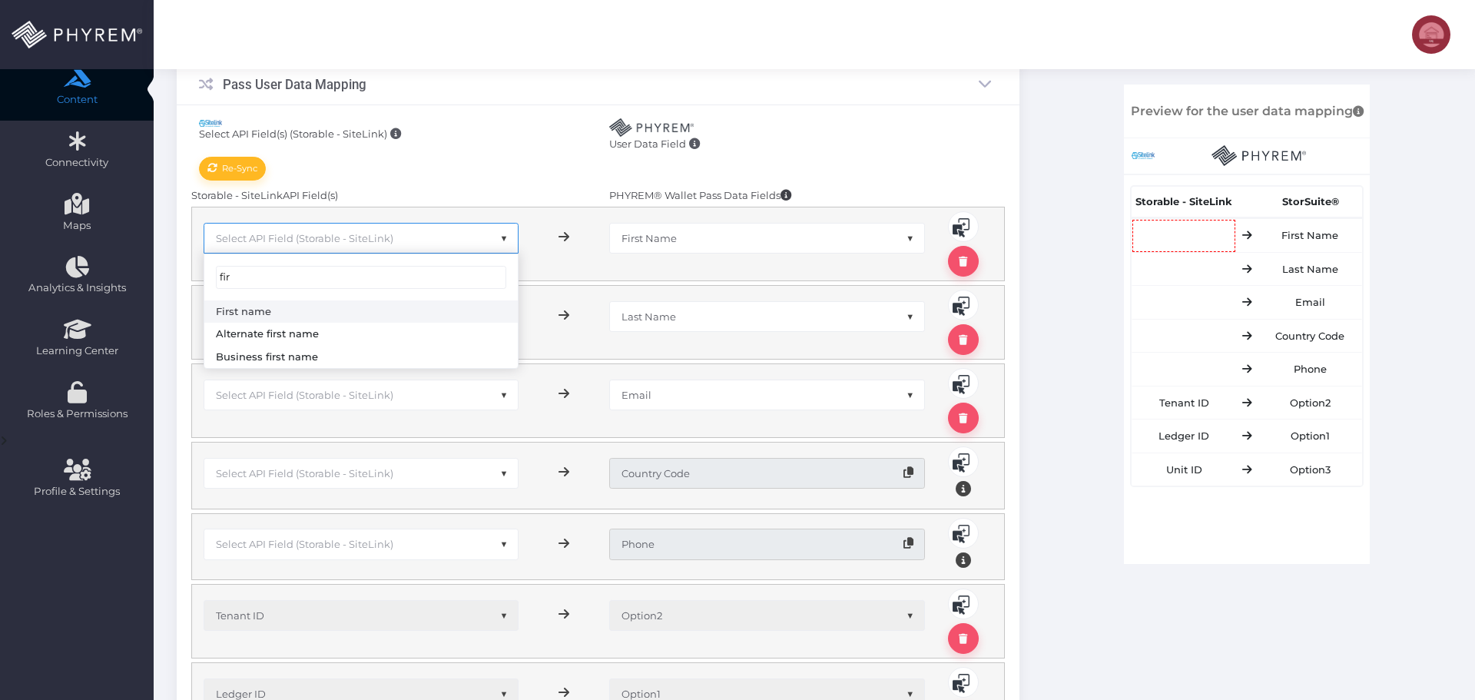
type input "fir"
select select "sFName"
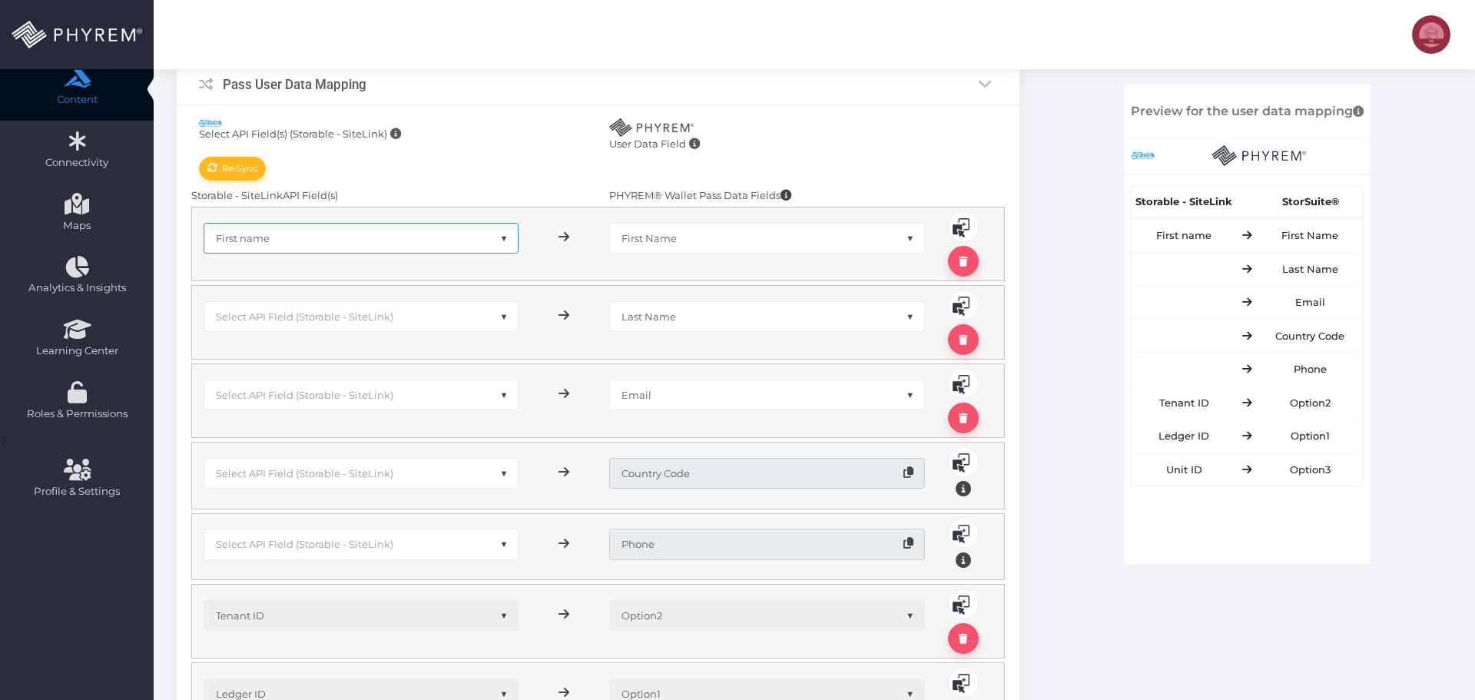
click at [337, 308] on span "Select API Field (Storable - SiteLink)" at bounding box center [361, 316] width 314 height 29
click at [336, 309] on span "Select API Field (Storable - SiteLink)" at bounding box center [361, 316] width 314 height 29
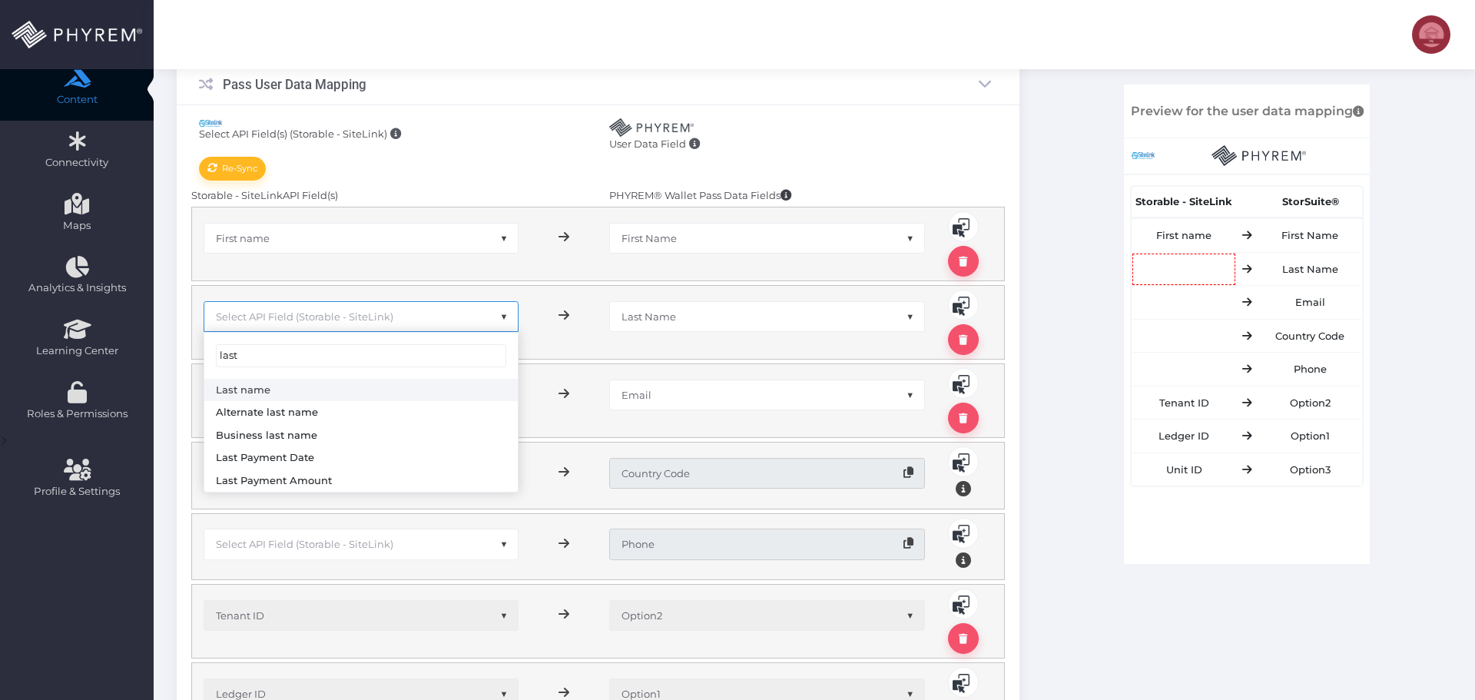
type input "last"
select select "sLName"
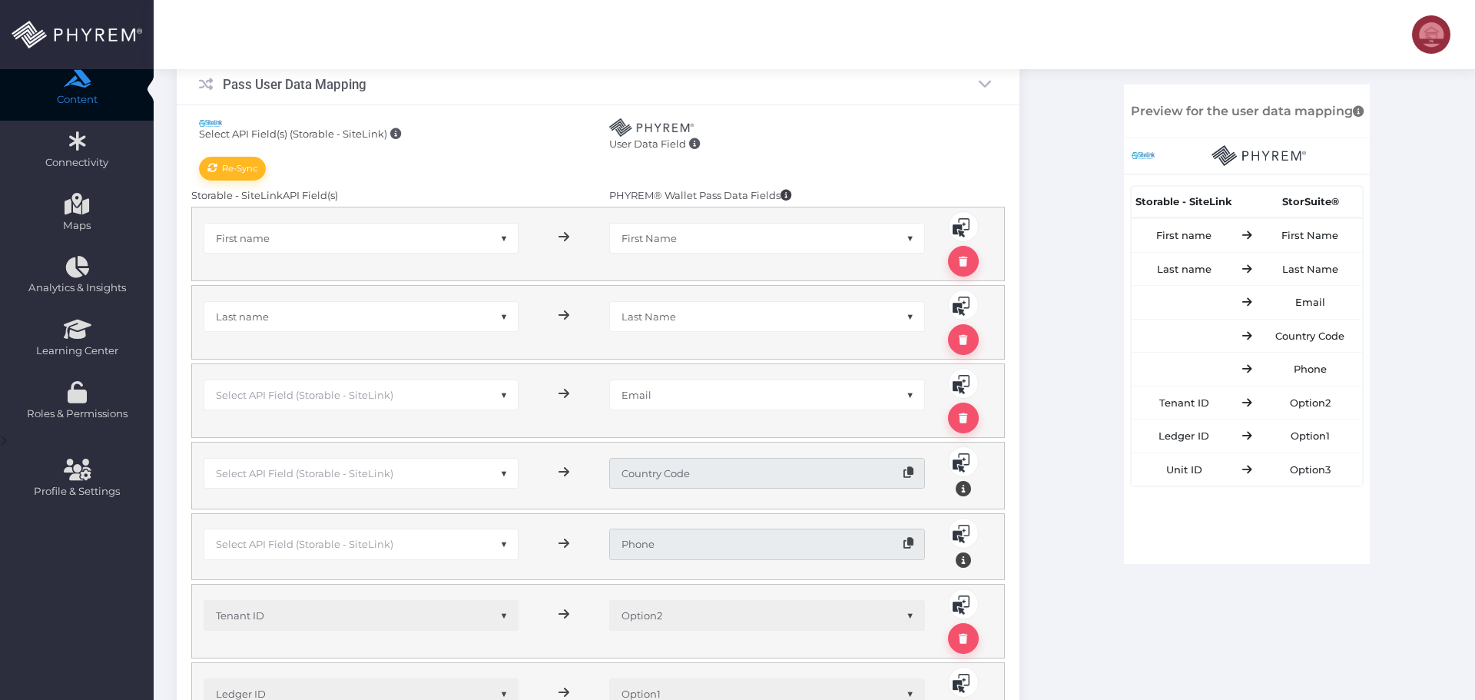
click at [329, 396] on span "Select API Field (Storable - SiteLink)" at bounding box center [304, 395] width 177 height 12
type input "email"
select select "sEmail"
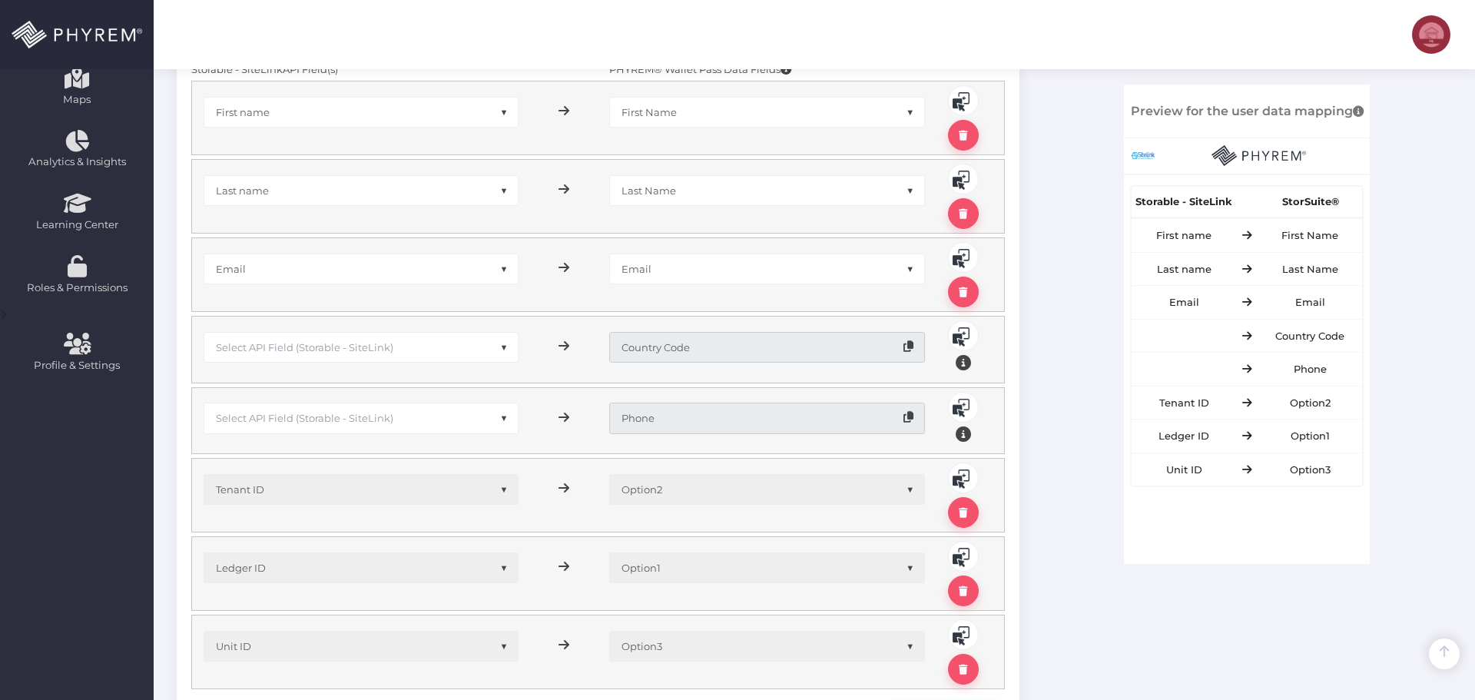
scroll to position [384, 0]
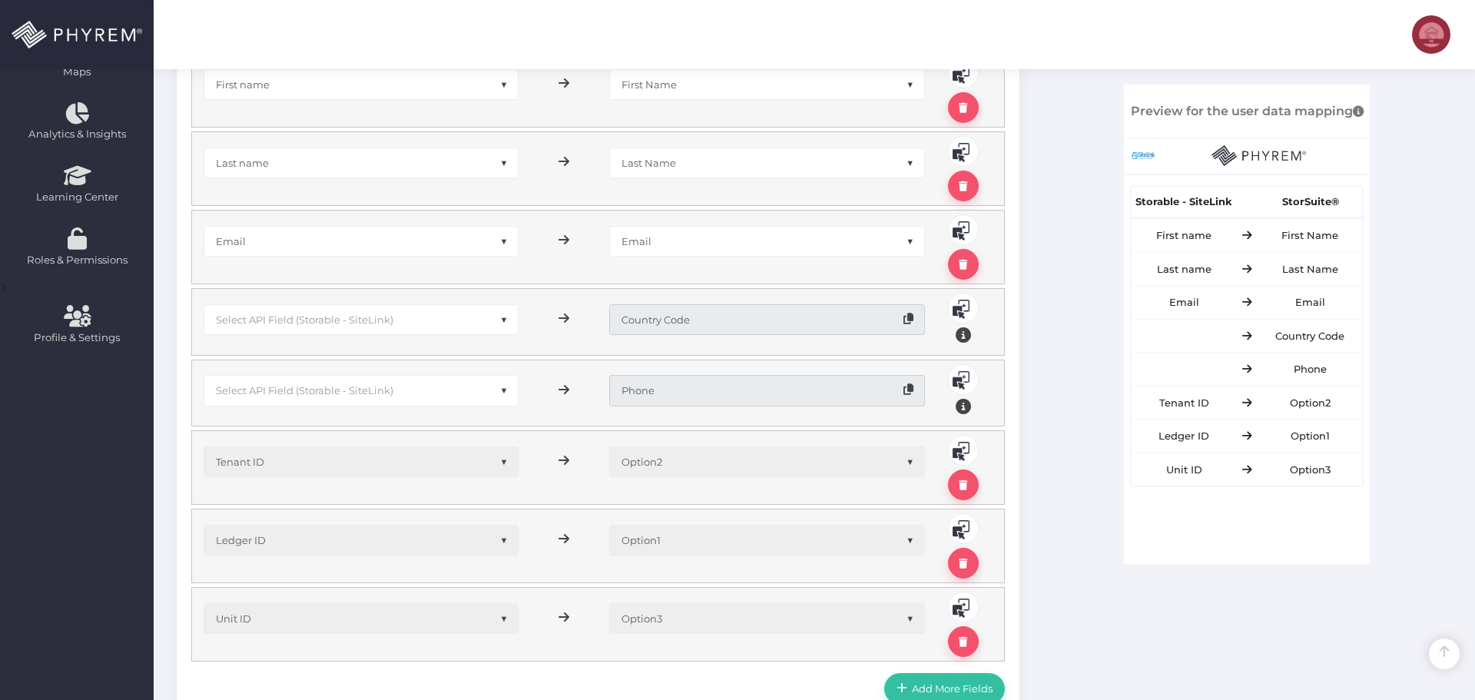
click at [296, 323] on span "Select API Field (Storable - SiteLink)" at bounding box center [304, 319] width 177 height 12
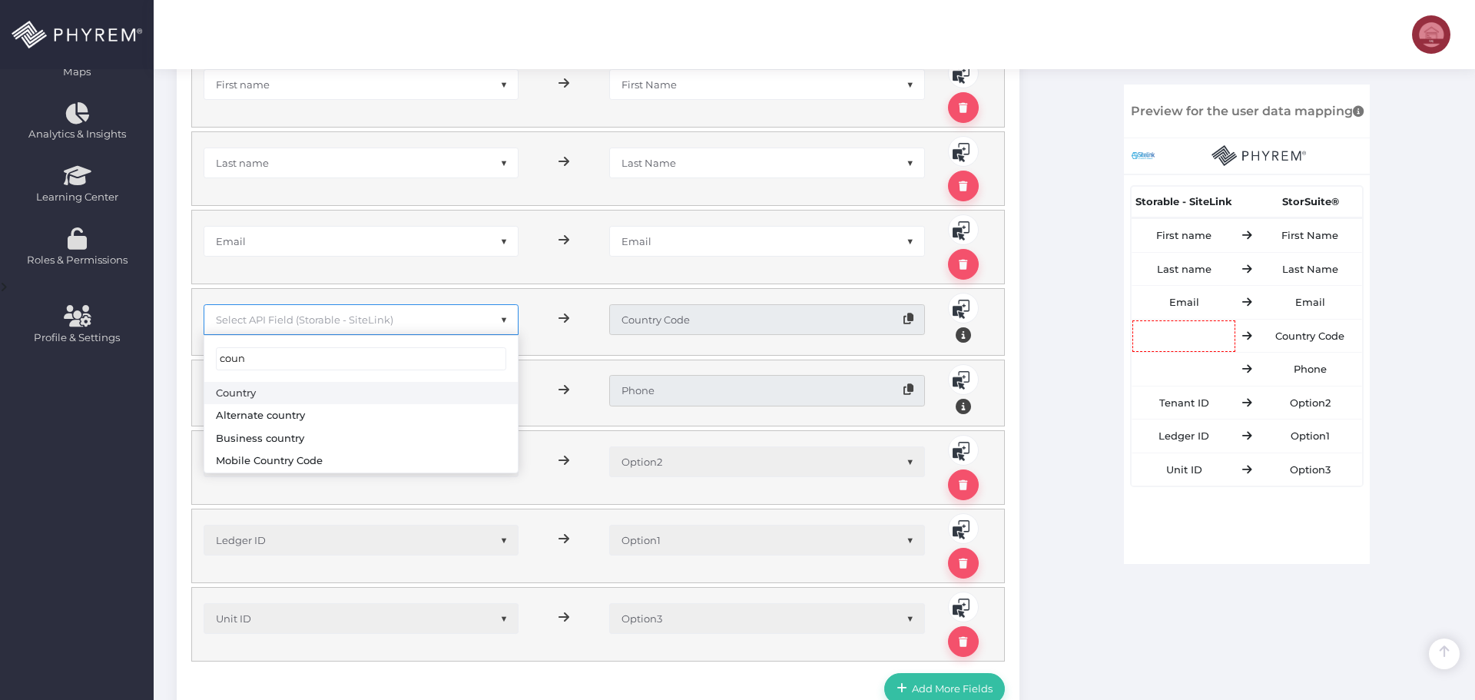
type input "coun"
select select "sCountry"
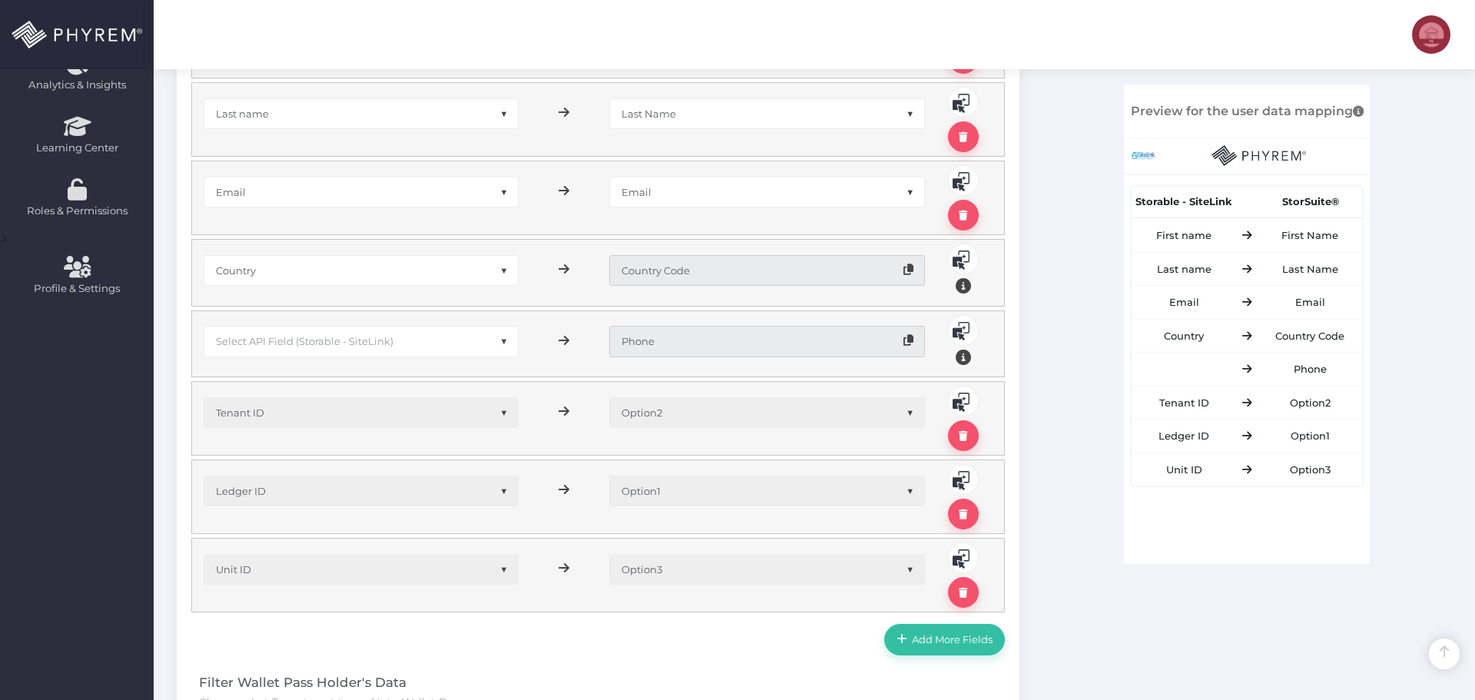
scroll to position [461, 0]
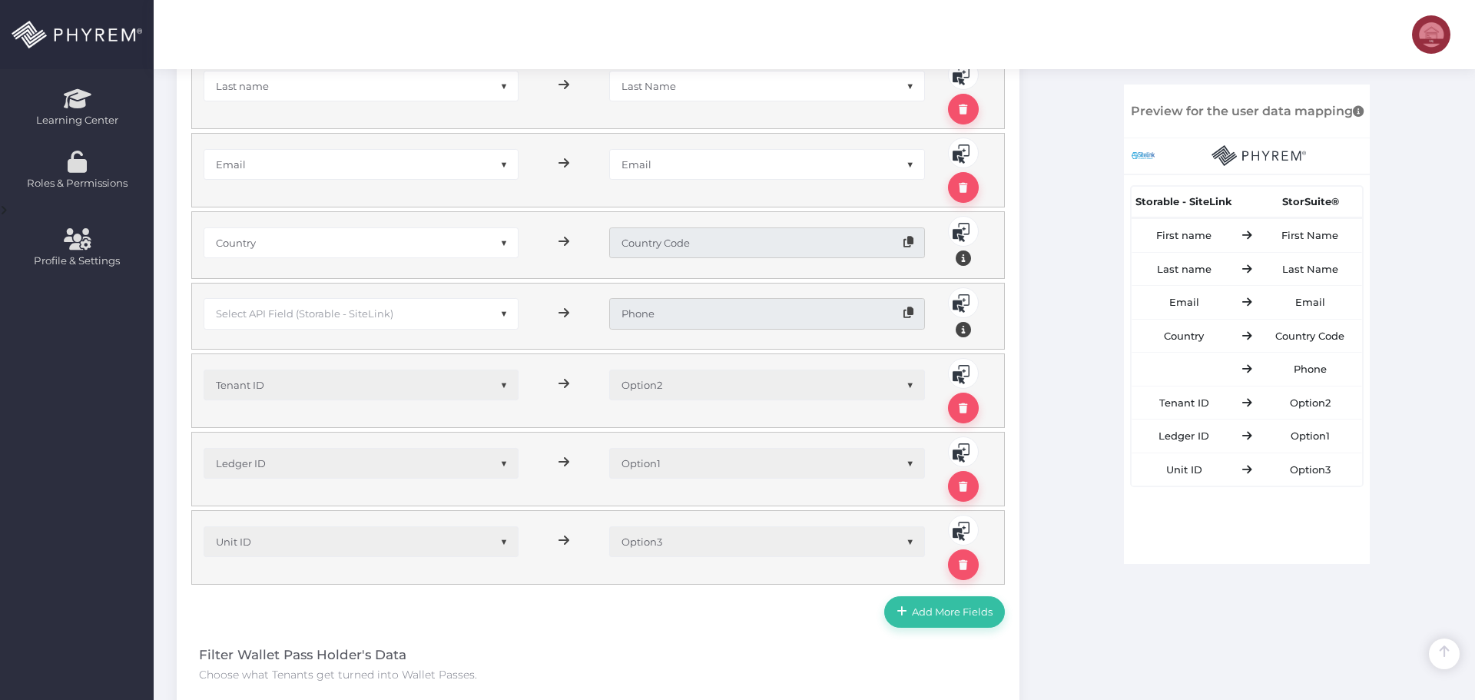
click at [327, 312] on span "Select API Field (Storable - SiteLink)" at bounding box center [304, 313] width 177 height 12
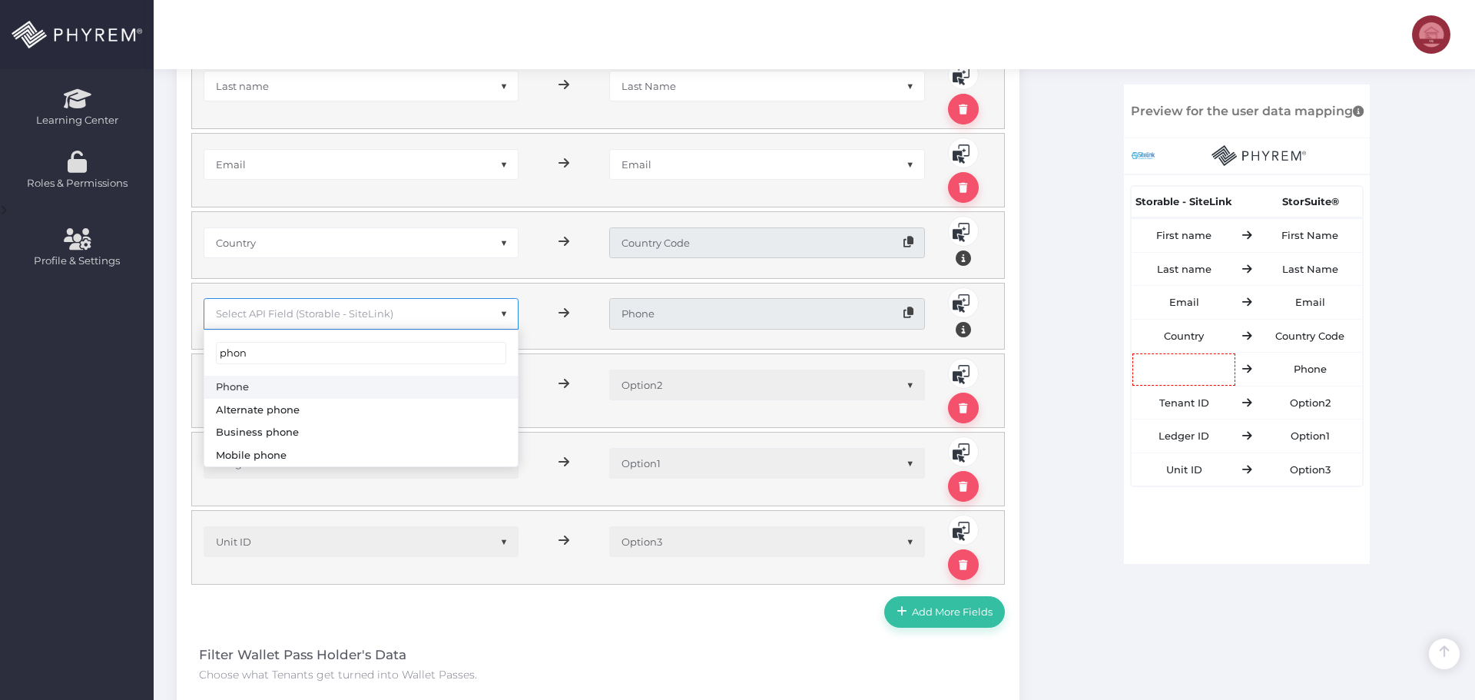
type input "phon"
select select "sPhone"
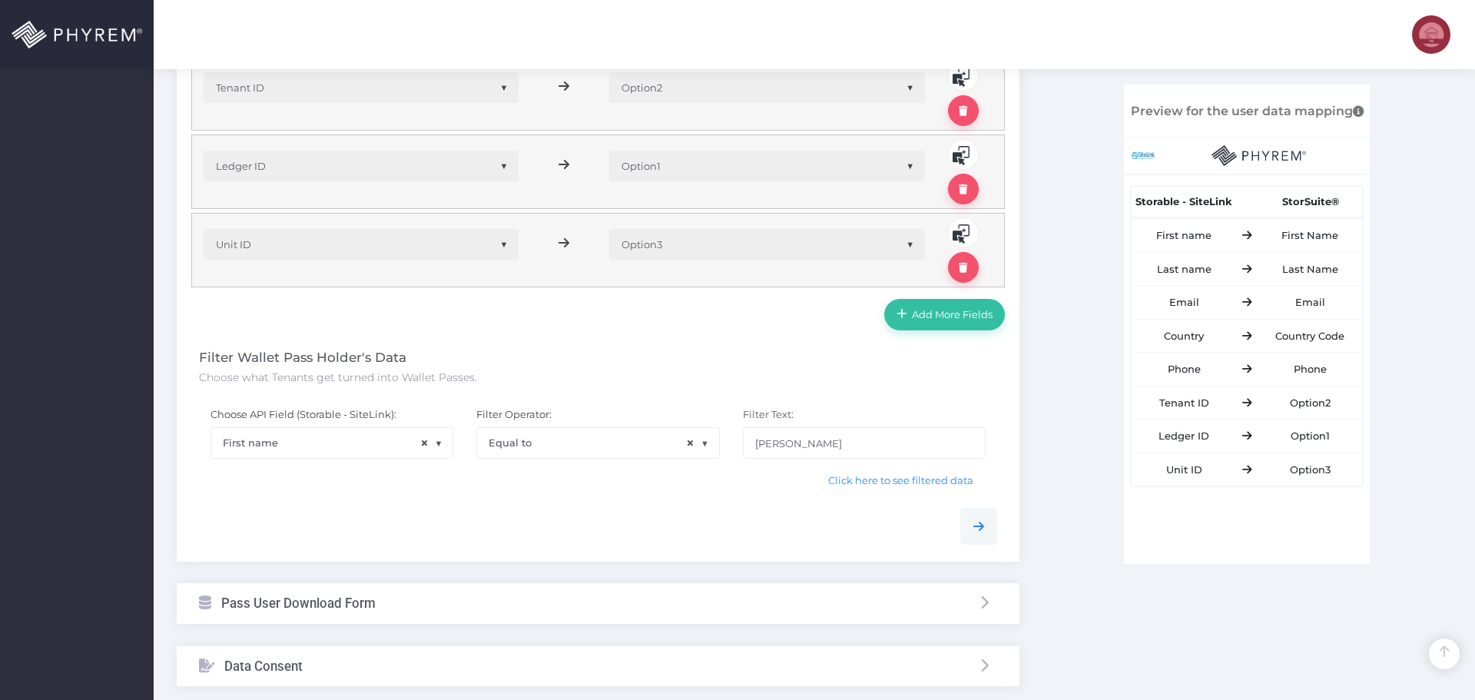
scroll to position [845, 0]
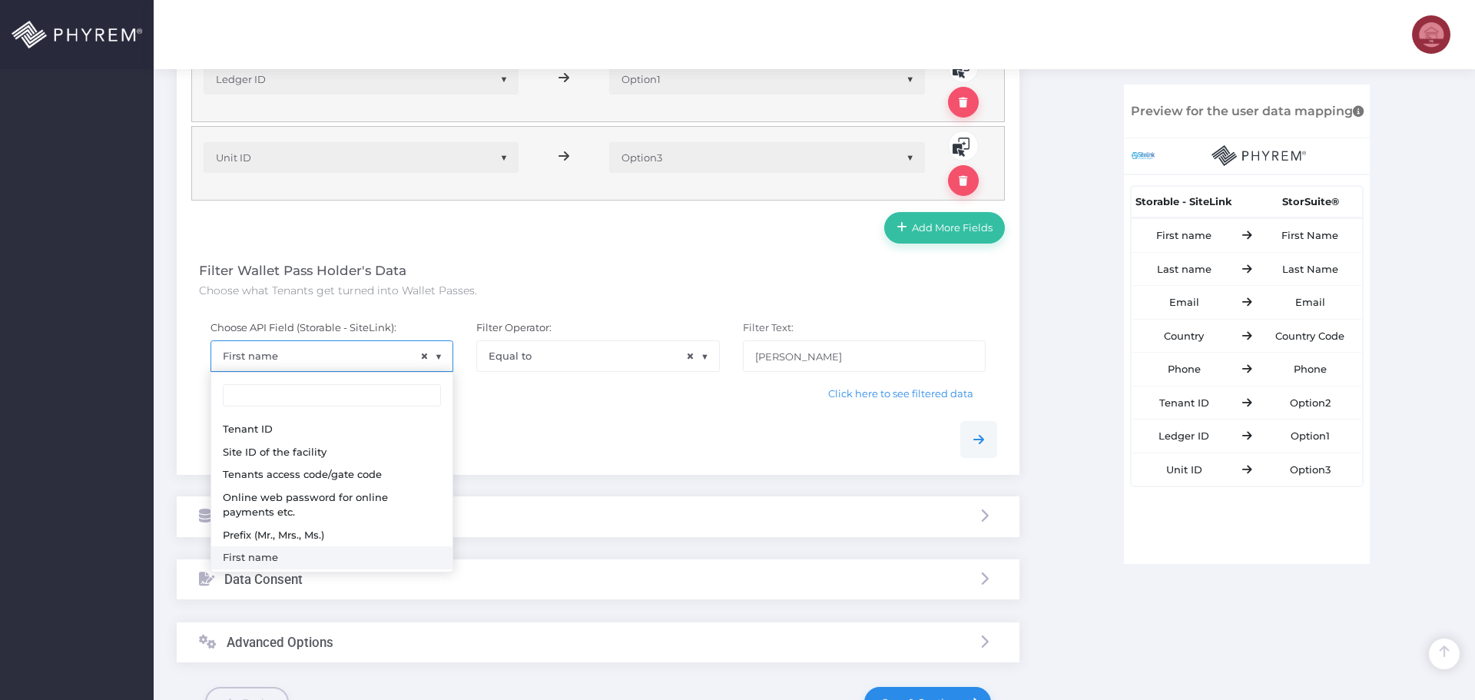
click at [350, 362] on span "× First name" at bounding box center [331, 355] width 241 height 29
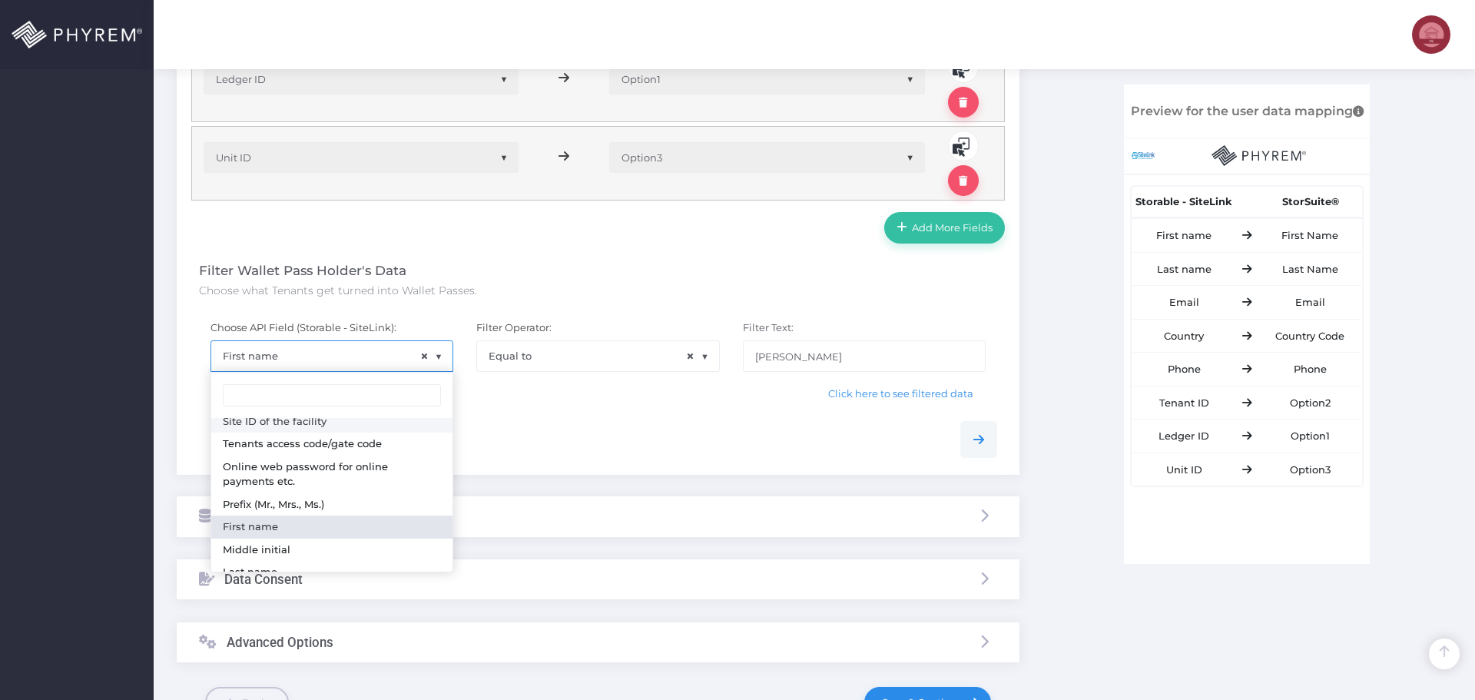
scroll to position [77, 0]
drag, startPoint x: 305, startPoint y: 478, endPoint x: 346, endPoint y: 468, distance: 41.9
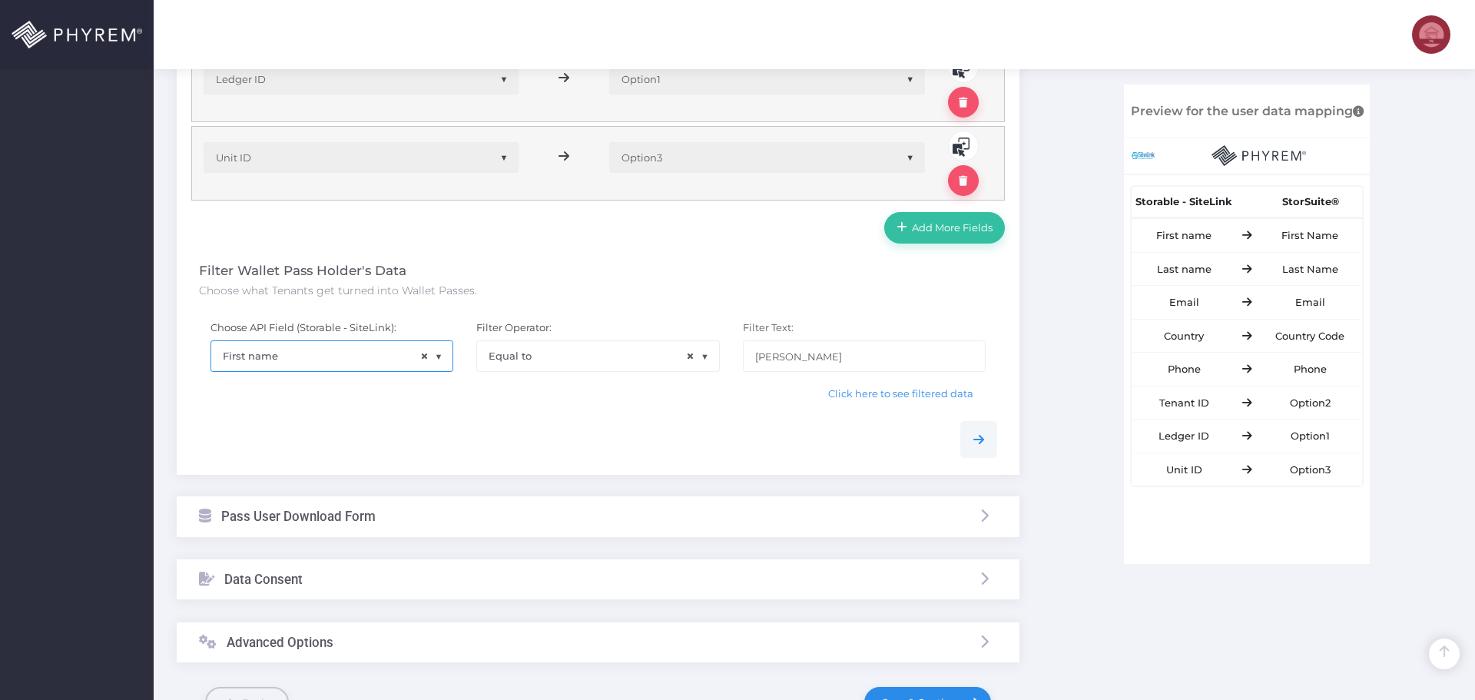
click at [535, 429] on div at bounding box center [597, 439] width 821 height 37
click at [868, 397] on span "Click here to see filtered data" at bounding box center [900, 393] width 145 height 12
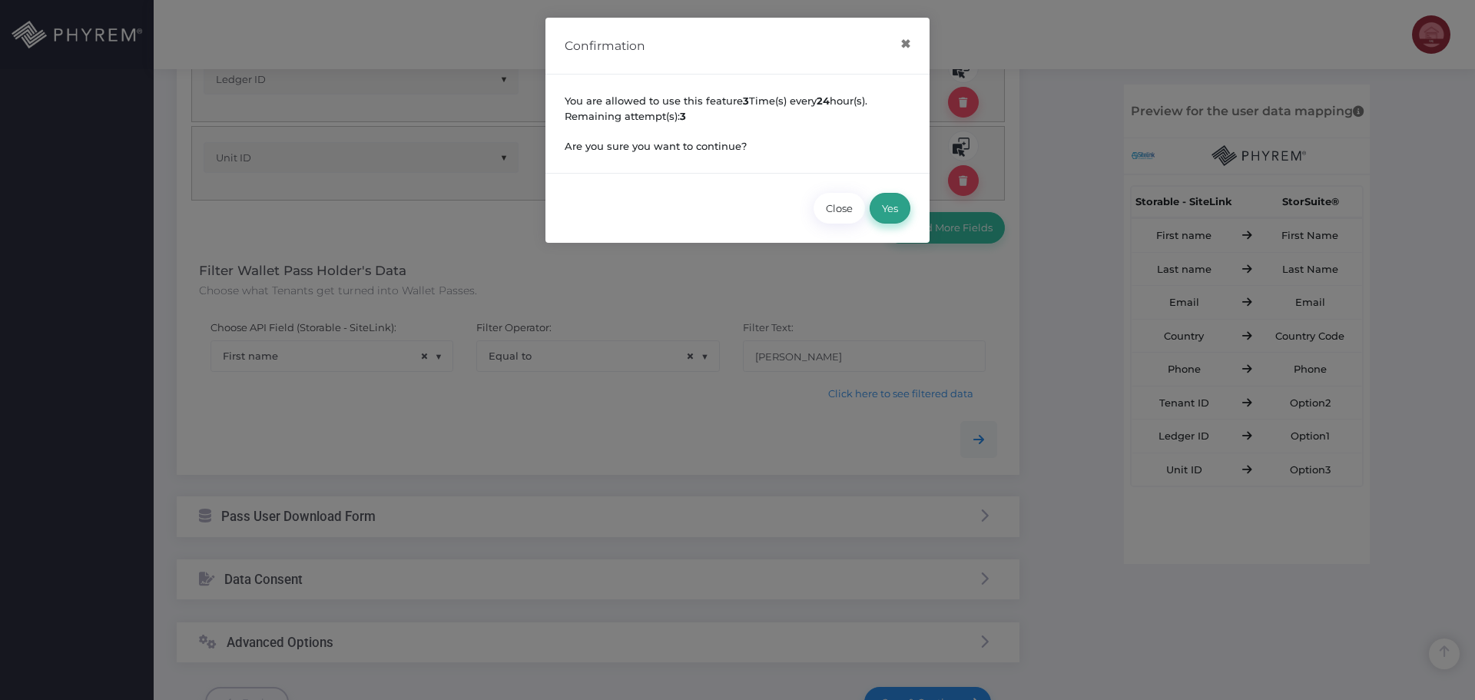
click at [894, 205] on button "Yes" at bounding box center [889, 208] width 41 height 31
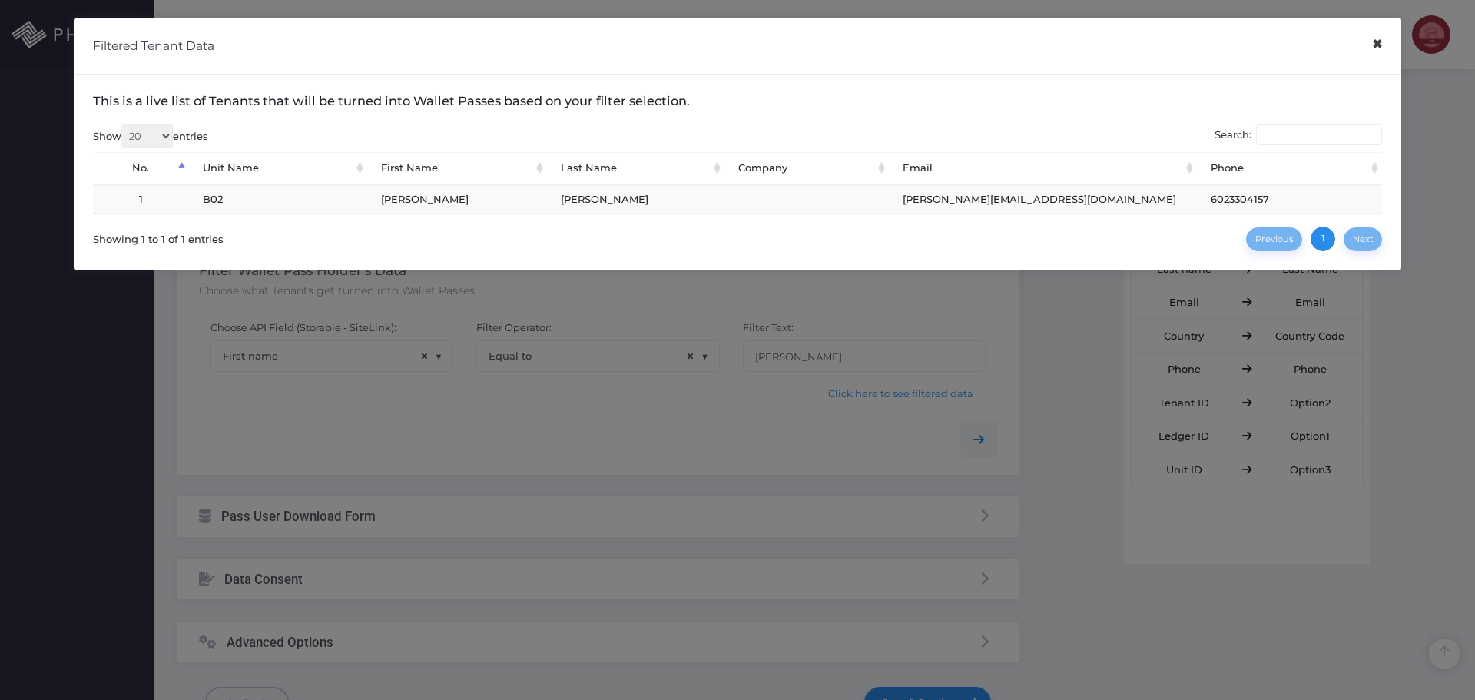
click at [1369, 44] on button "×" at bounding box center [1377, 44] width 30 height 35
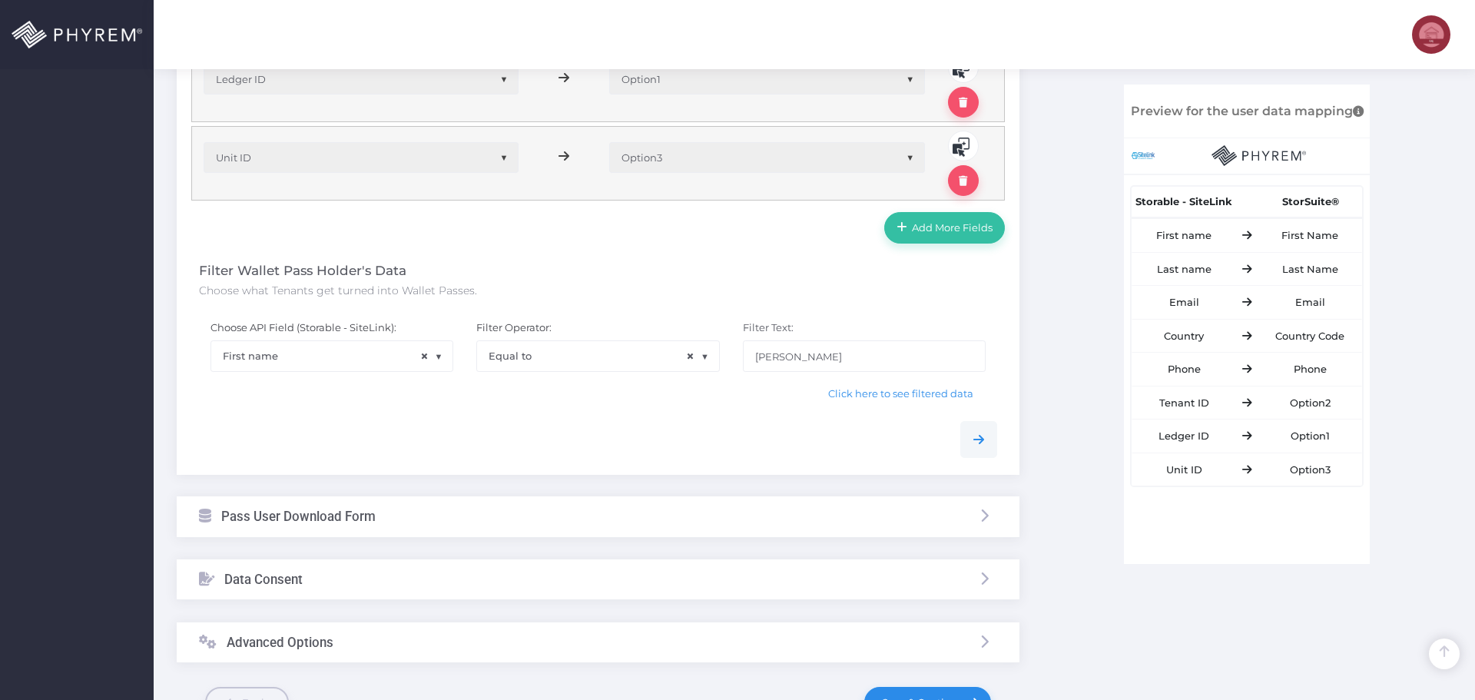
click at [382, 356] on span "× First name" at bounding box center [331, 355] width 241 height 29
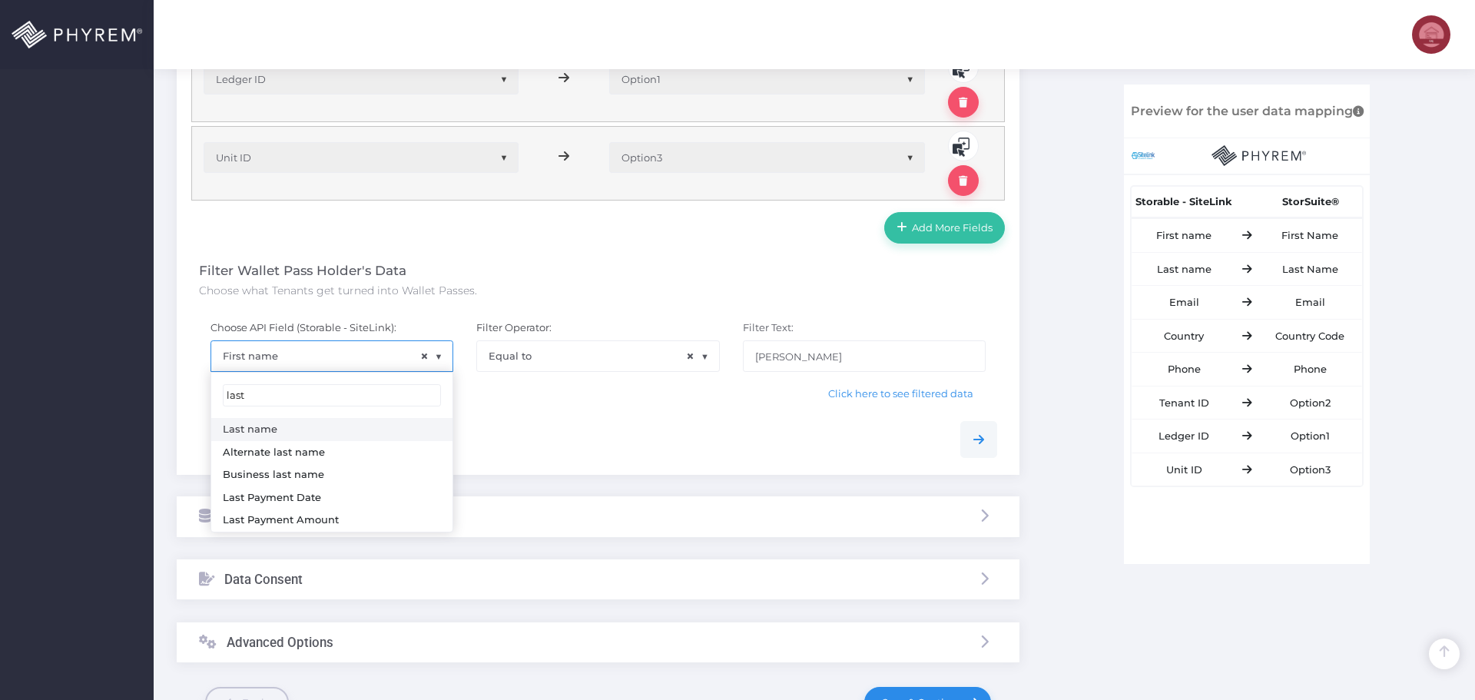
type input "last"
drag, startPoint x: 260, startPoint y: 432, endPoint x: 333, endPoint y: 423, distance: 72.8
select select "sLName"
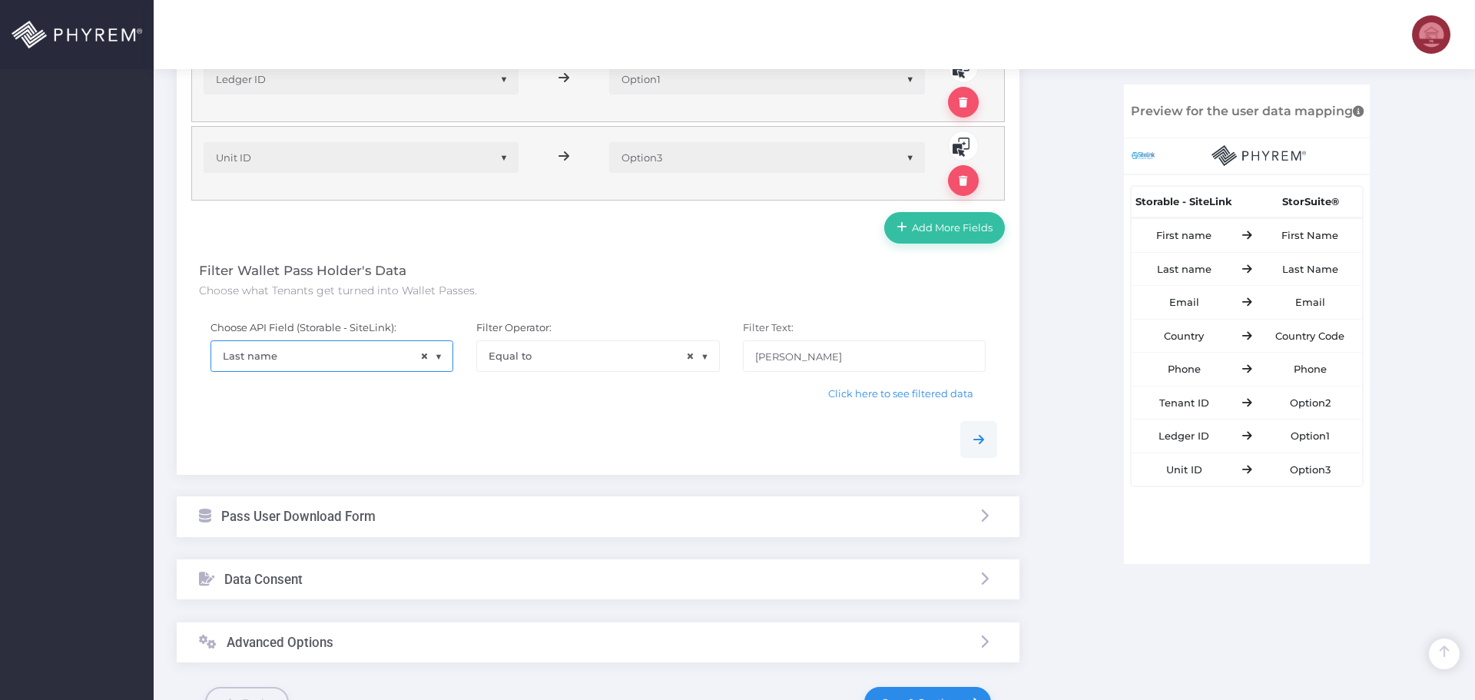
click at [559, 411] on div at bounding box center [597, 433] width 821 height 48
drag, startPoint x: 770, startPoint y: 353, endPoint x: 635, endPoint y: 338, distance: 136.0
click at [653, 343] on div "Choose API Field (Storable - SiteLink): None Tenant ID Site ID of the facility …" at bounding box center [597, 359] width 821 height 100
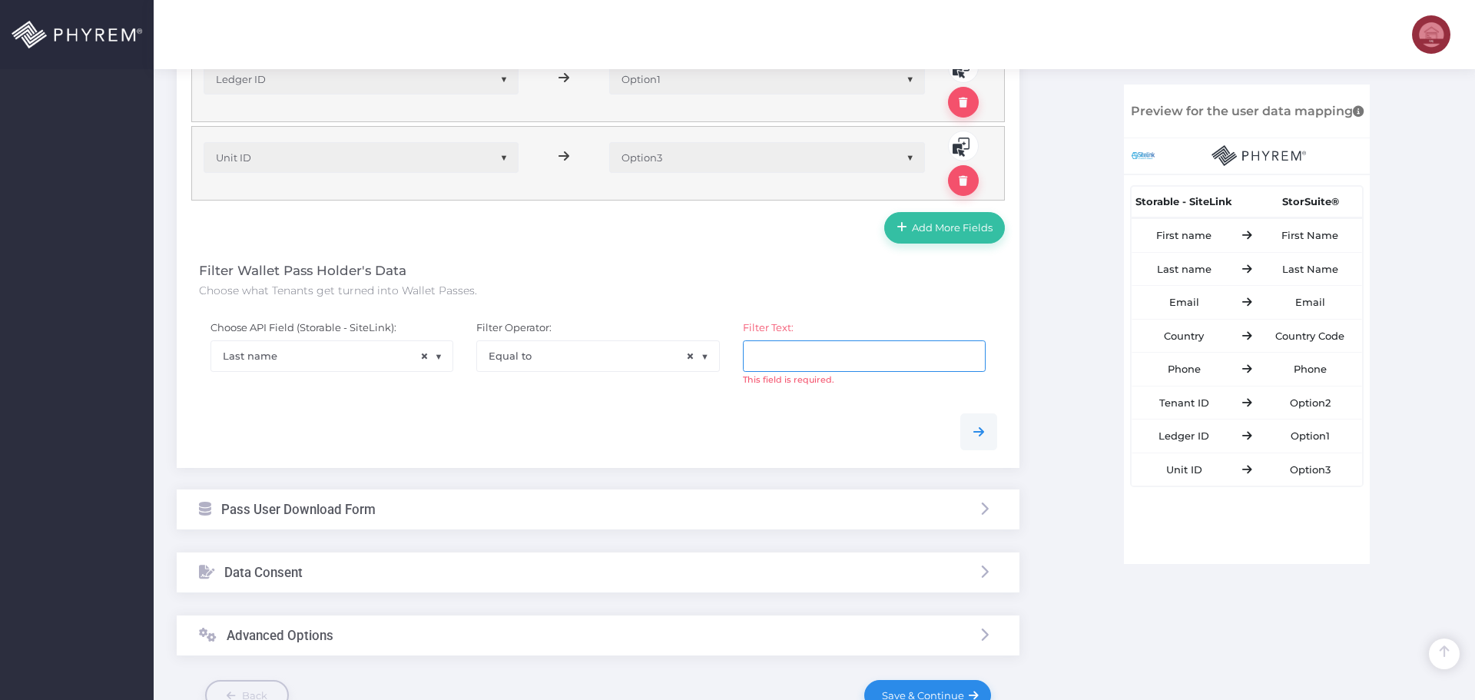
paste input "M'Owl"
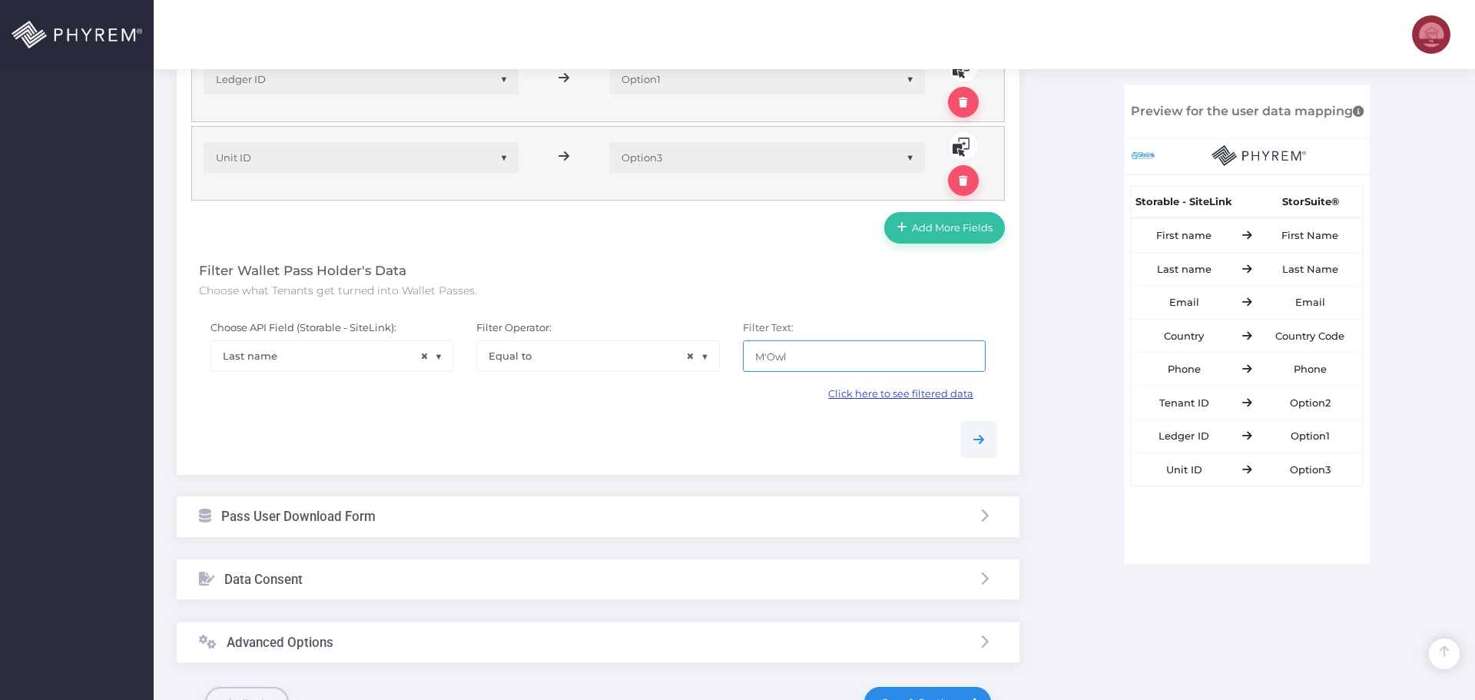
type input "M'Owl"
click at [886, 394] on span "Click here to see filtered data" at bounding box center [900, 393] width 145 height 12
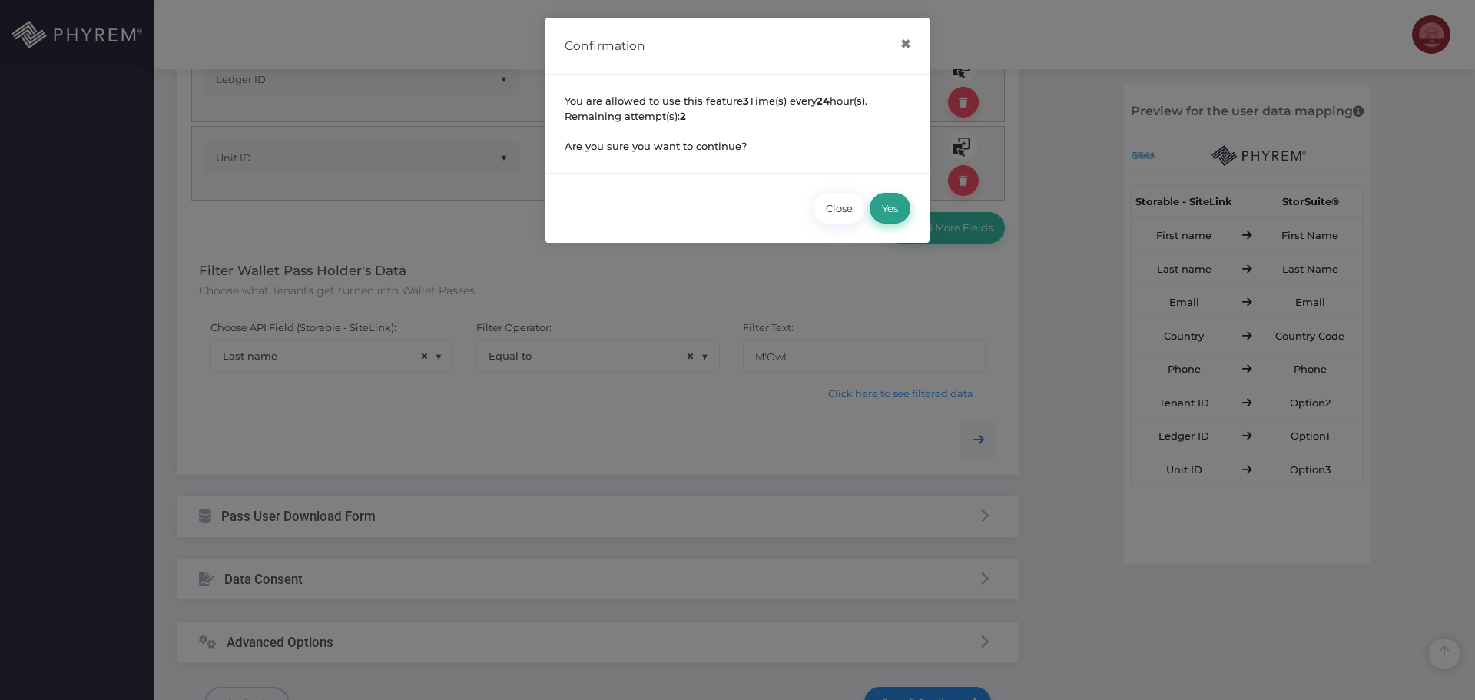
click at [892, 204] on button "Yes" at bounding box center [889, 208] width 41 height 31
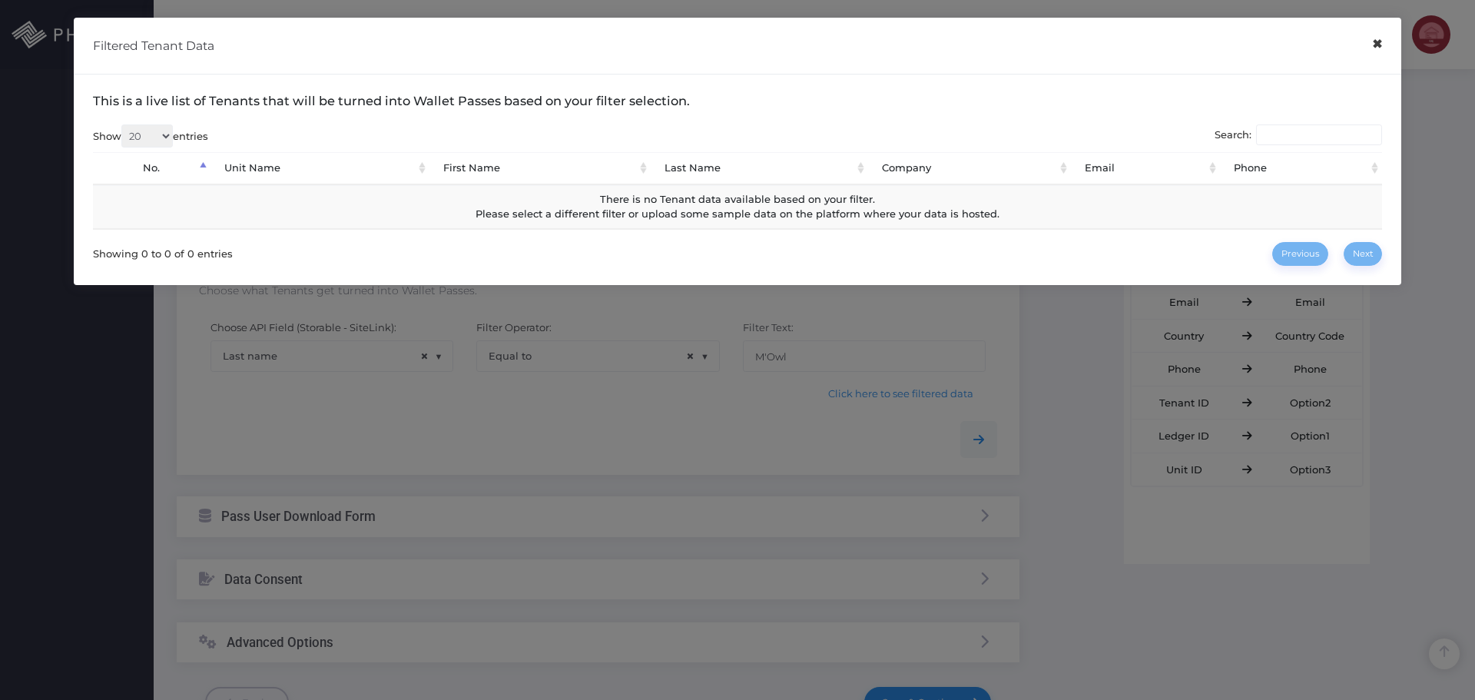
click at [1372, 46] on button "×" at bounding box center [1377, 44] width 30 height 35
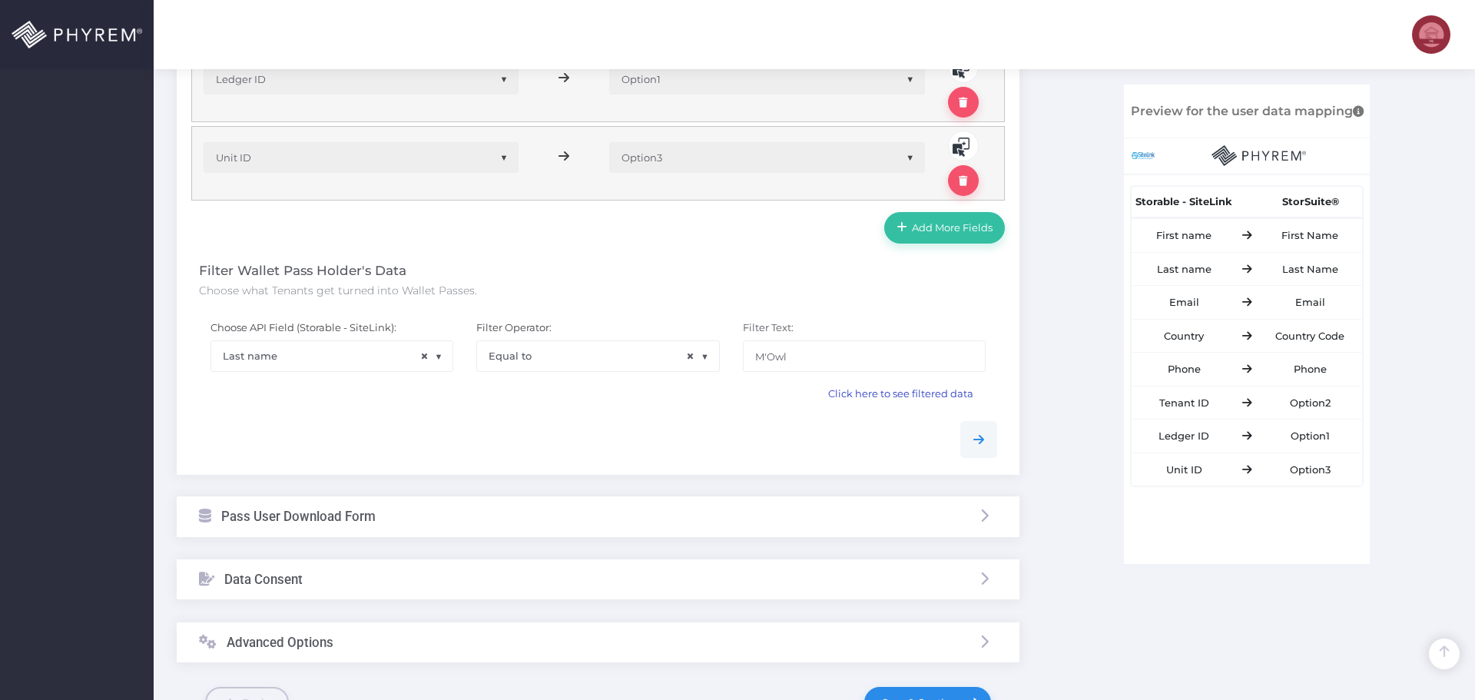
click at [897, 396] on span "Click here to see filtered data" at bounding box center [900, 393] width 145 height 12
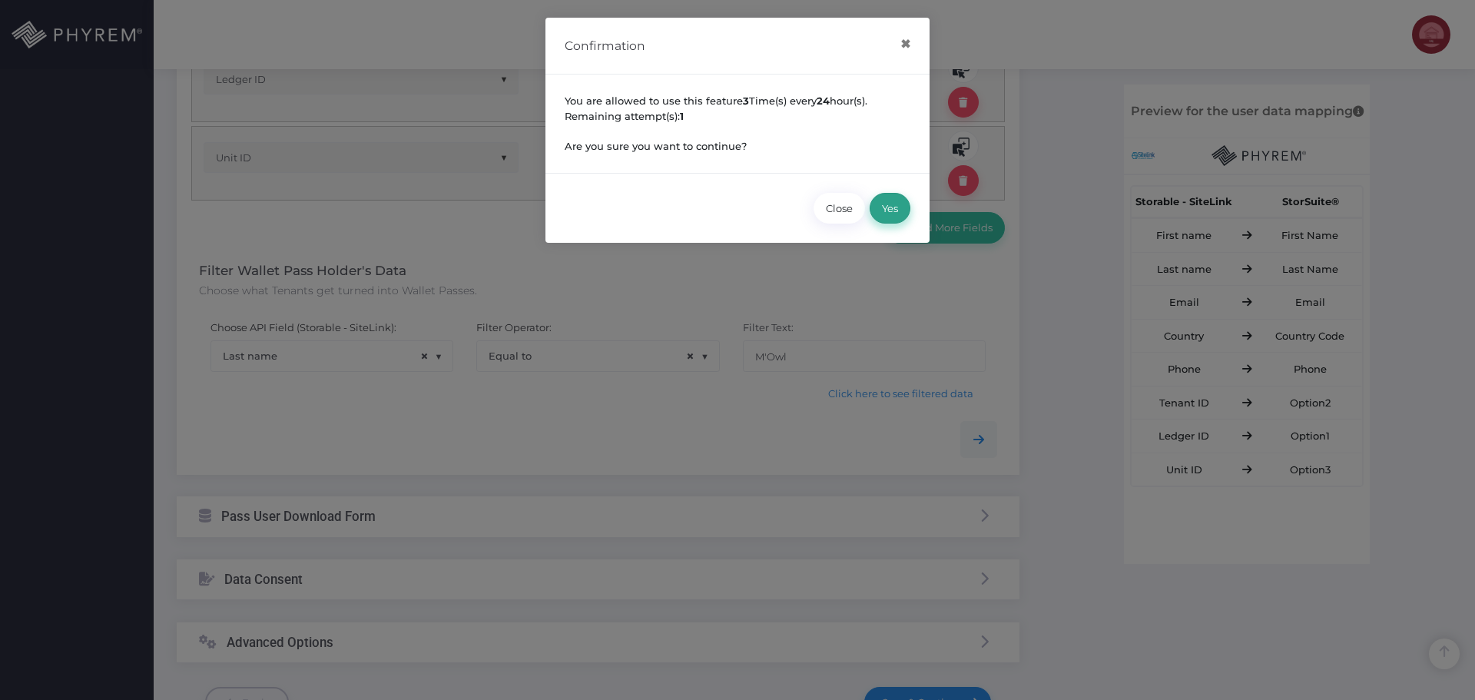
click at [889, 211] on button "Yes" at bounding box center [889, 208] width 41 height 31
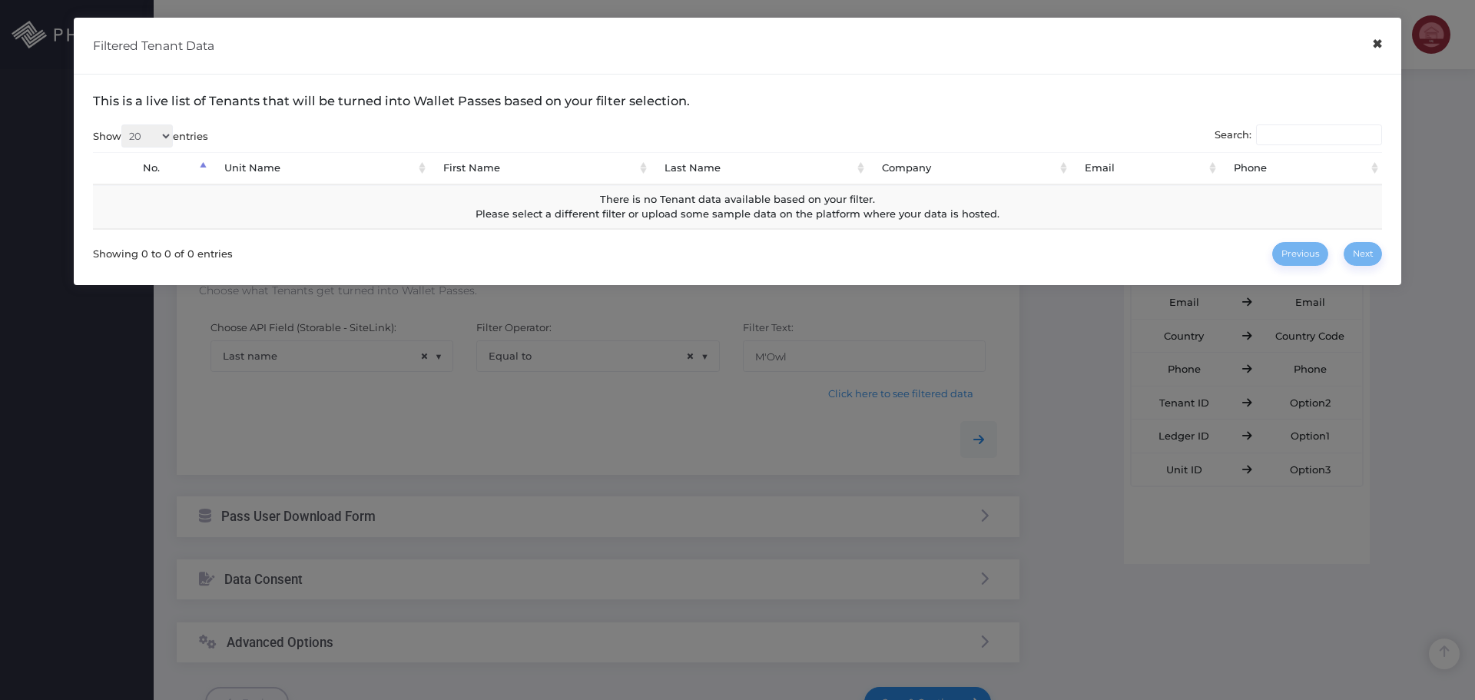
click at [1367, 47] on button "×" at bounding box center [1377, 44] width 30 height 35
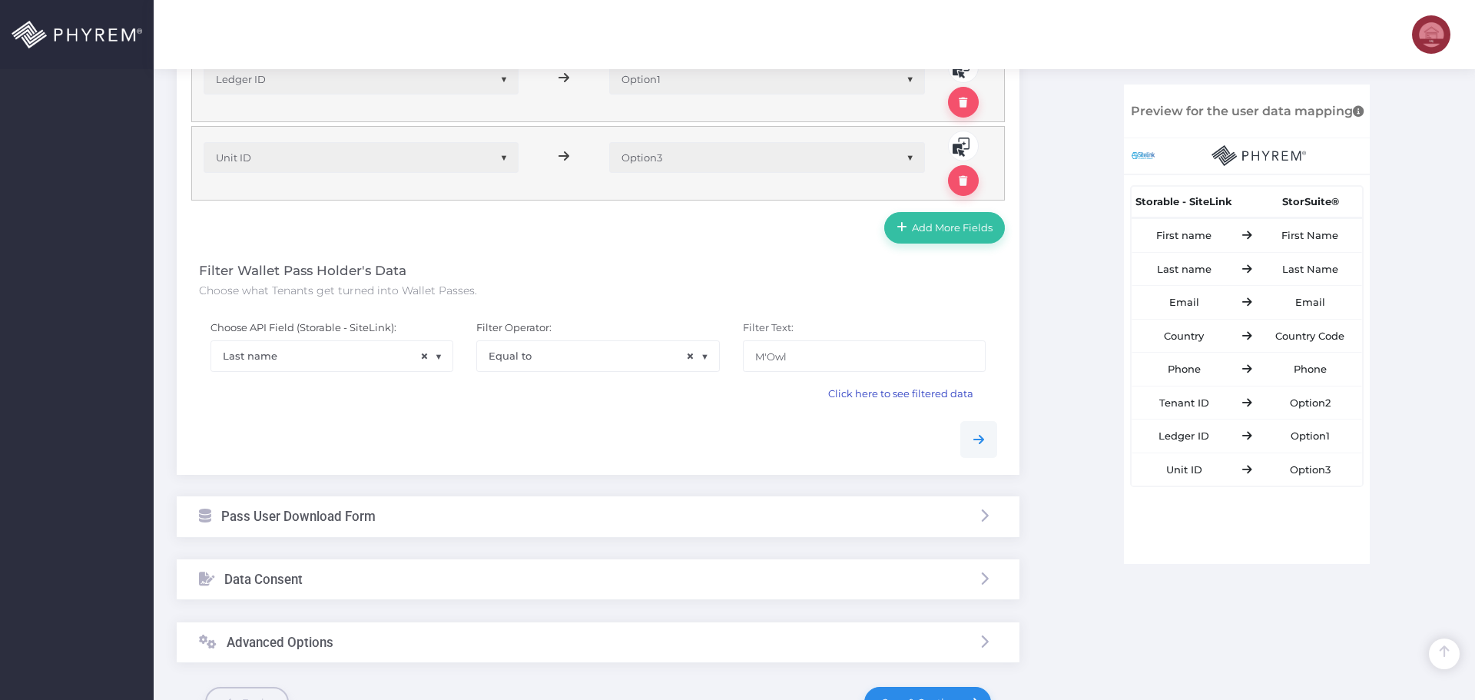
click at [902, 395] on span "Click here to see filtered data" at bounding box center [900, 393] width 145 height 12
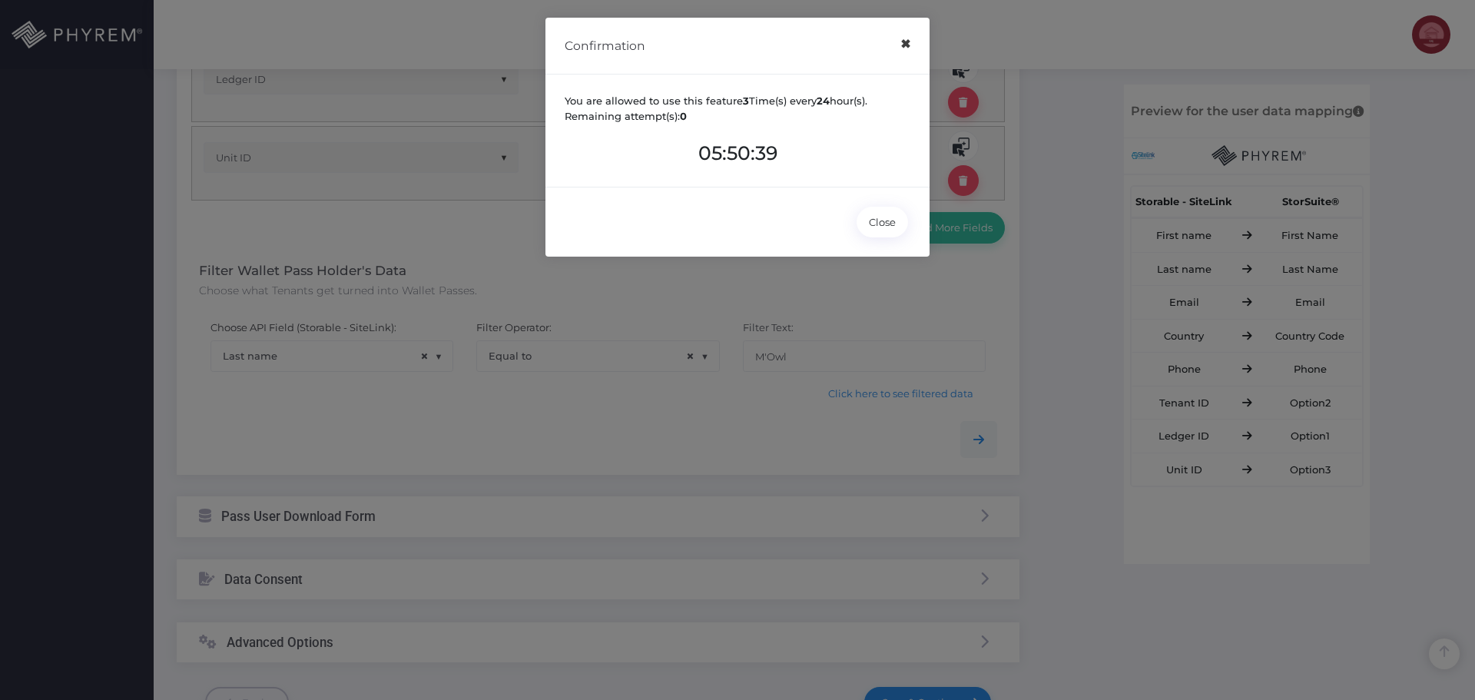
click at [905, 45] on button "×" at bounding box center [905, 44] width 30 height 35
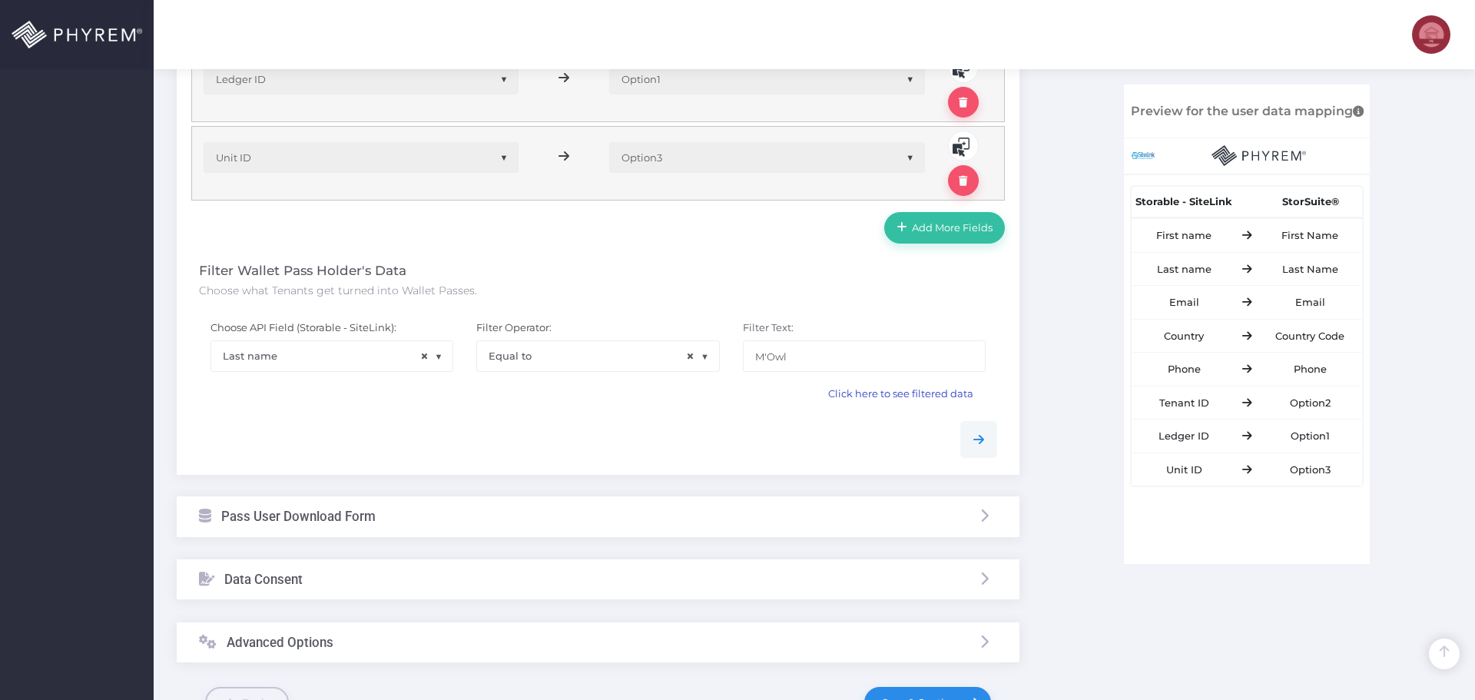
click at [851, 395] on span "Click here to see filtered data" at bounding box center [900, 393] width 145 height 12
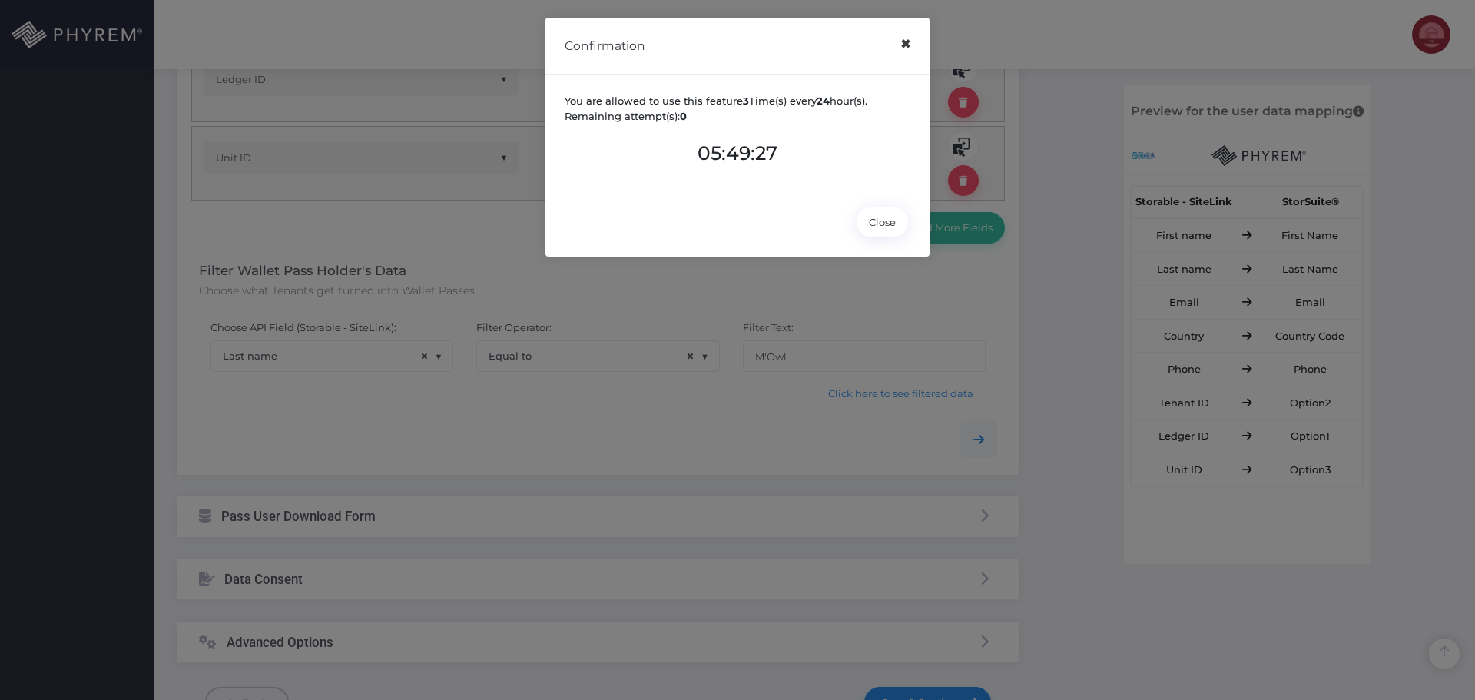
click at [904, 50] on button "×" at bounding box center [905, 44] width 30 height 35
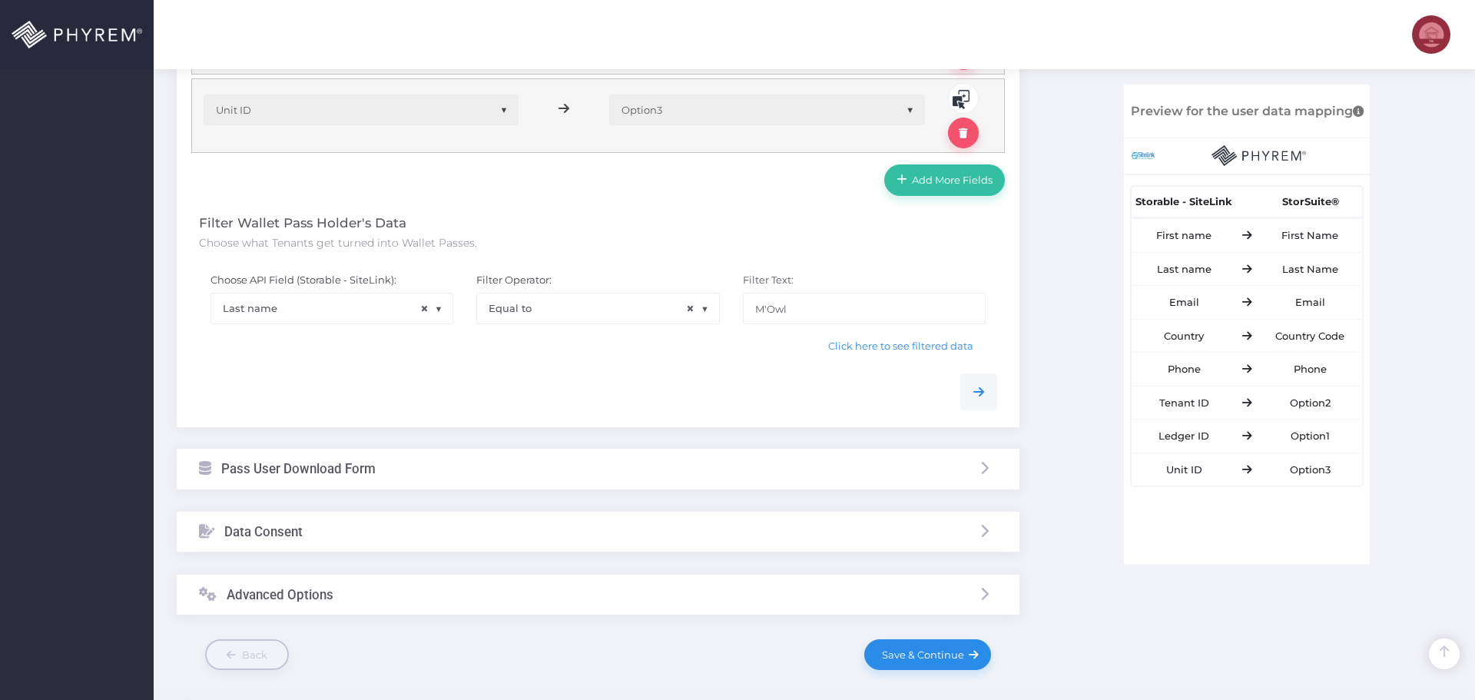
scroll to position [954, 0]
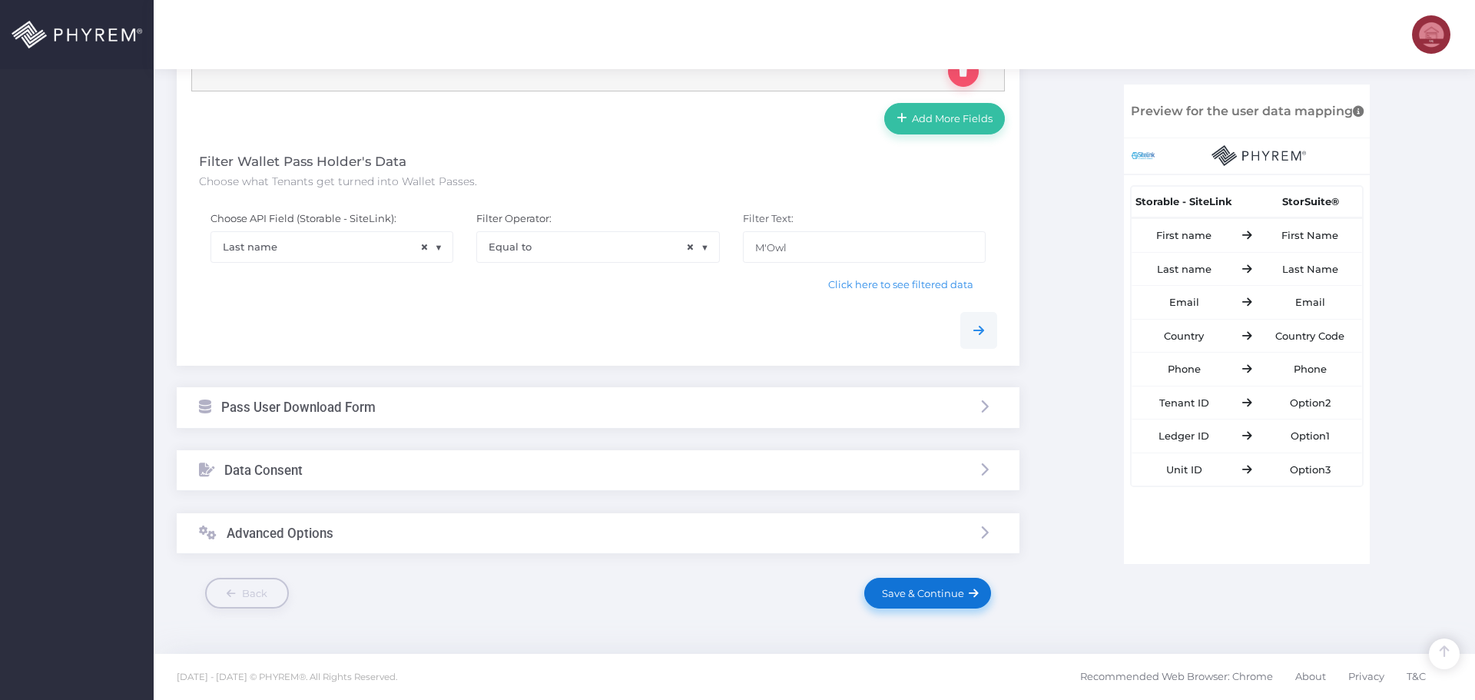
click at [890, 598] on span "Save & Continue" at bounding box center [920, 593] width 88 height 12
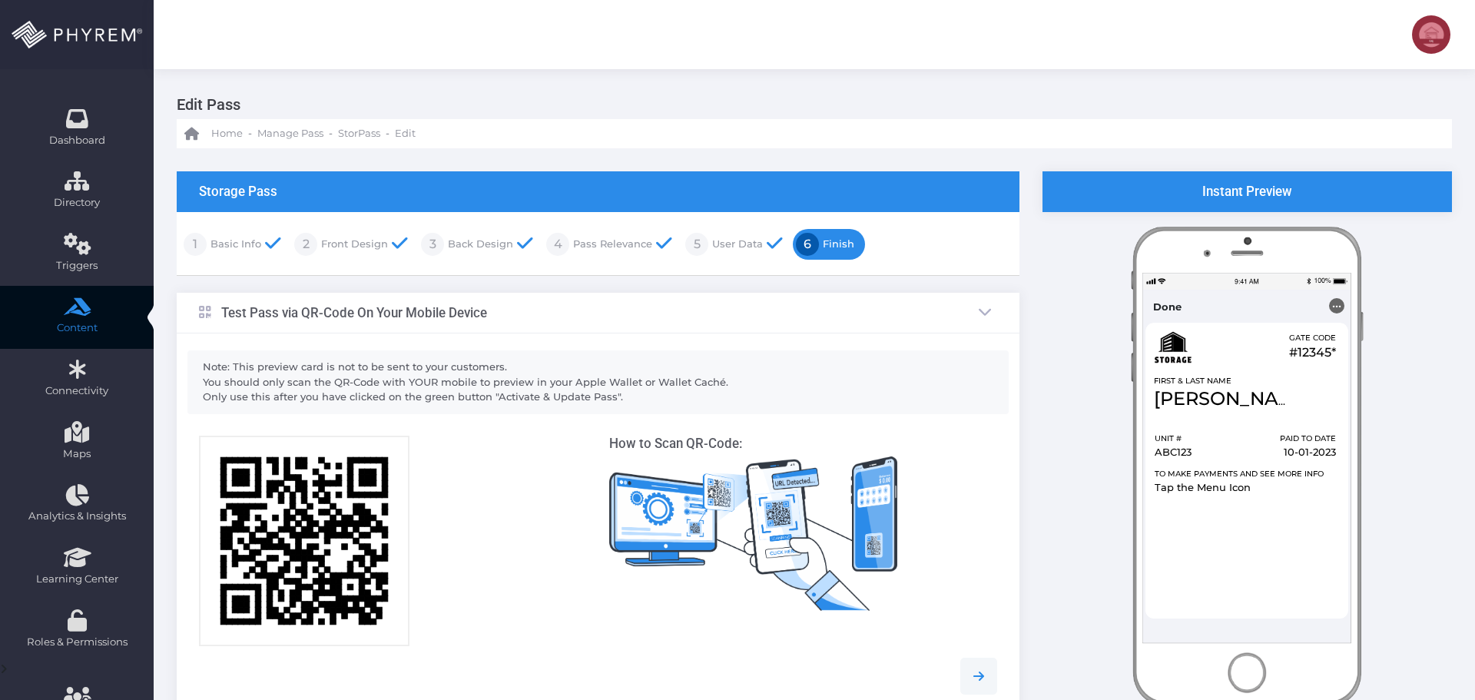
scroll to position [0, 0]
